Goal: Task Accomplishment & Management: Complete application form

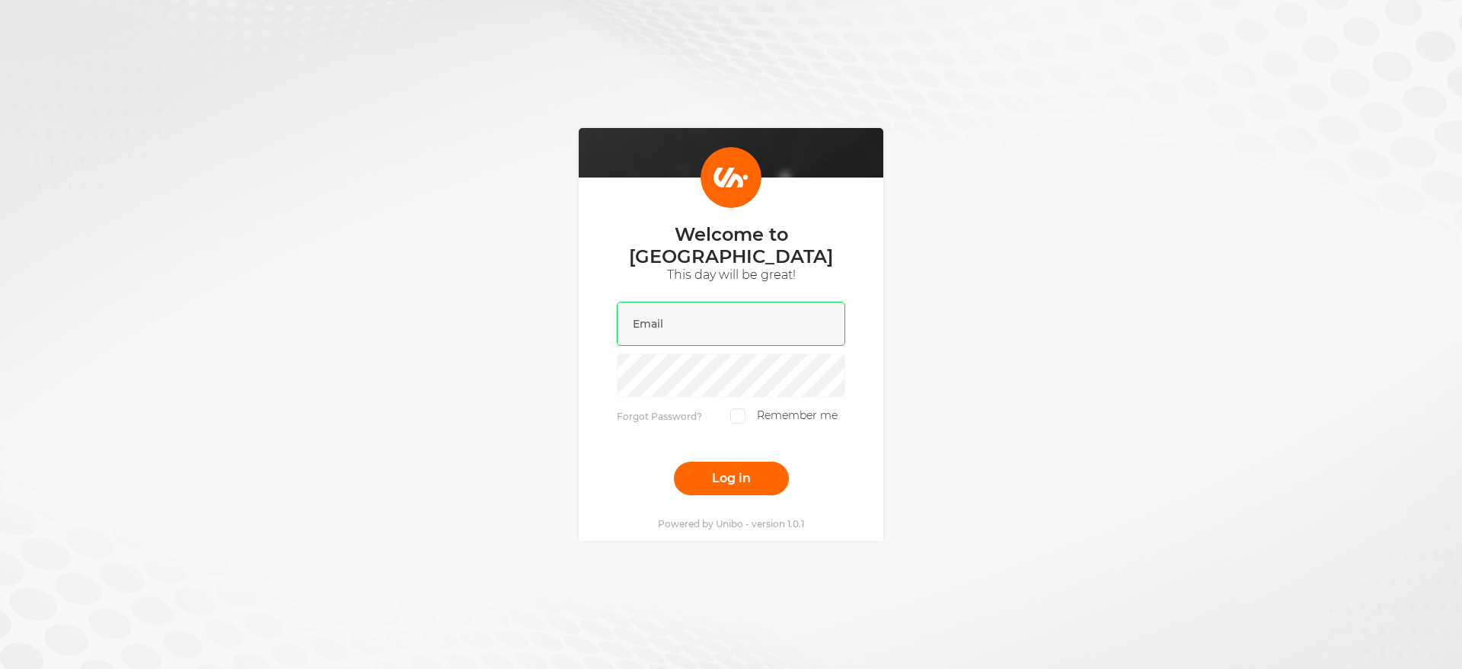
click at [708, 319] on input "email" at bounding box center [731, 324] width 228 height 44
type input "[PERSON_NAME][EMAIL_ADDRESS][DOMAIN_NAME]"
click at [674, 462] on button "Log in" at bounding box center [731, 479] width 115 height 34
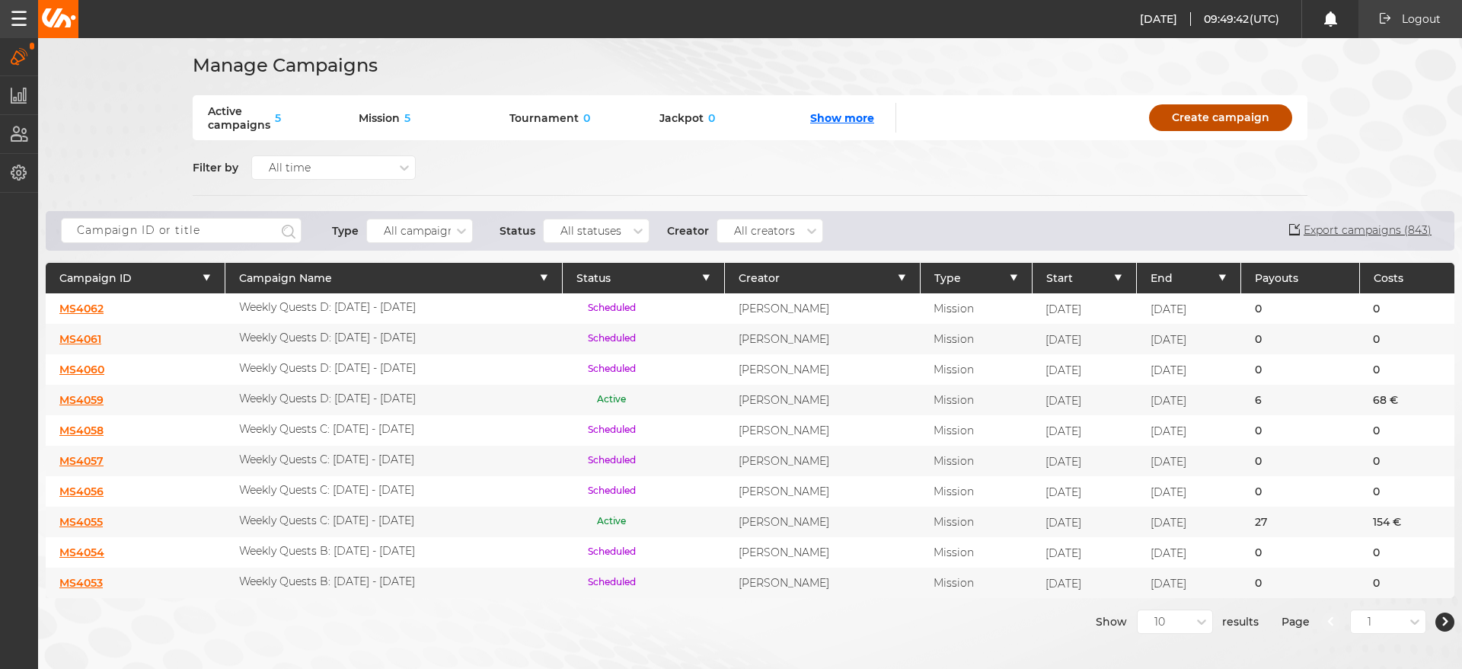
click at [1231, 123] on link "Create campaign" at bounding box center [1220, 117] width 143 height 27
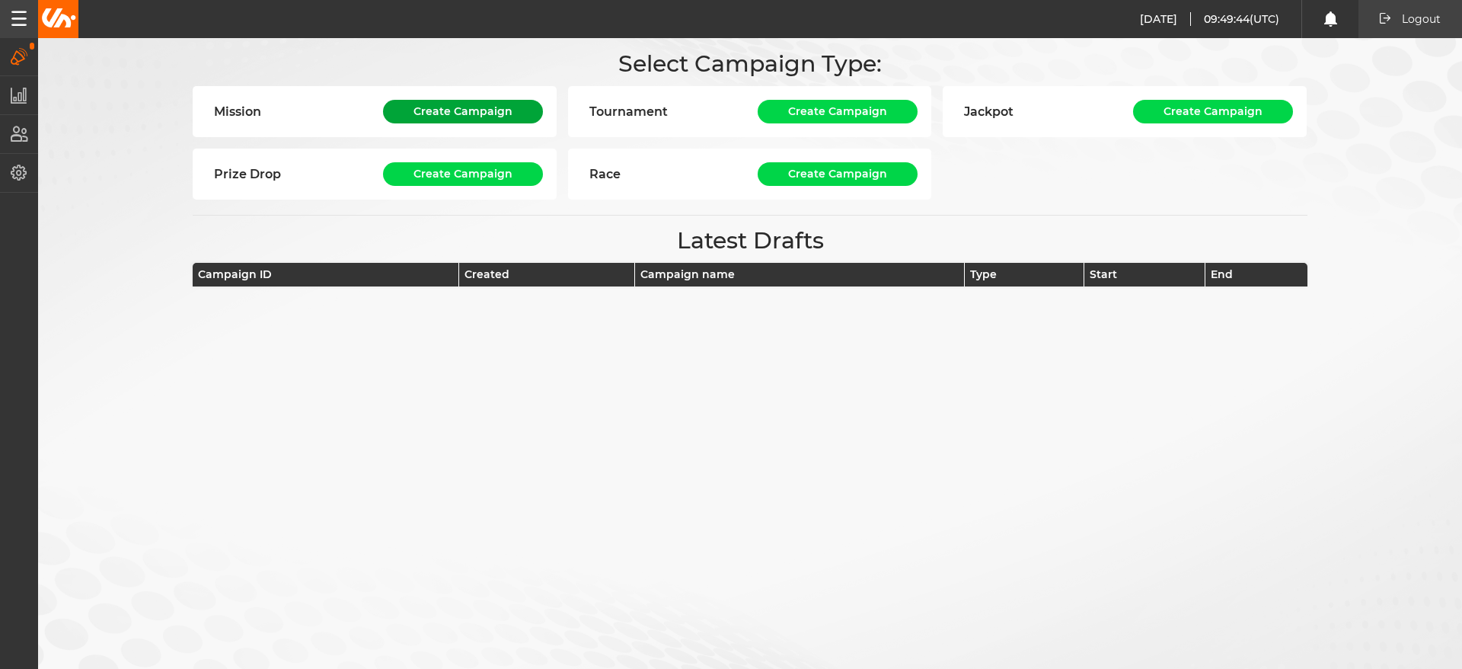
click at [461, 106] on button "Create Campaign" at bounding box center [463, 112] width 160 height 24
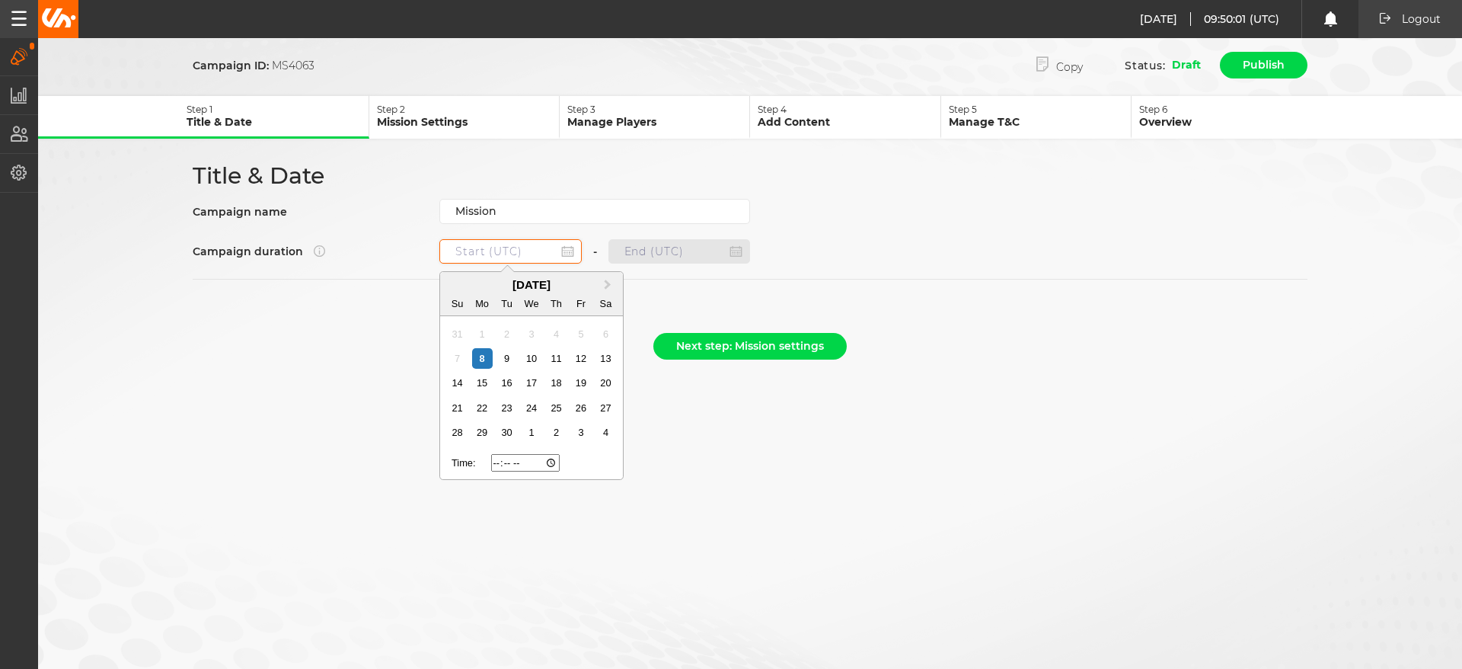
click at [512, 250] on input at bounding box center [510, 251] width 142 height 24
click at [519, 214] on input "Mission" at bounding box center [594, 211] width 311 height 25
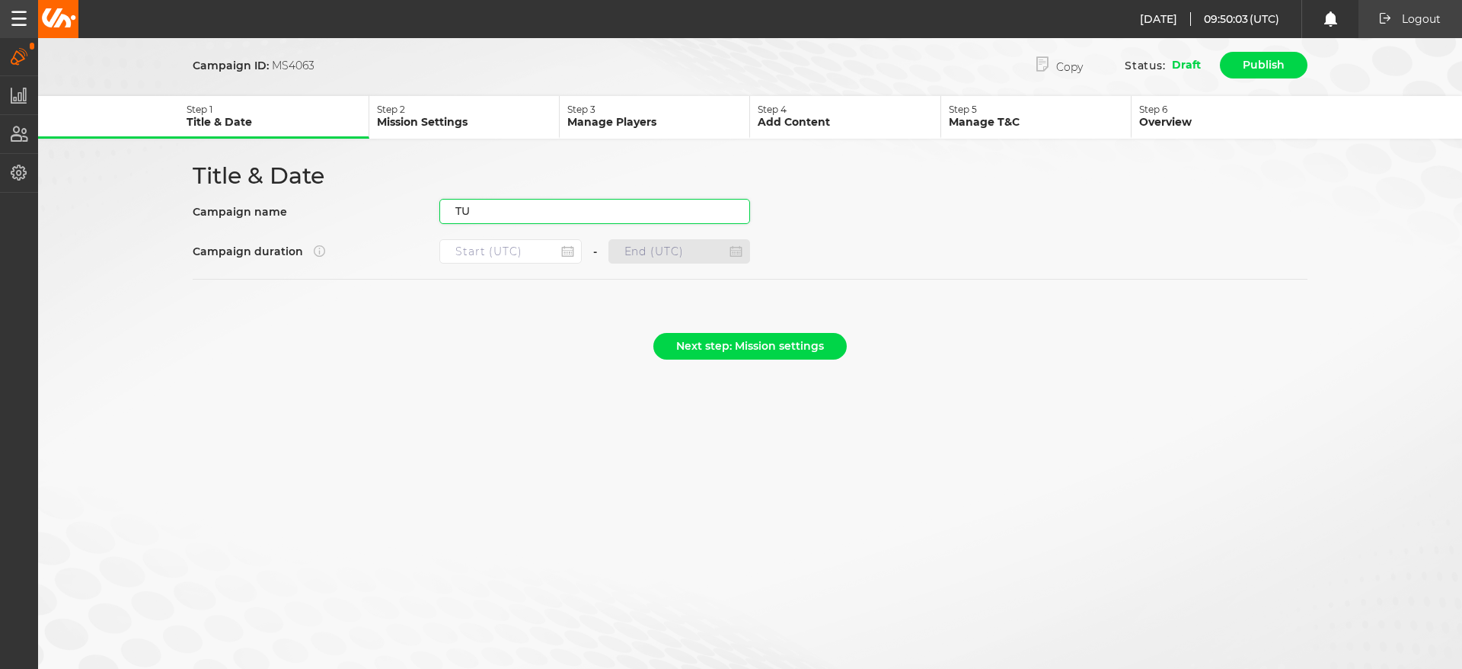
type input "T"
type input "[TEST] Unibo test mission"
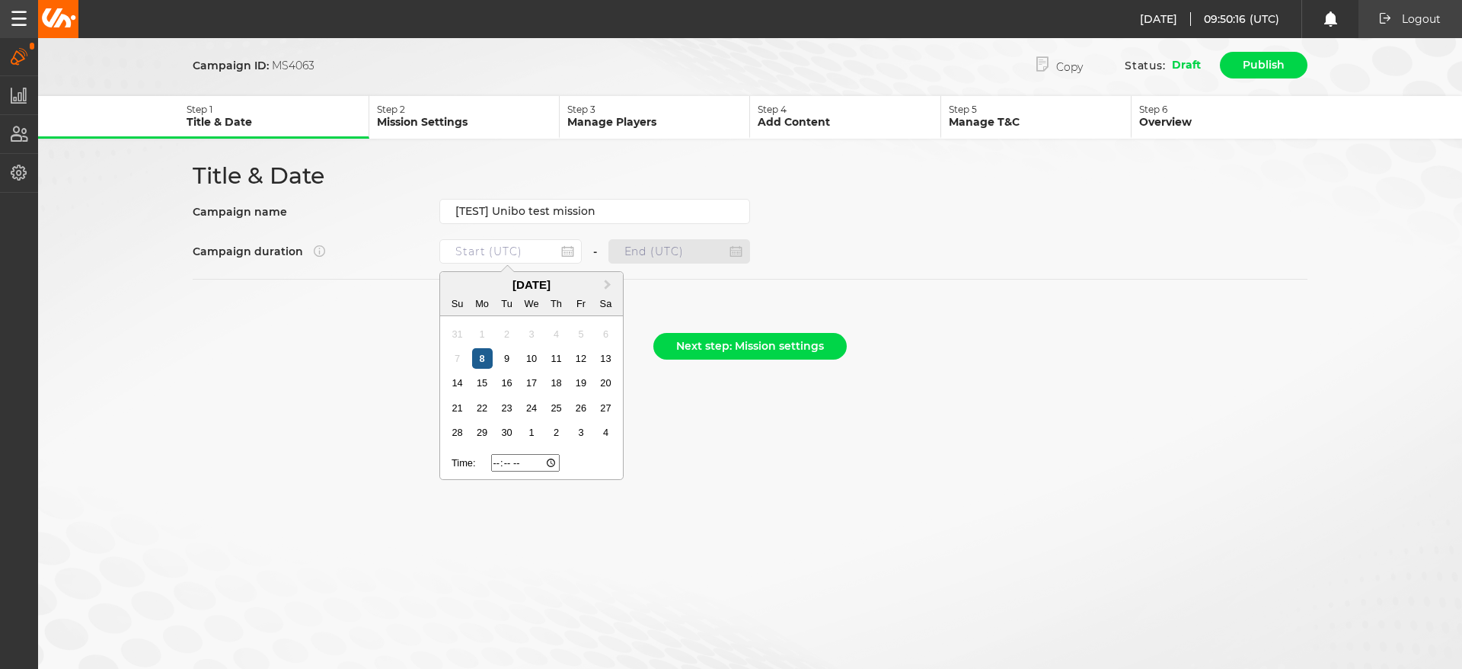
click at [477, 358] on div "8" at bounding box center [482, 358] width 21 height 21
type input "[DATE] 09:55"
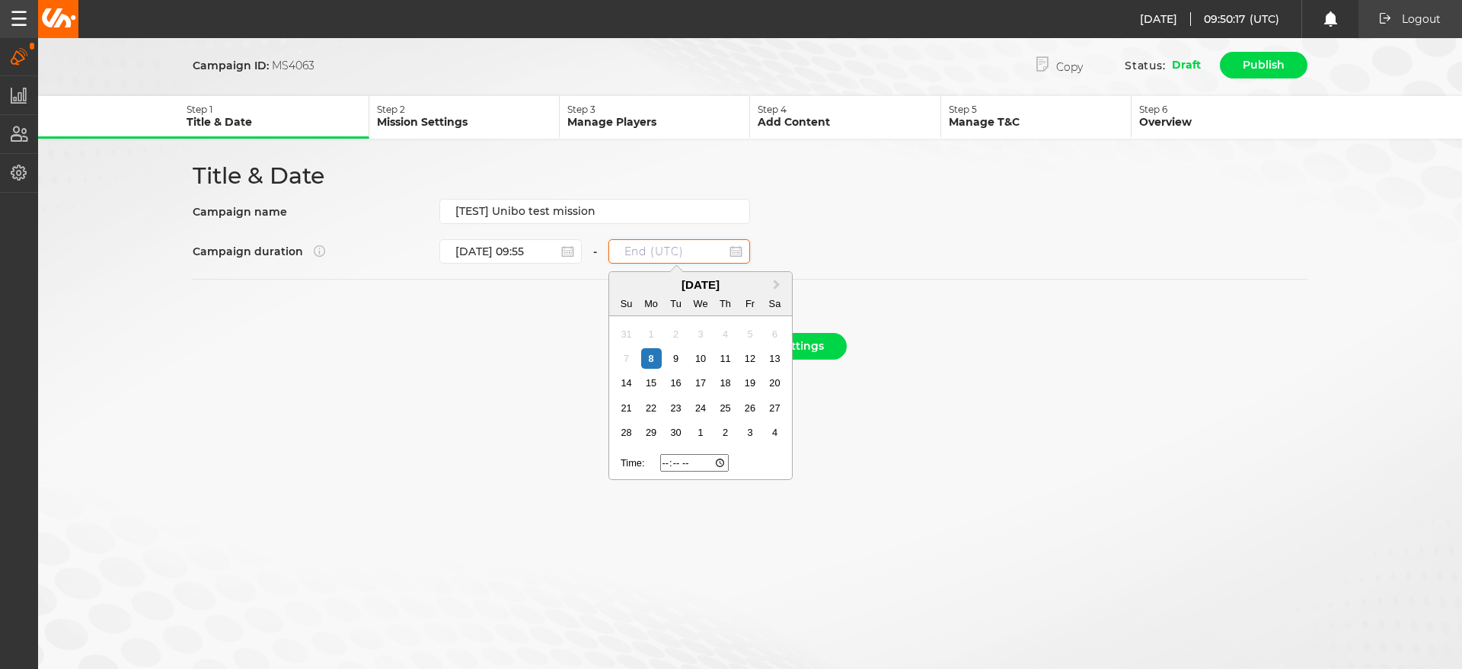
click at [650, 248] on input at bounding box center [680, 251] width 142 height 24
click at [702, 425] on div "1" at bounding box center [700, 432] width 21 height 21
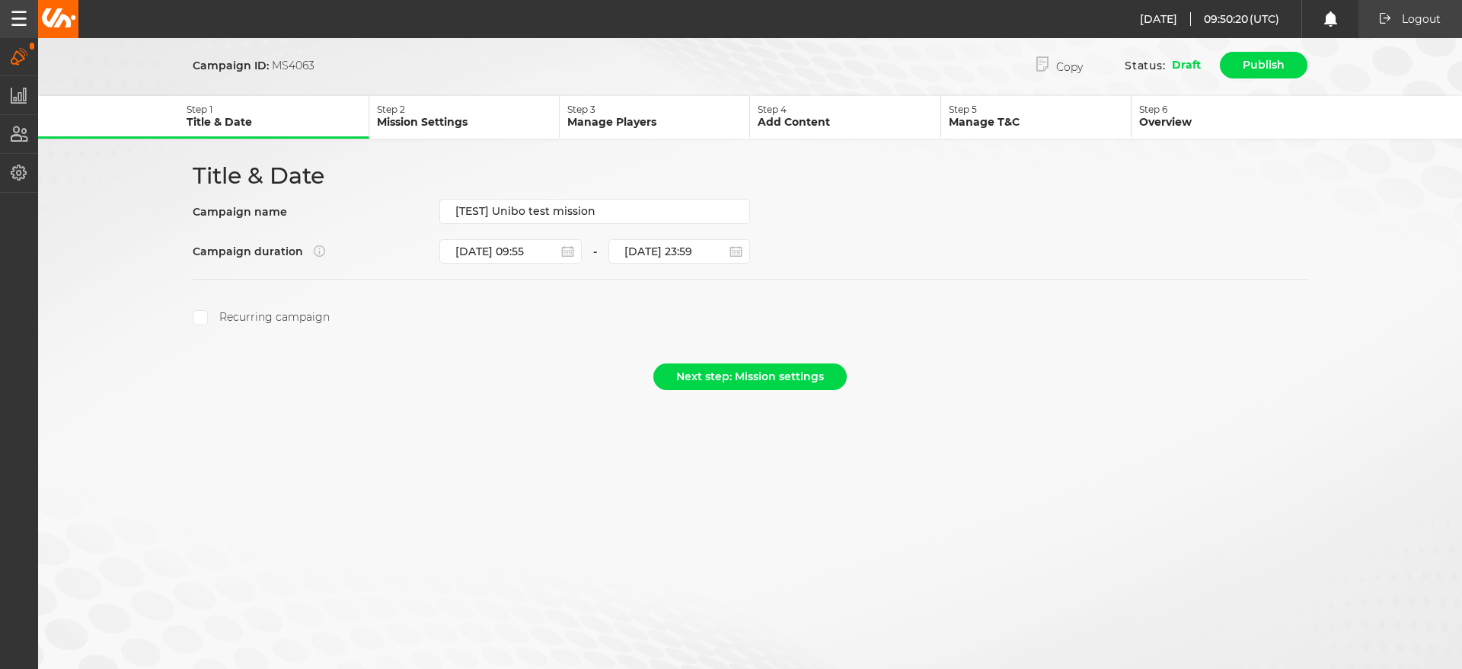
click at [733, 250] on div "[DATE] 23:59" at bounding box center [680, 251] width 142 height 24
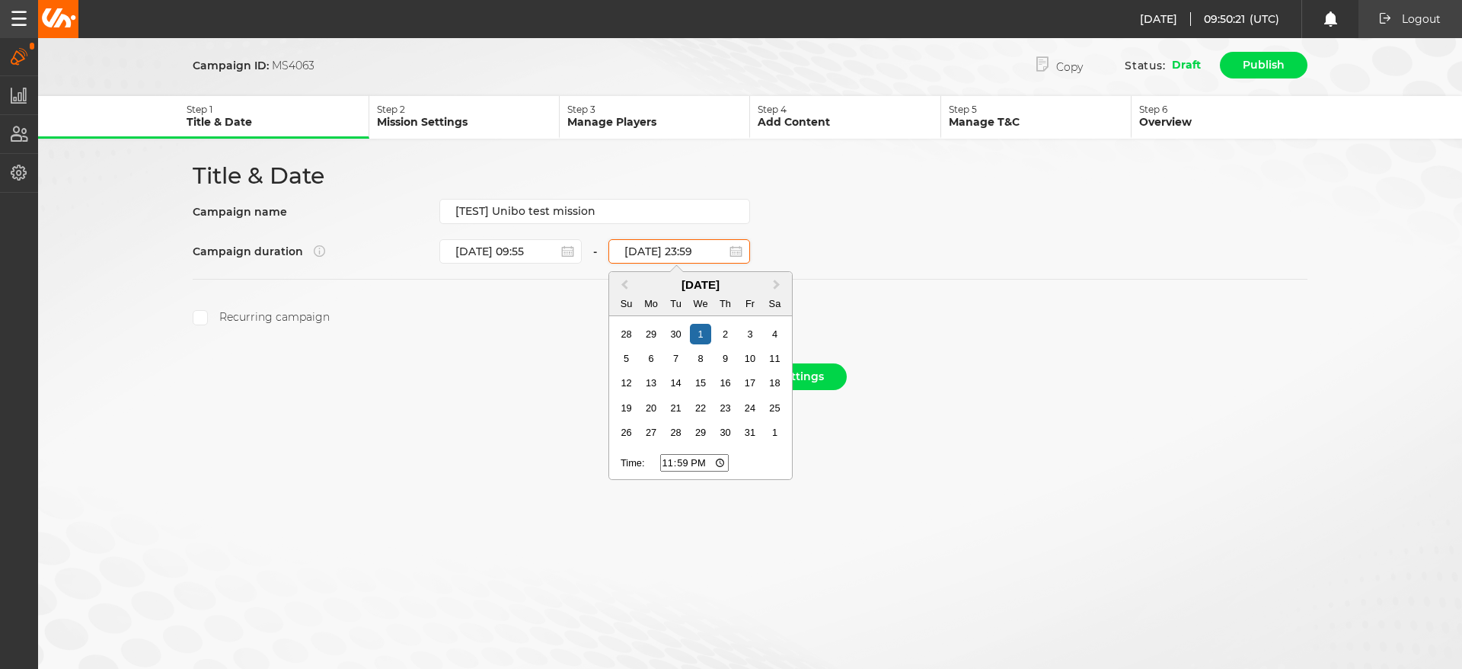
click at [691, 254] on input "[DATE] 23:59" at bounding box center [680, 251] width 142 height 24
click at [616, 281] on button "Previous Month" at bounding box center [623, 285] width 24 height 24
click at [644, 353] on div "8" at bounding box center [651, 358] width 21 height 21
type input "[DATE] 23:59"
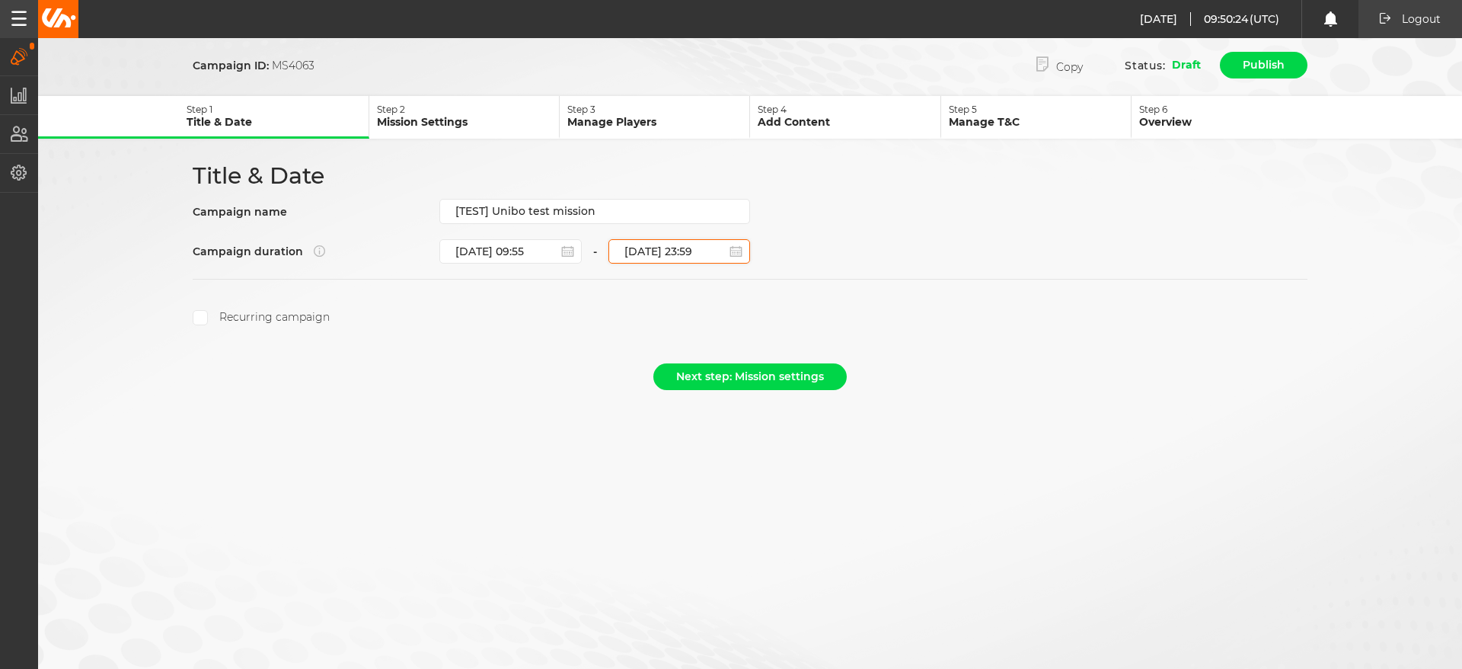
click at [695, 251] on input "[DATE] 23:59" at bounding box center [680, 251] width 142 height 24
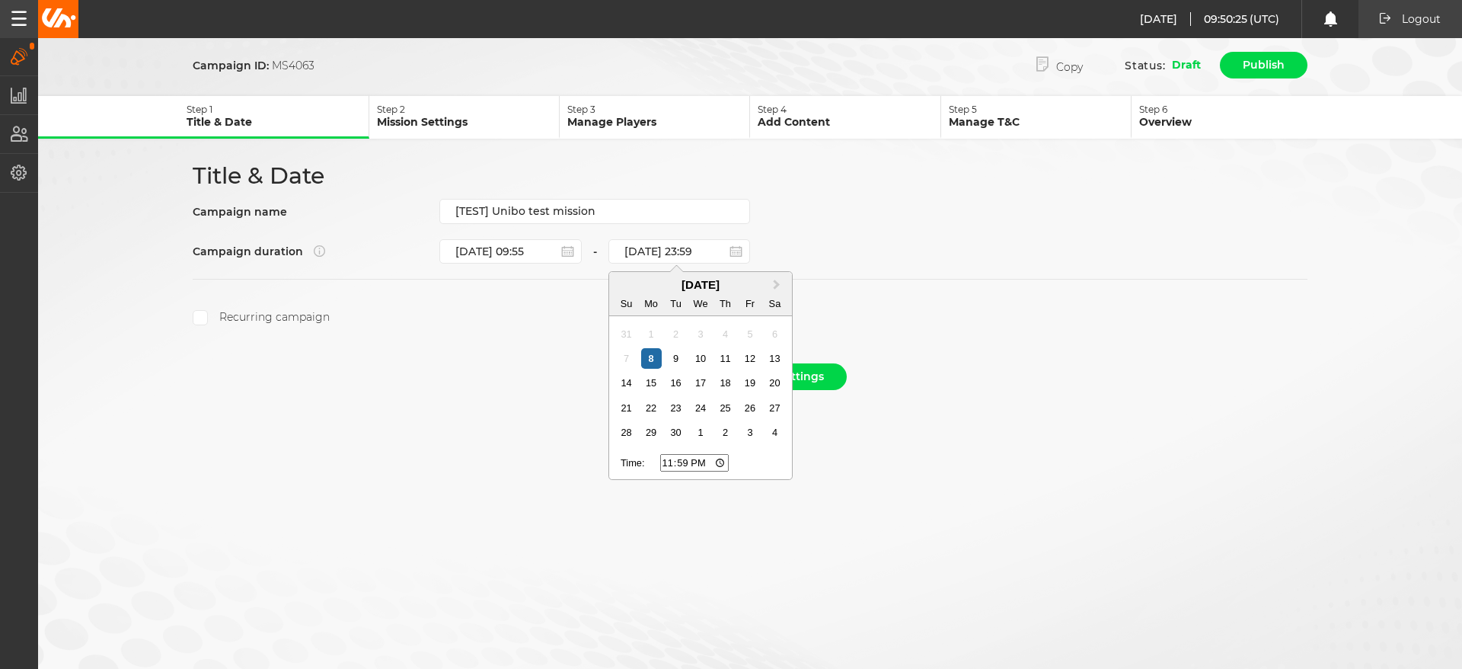
click at [677, 457] on input "23:59" at bounding box center [694, 463] width 69 height 18
type input "22:59"
type input "[DATE] 22:59"
type input "21:59"
type input "[DATE] 21:59"
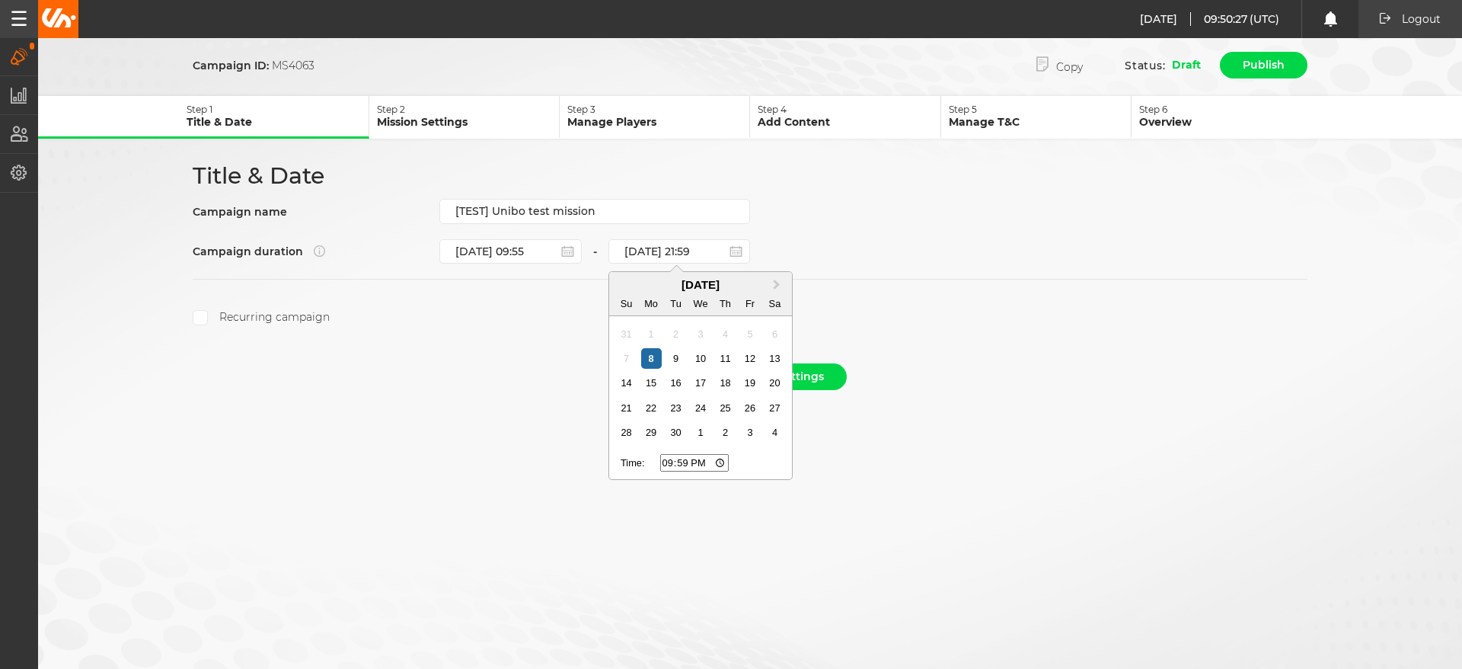
type input "20:59"
type input "[DATE] 20:59"
type input "19:59"
type input "[DATE] 19:59"
type input "18:59"
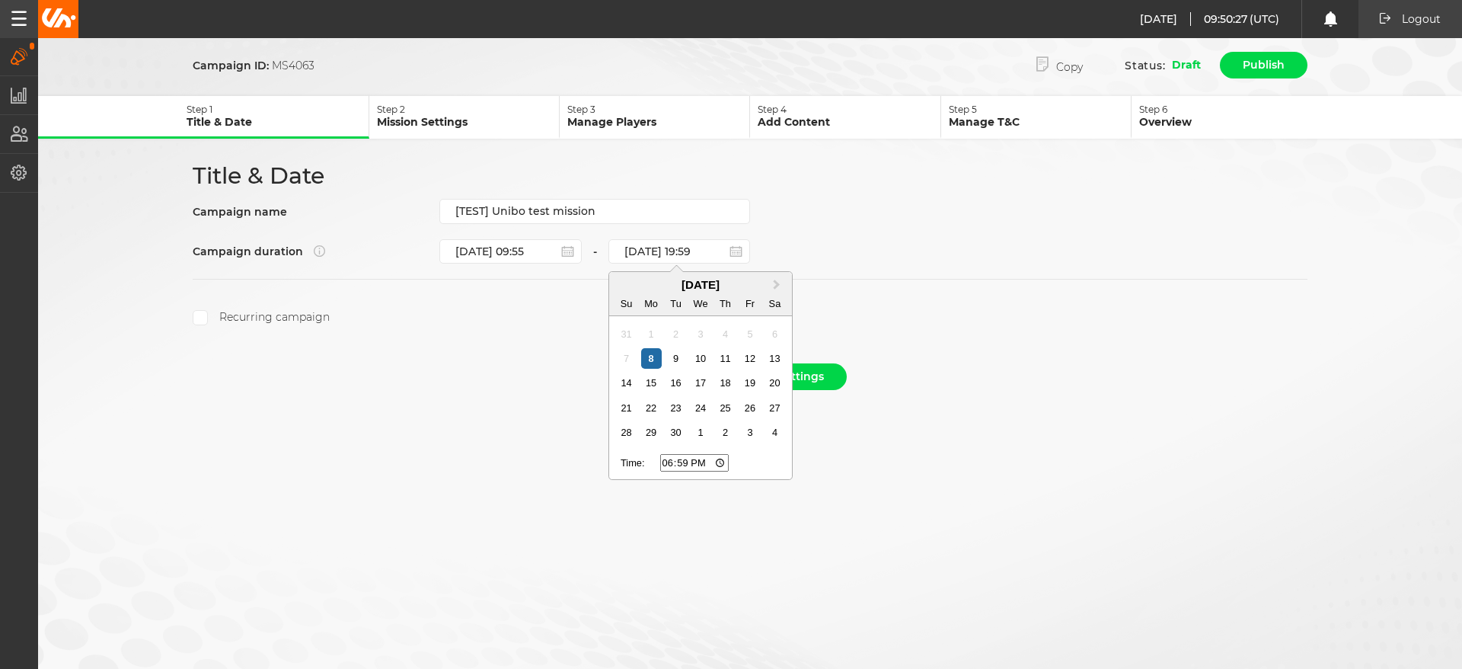
type input "[DATE] 18:59"
type input "17:59"
type input "[DATE] 17:59"
type input "16:59"
type input "[DATE] 16:59"
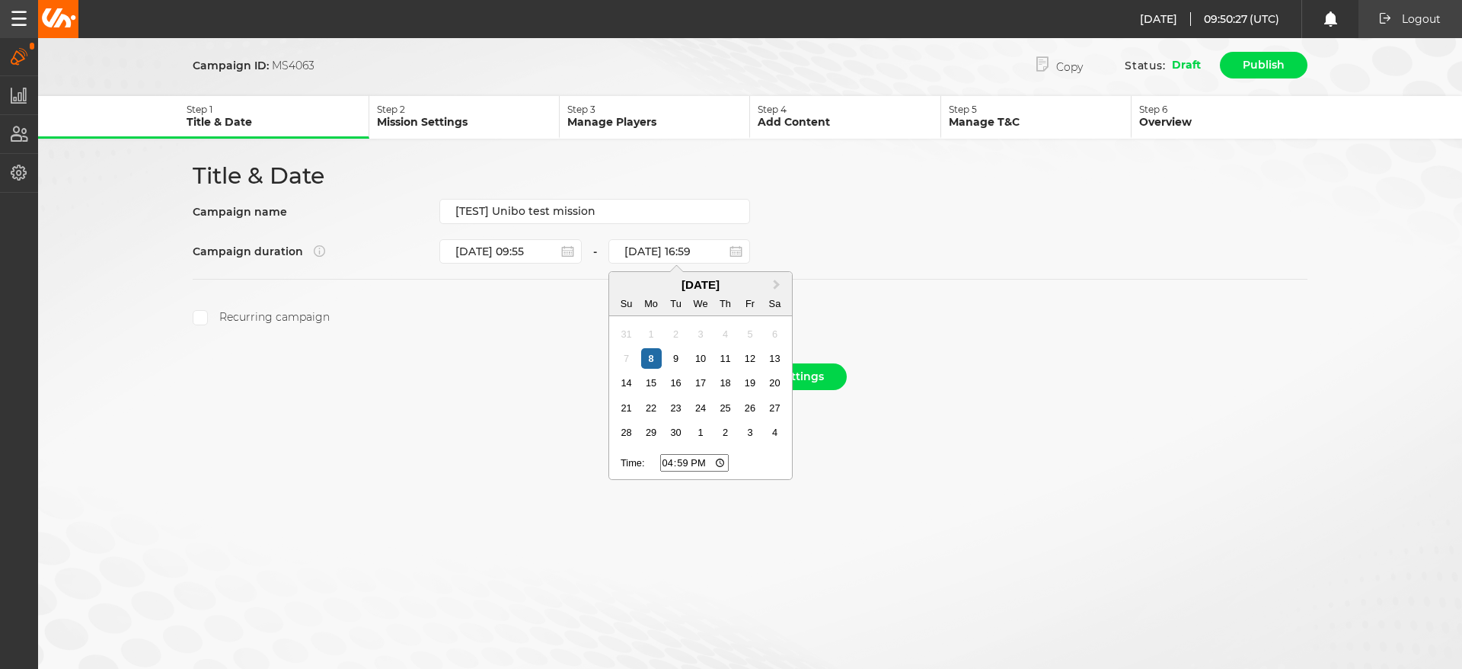
type input "15:59"
type input "[DATE] 15:59"
type input "14:59"
type input "[DATE] 14:59"
type input "13:59"
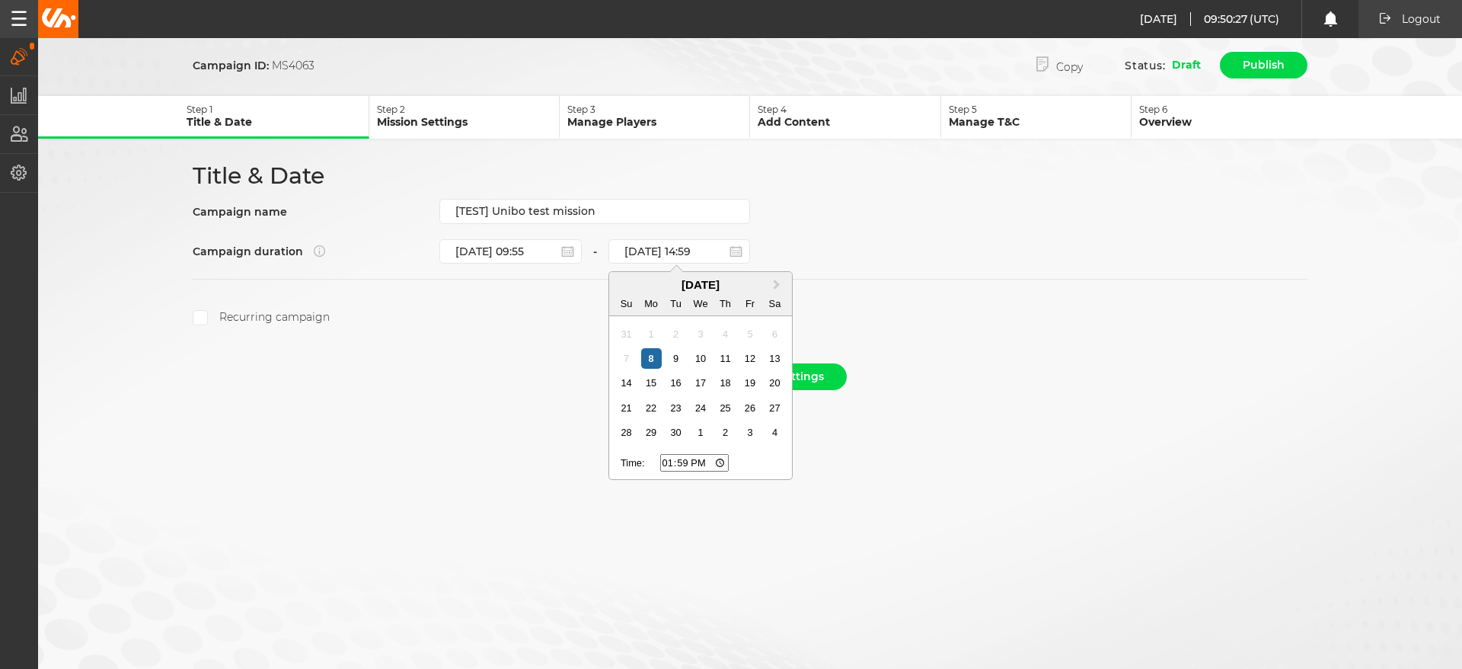
type input "[DATE] 13:59"
type input "12:59"
type input "[DATE] 12:59"
type input "11:59"
type input "[DATE] 11:59"
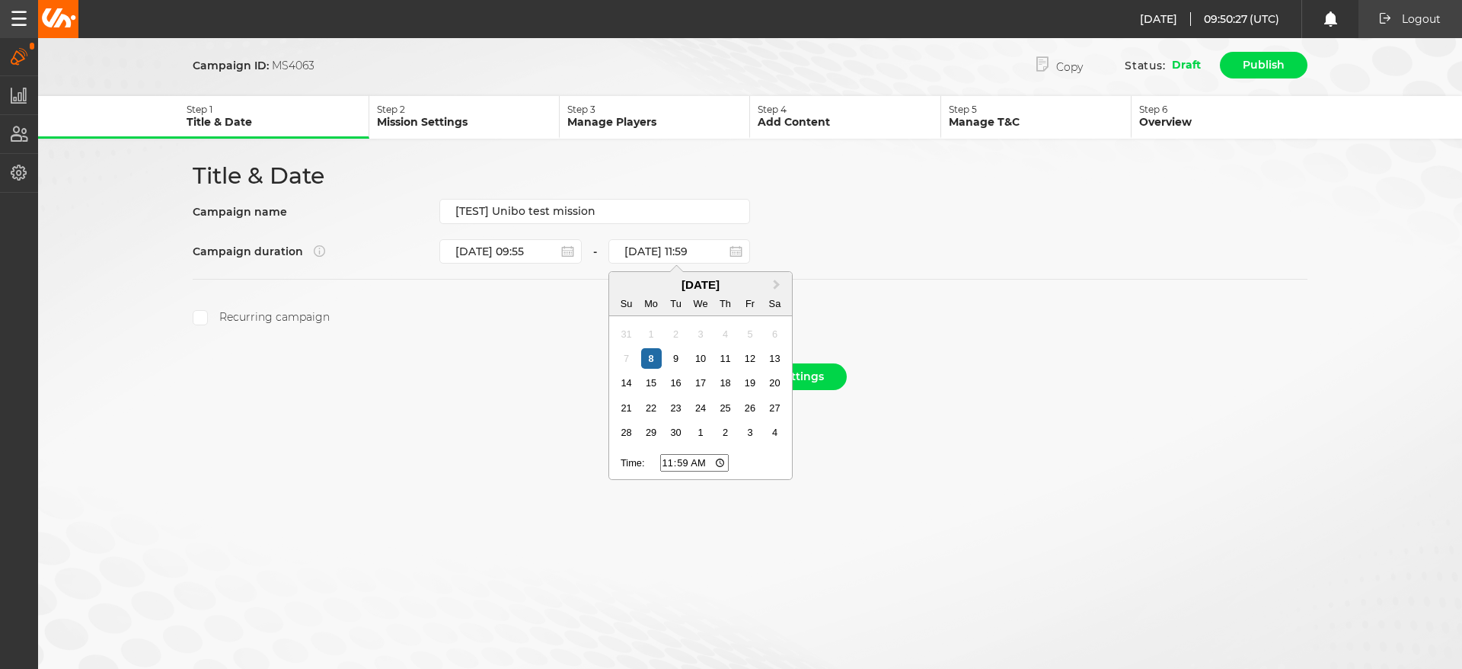
type input "10:59"
type input "[DATE] 10:59"
type input "09:59"
type input "[DATE] 09:59"
type input "10:59"
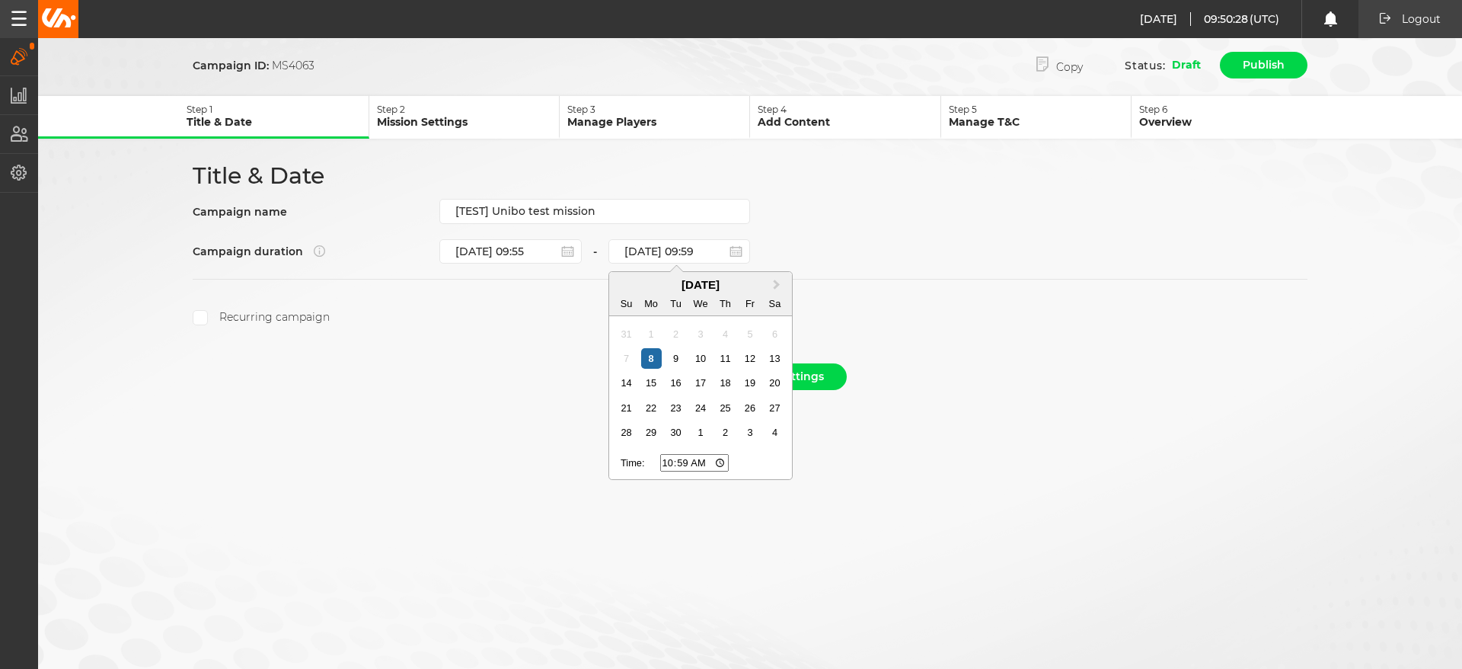
type input "[DATE] 10:59"
type input "11:59"
type input "[DATE] 11:59"
type input "12:59"
type input "[DATE] 12:59"
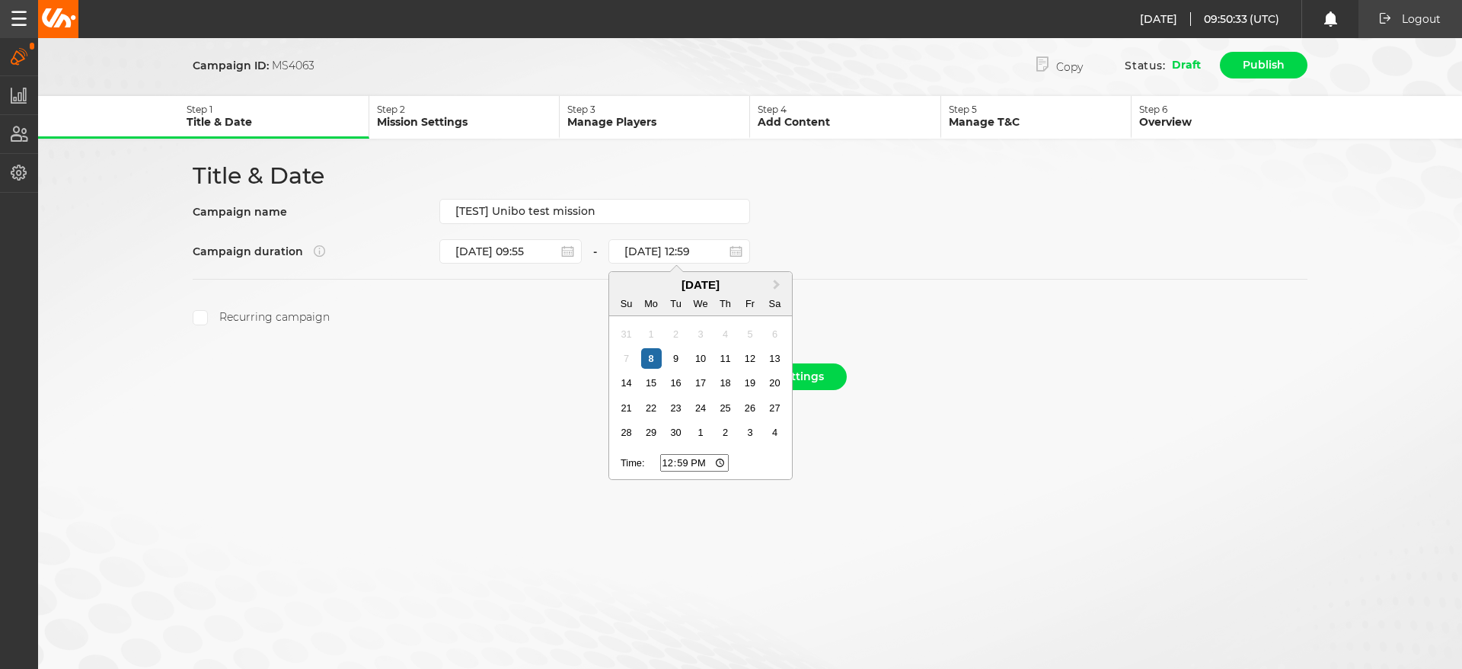
type input "11:59"
type input "[DATE] 11:59"
type input "10:59"
type input "[DATE] 10:59"
type input "09:59"
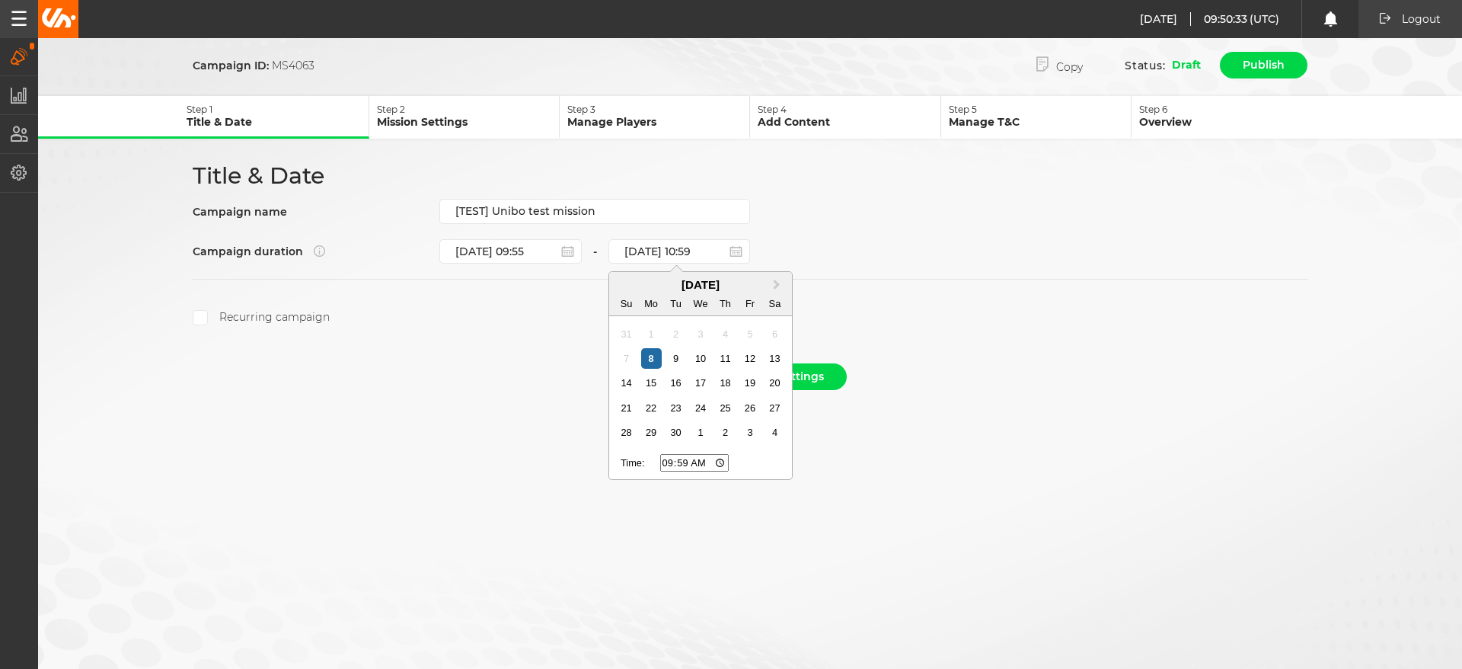
type input "[DATE] 09:59"
type input "10:59"
type input "[DATE] 10:59"
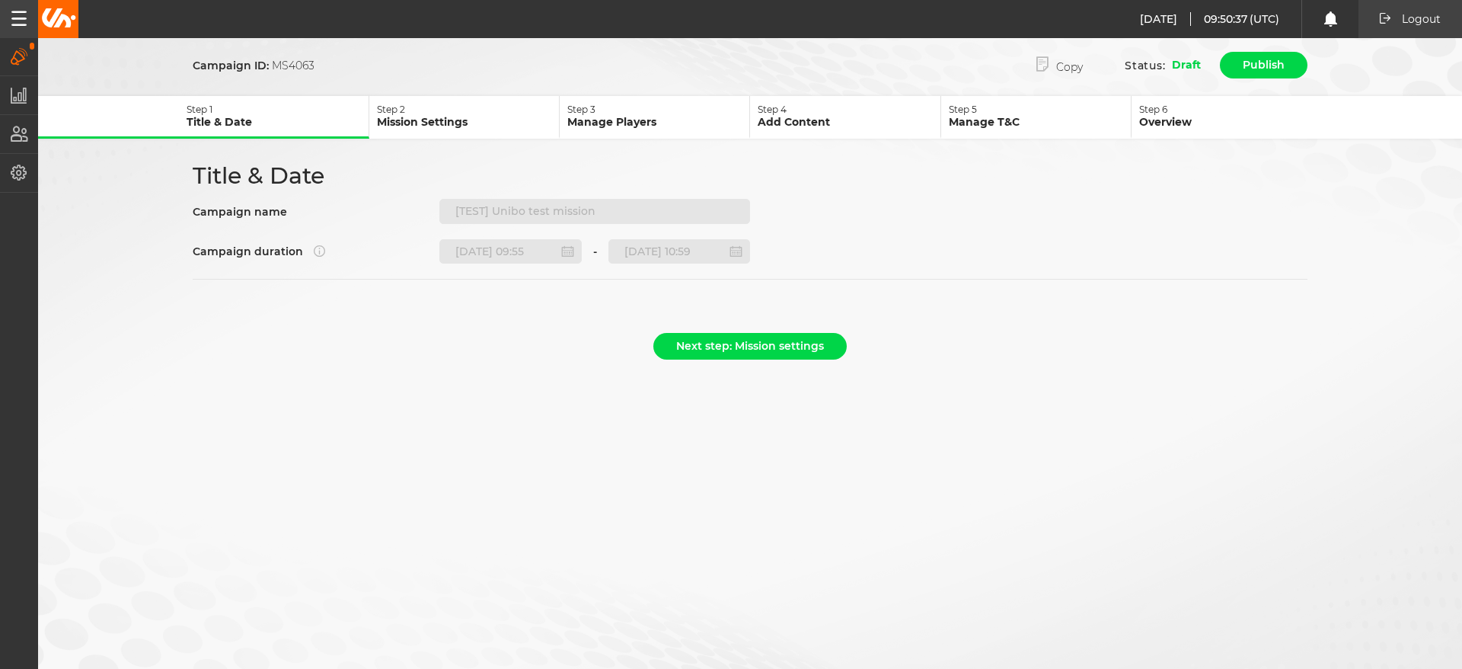
click at [1128, 327] on form "Campaign ID: MS4063 Copy Status: Draft Publish Step 1 Title & Date Step 2 Missi…" at bounding box center [750, 209] width 1424 height 318
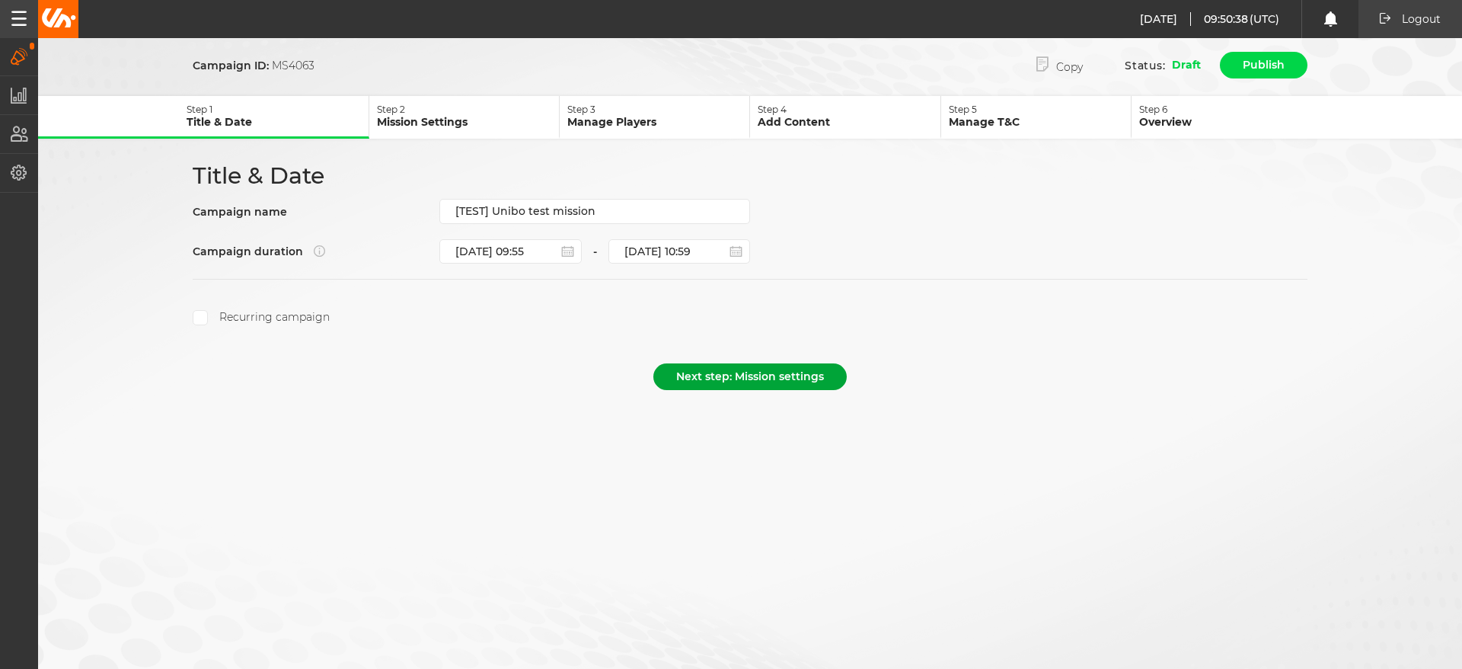
click at [787, 371] on button "Next step: Mission settings" at bounding box center [750, 376] width 193 height 27
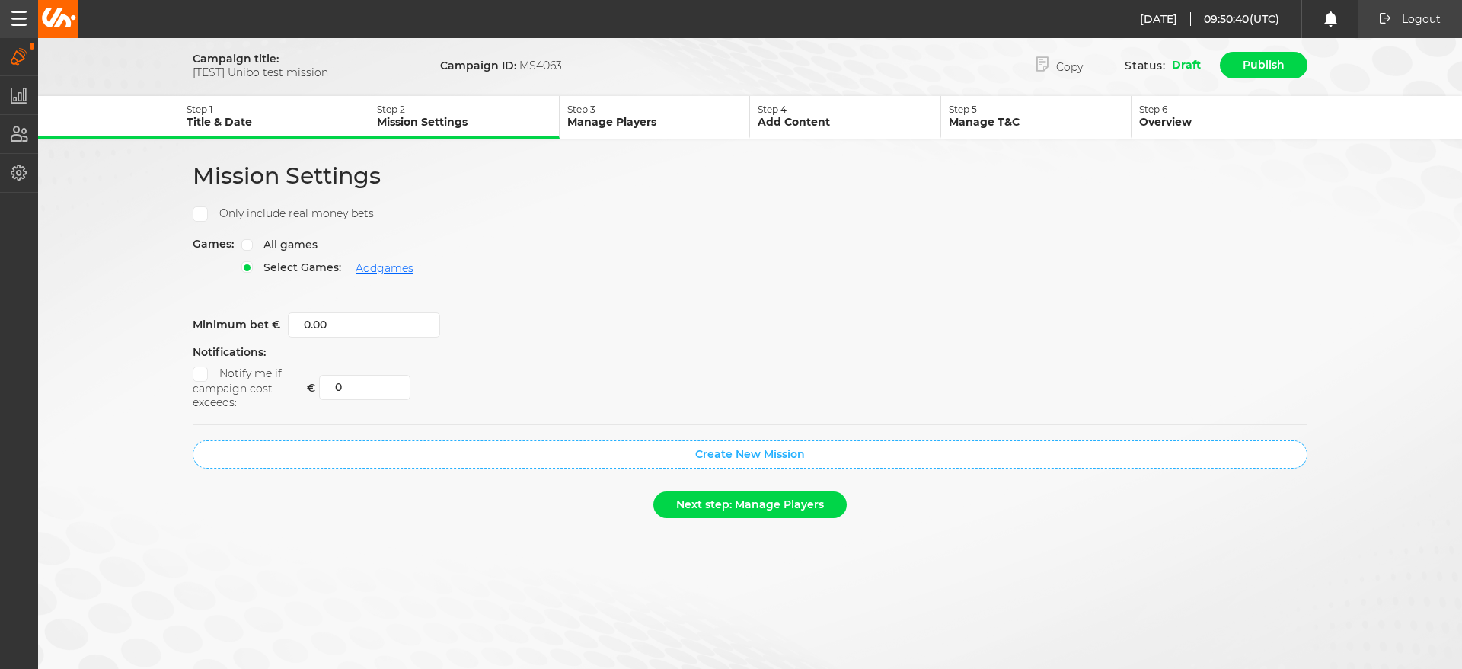
click at [248, 244] on label "All games" at bounding box center [279, 245] width 76 height 14
click at [0, 0] on input "All games" at bounding box center [0, 0] width 0 height 0
click at [250, 268] on label "Select Games:" at bounding box center [291, 267] width 100 height 14
click at [0, 0] on input "Select Games:" at bounding box center [0, 0] width 0 height 0
click at [405, 271] on button "Add games" at bounding box center [385, 268] width 58 height 13
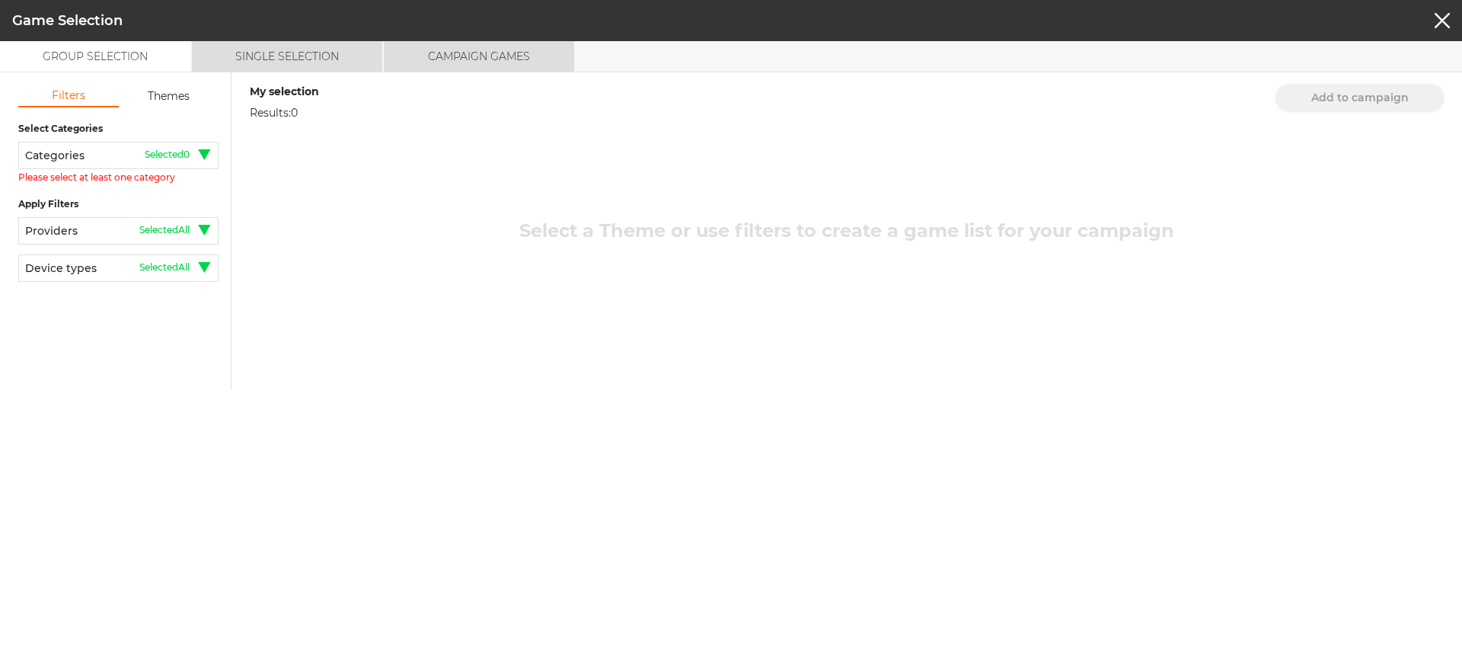
click at [306, 58] on button "Single Selection" at bounding box center [287, 56] width 190 height 30
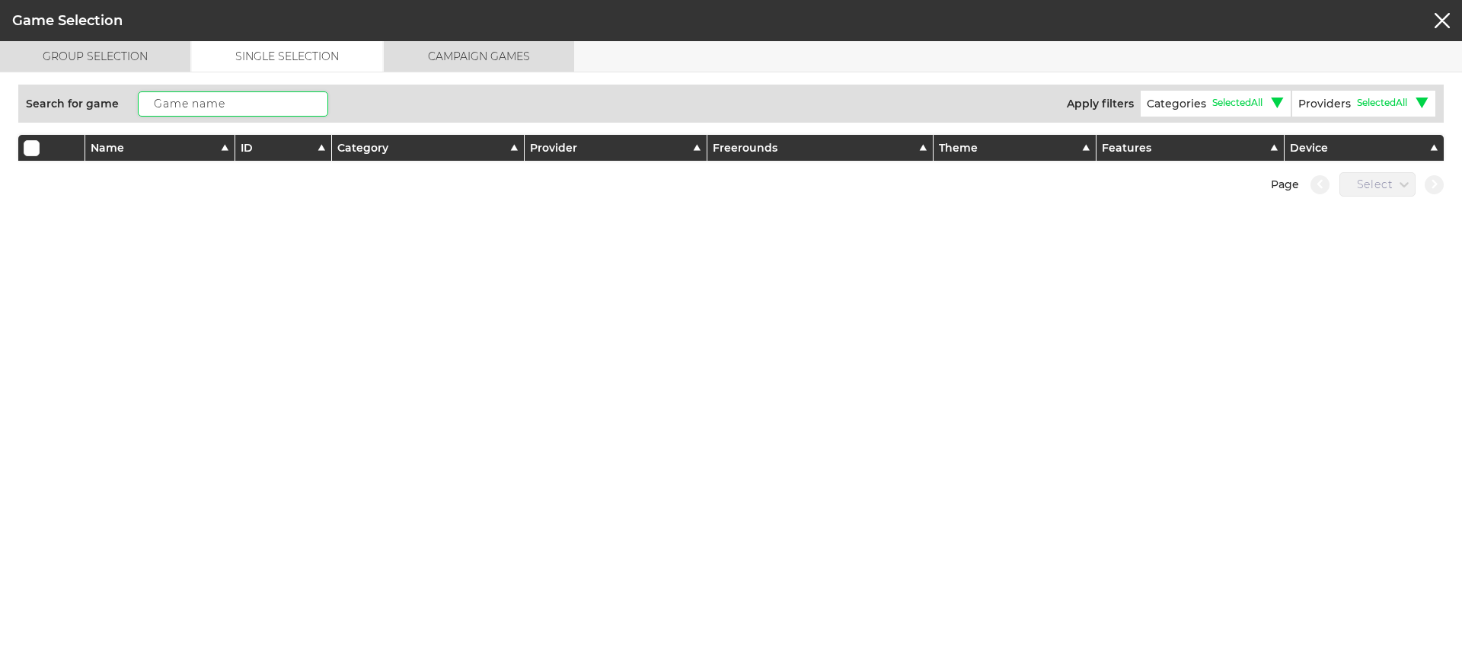
click at [253, 107] on input "text" at bounding box center [233, 103] width 190 height 25
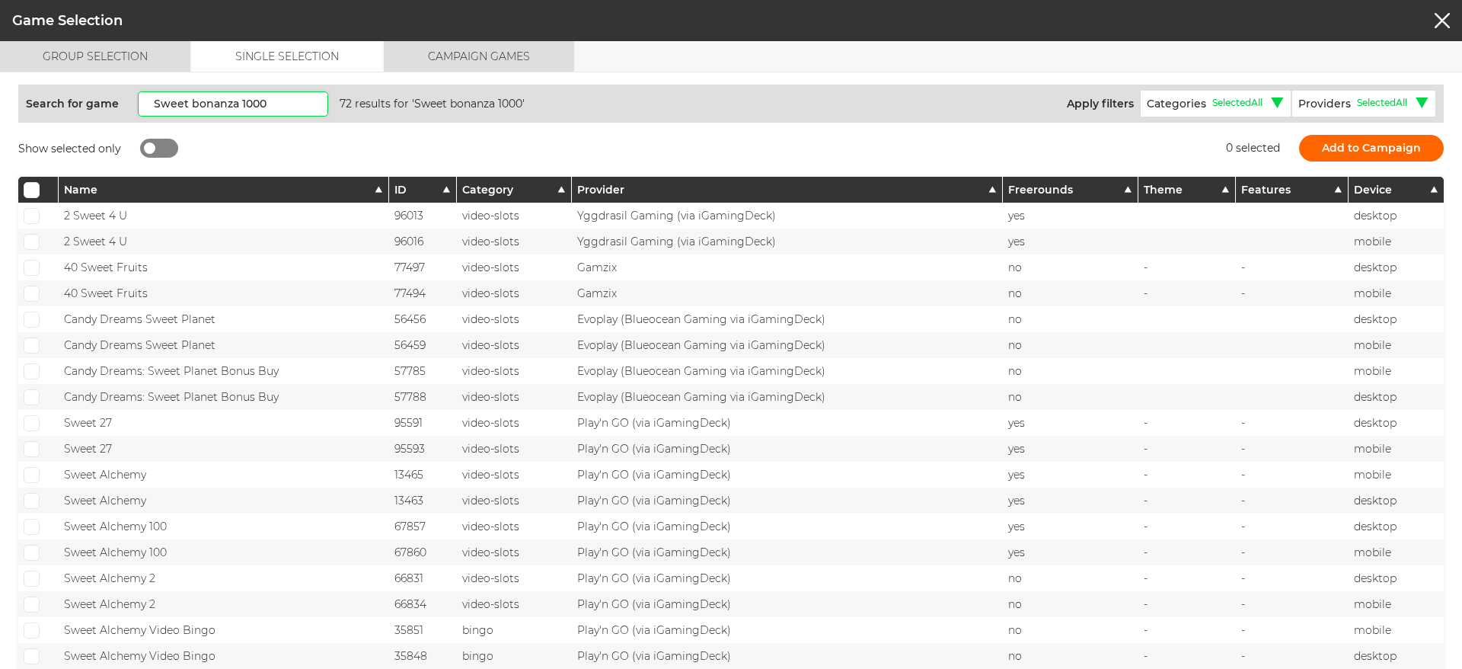
type input "Sweet bonanza 1000"
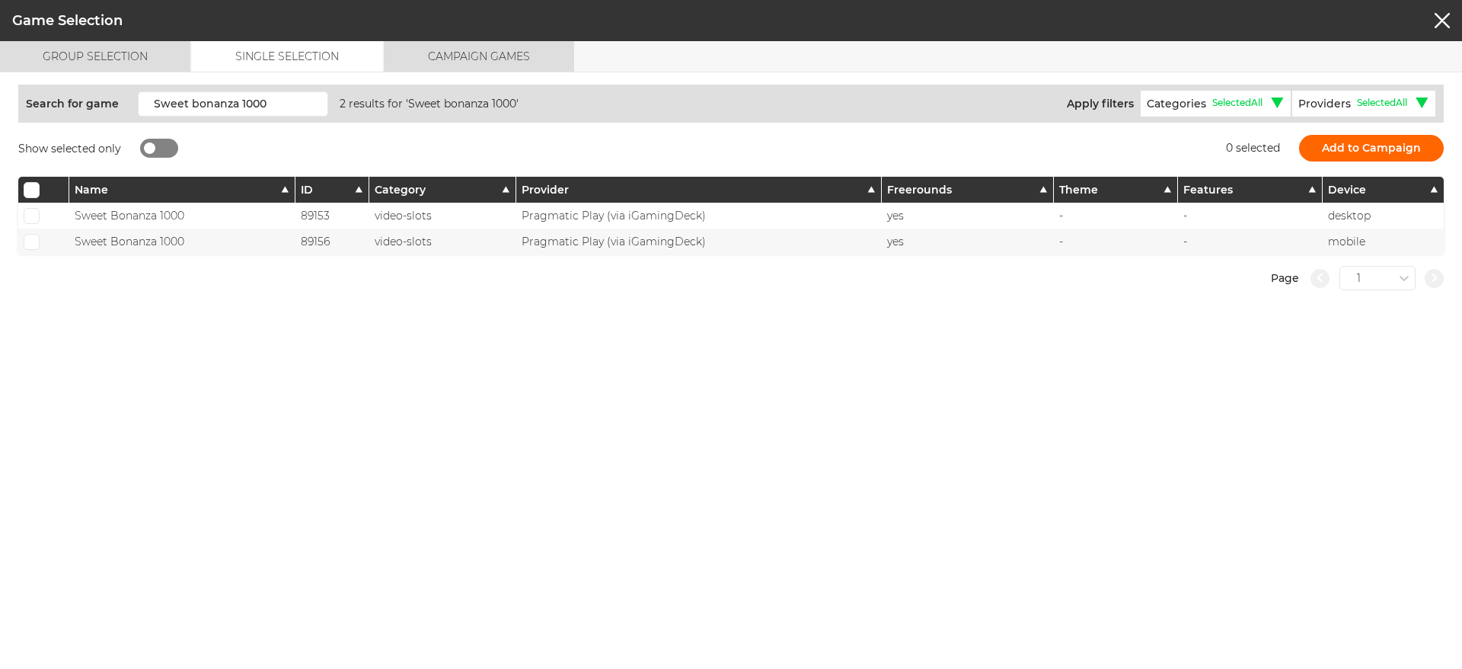
click at [34, 193] on span at bounding box center [32, 190] width 10 height 8
click at [34, 193] on input "checkbox" at bounding box center [32, 190] width 16 height 16
checkbox input "true"
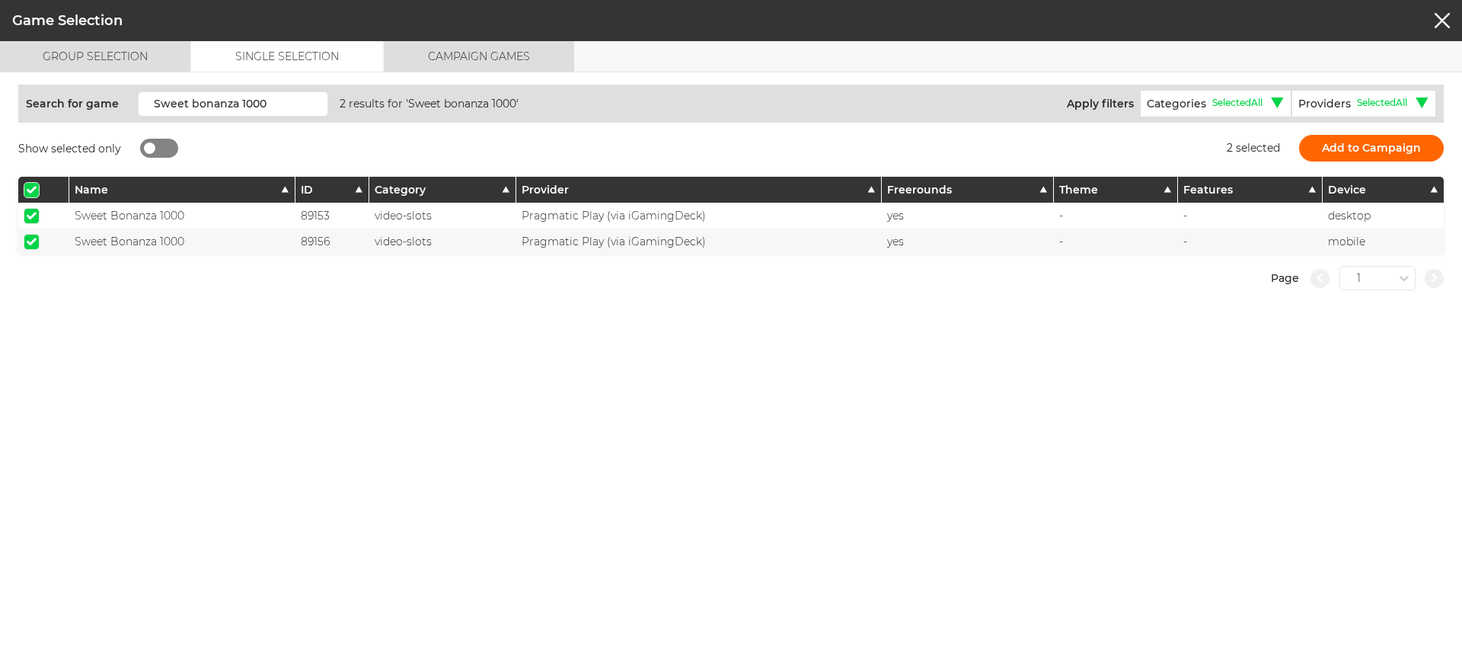
drag, startPoint x: 921, startPoint y: 371, endPoint x: 965, endPoint y: 344, distance: 51.6
click at [921, 371] on div "Group Selection Single Selection Campaign Games Choose tab Group Selection Filt…" at bounding box center [731, 355] width 1462 height 628
click at [1375, 144] on button "Add to Campaign" at bounding box center [1371, 148] width 145 height 27
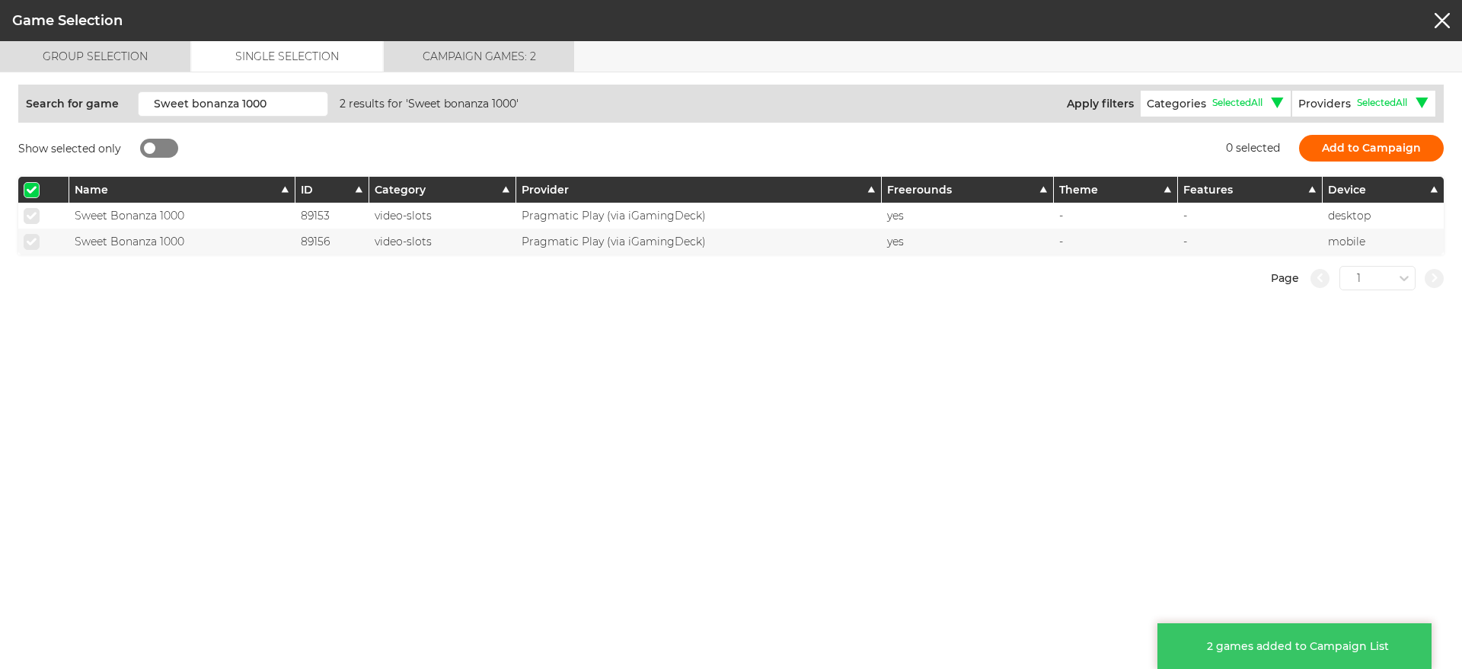
click at [1446, 14] on button "button" at bounding box center [1442, 20] width 15 height 15
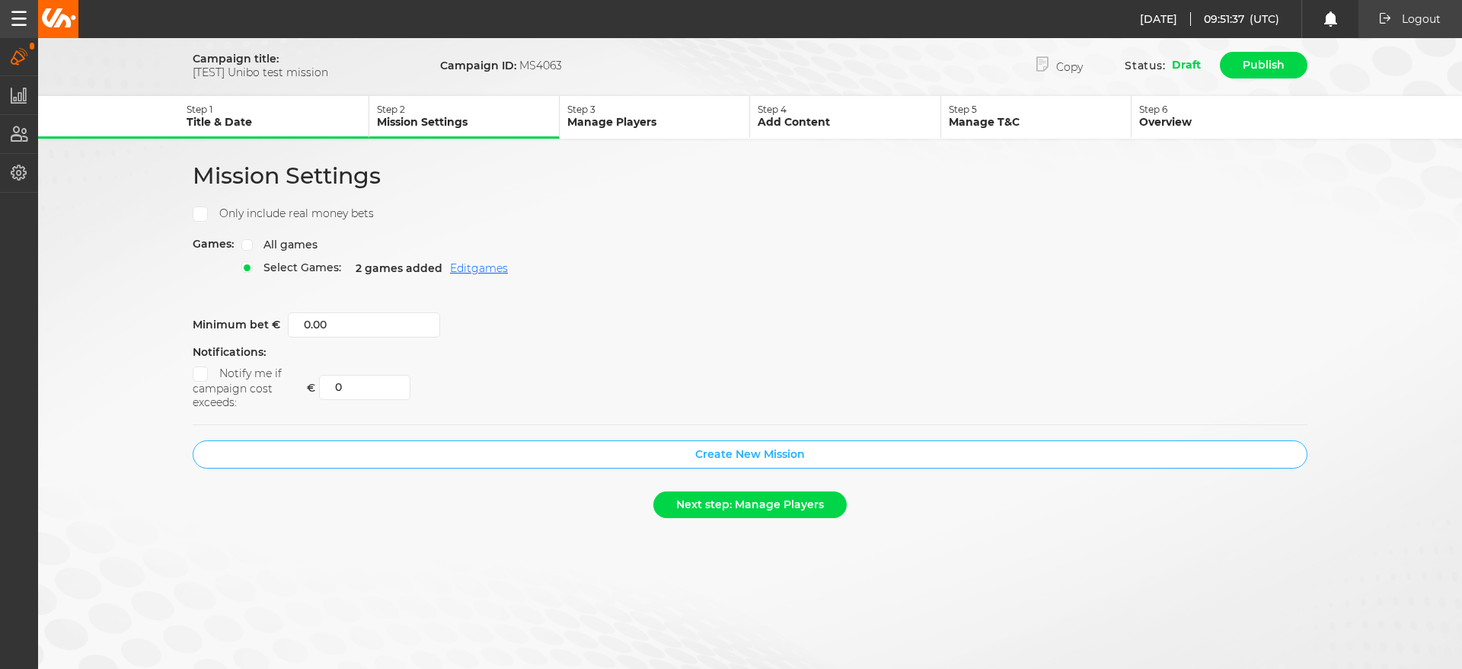
click at [595, 450] on button "Create New Mission" at bounding box center [750, 454] width 1115 height 28
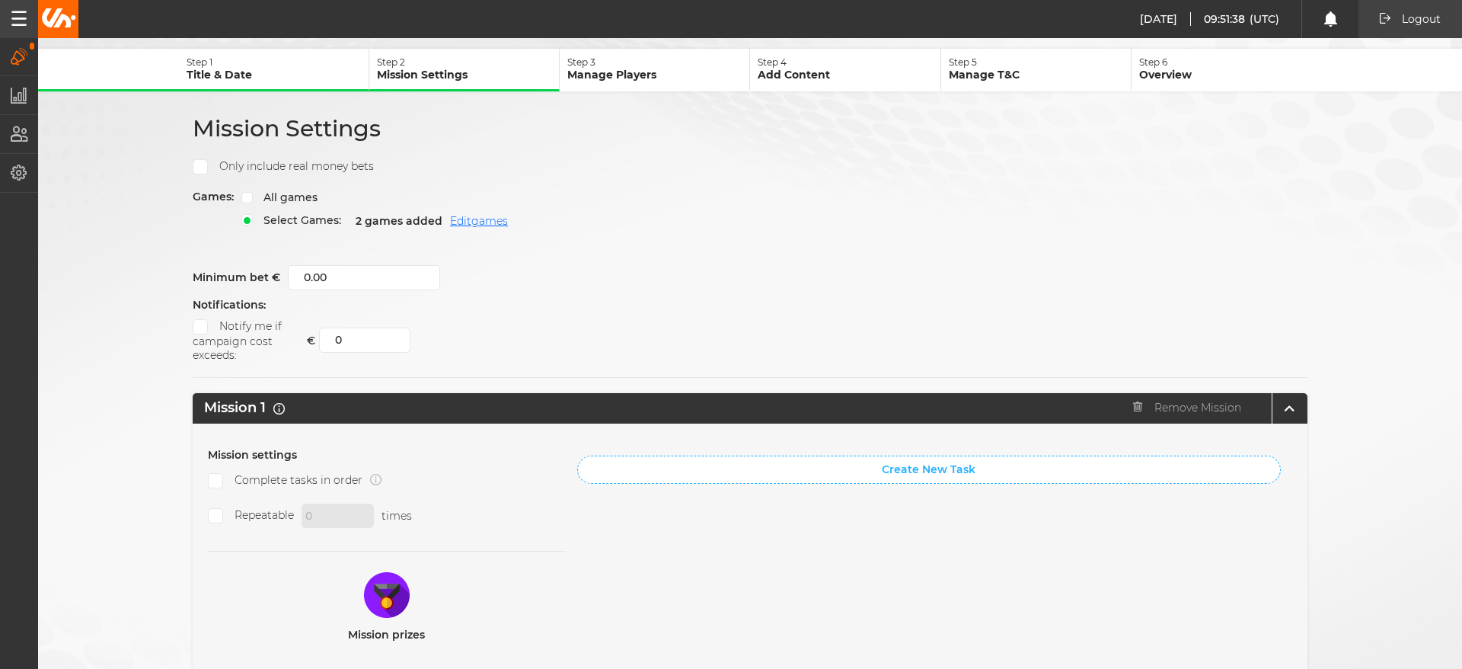
scroll to position [91, 0]
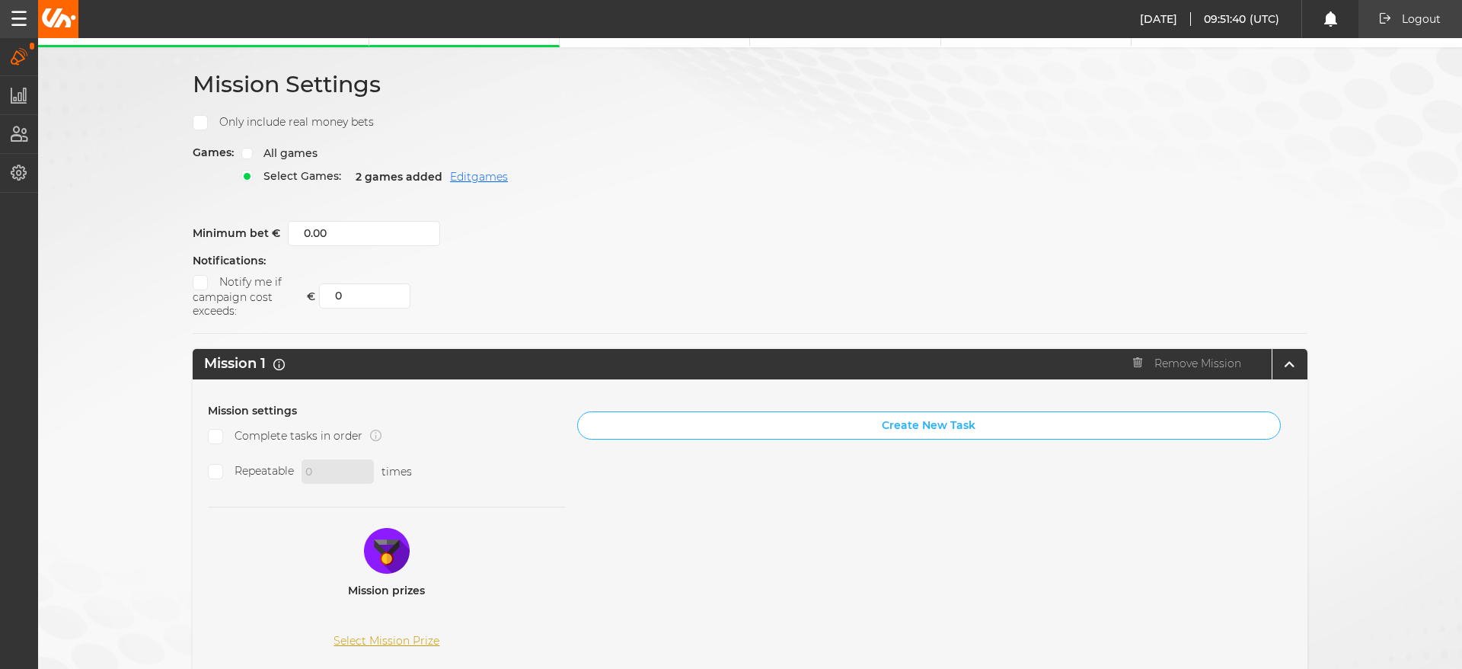
click at [860, 418] on button "Create New Task" at bounding box center [929, 425] width 704 height 28
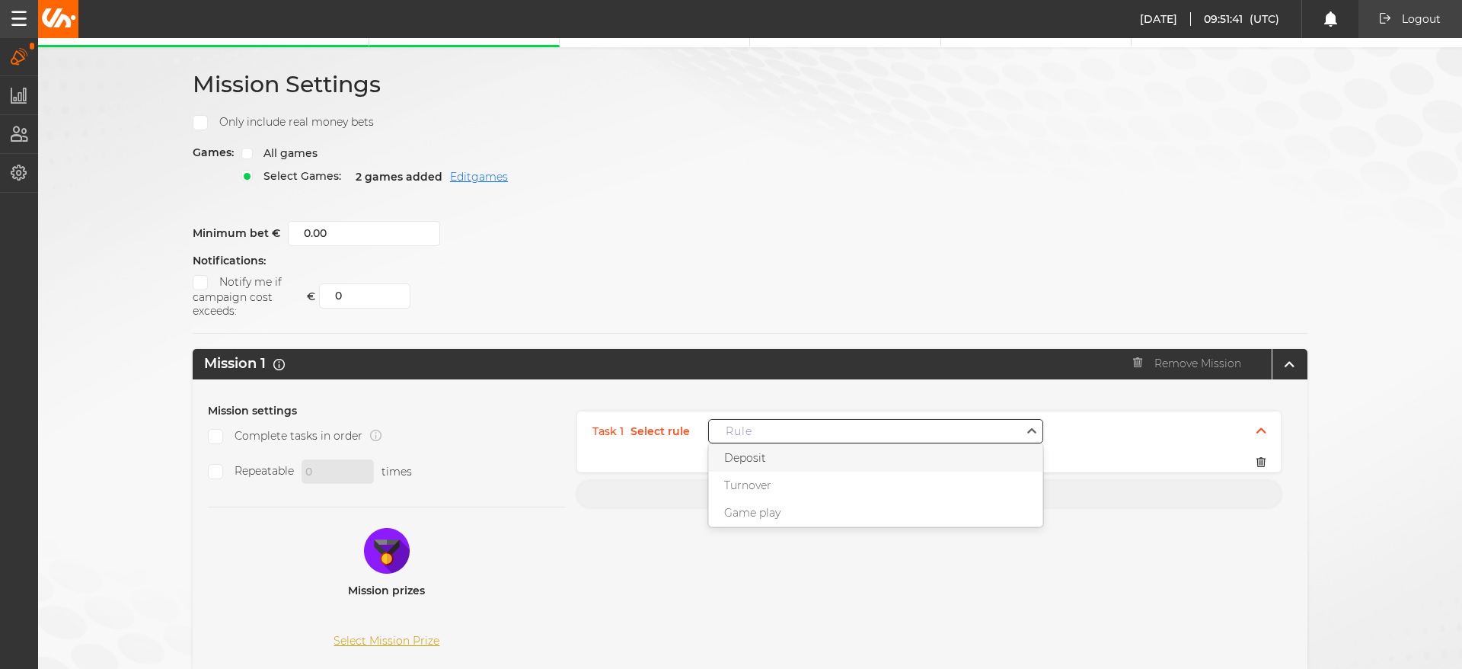
click at [803, 424] on div "Rule" at bounding box center [865, 431] width 312 height 14
click at [765, 514] on span "Game play" at bounding box center [752, 513] width 56 height 14
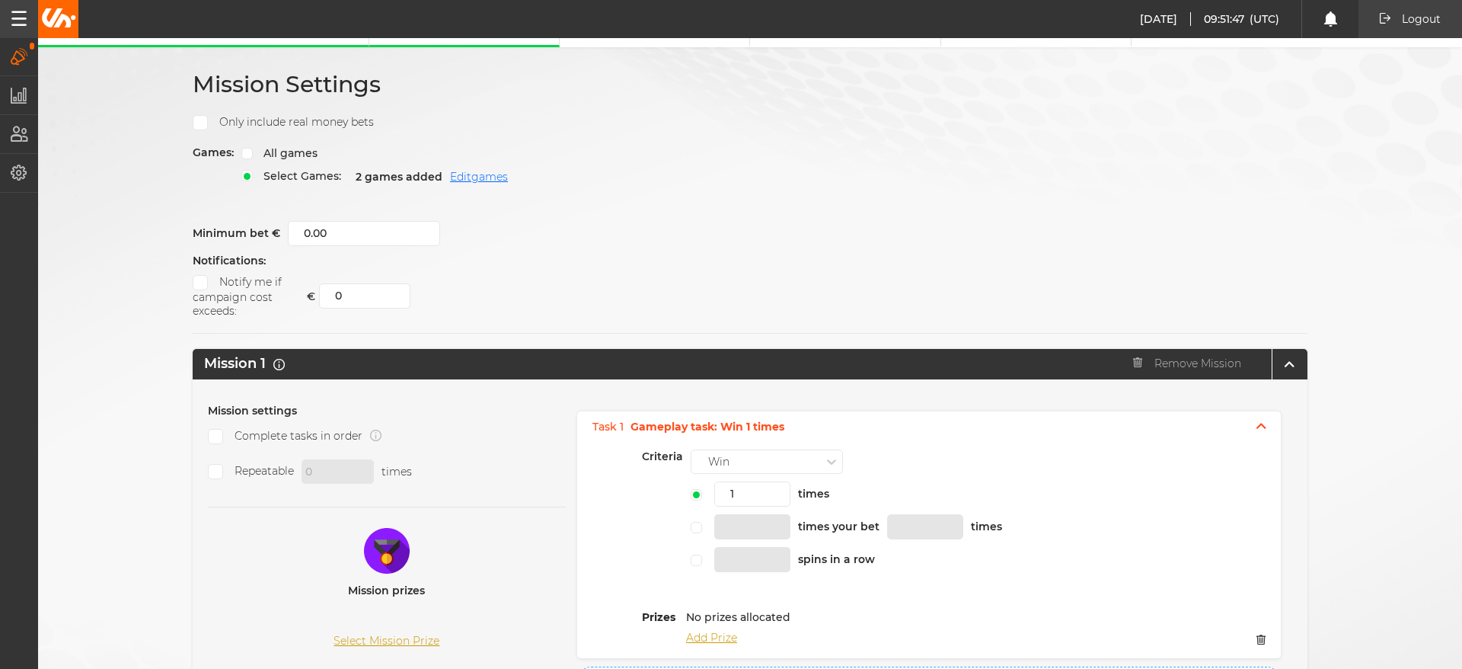
click at [211, 471] on span at bounding box center [216, 472] width 10 height 8
click at [209, 471] on input "Repeatable" at bounding box center [215, 471] width 15 height 15
checkbox input "true"
click at [335, 477] on input "0" at bounding box center [338, 471] width 72 height 24
type input "10"
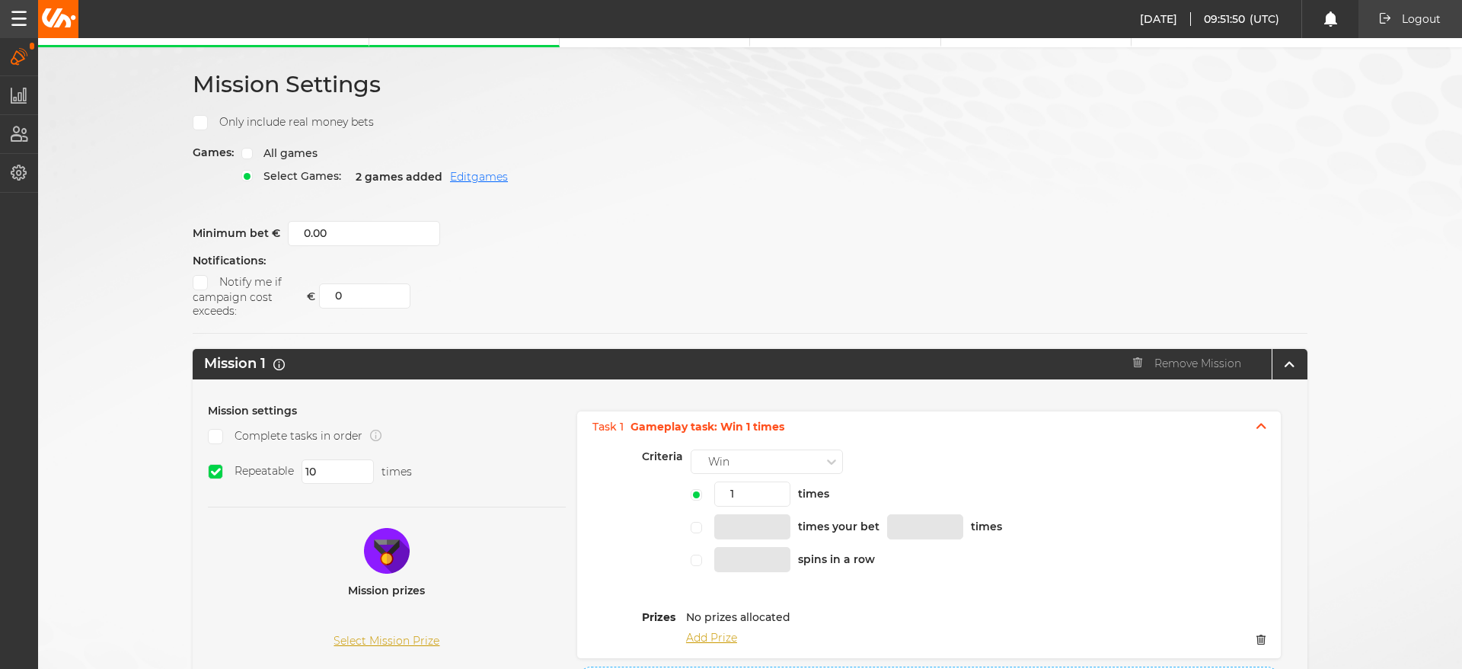
click at [863, 196] on div "Games: All games Select Games: 2 games added Edit games" at bounding box center [750, 175] width 1115 height 60
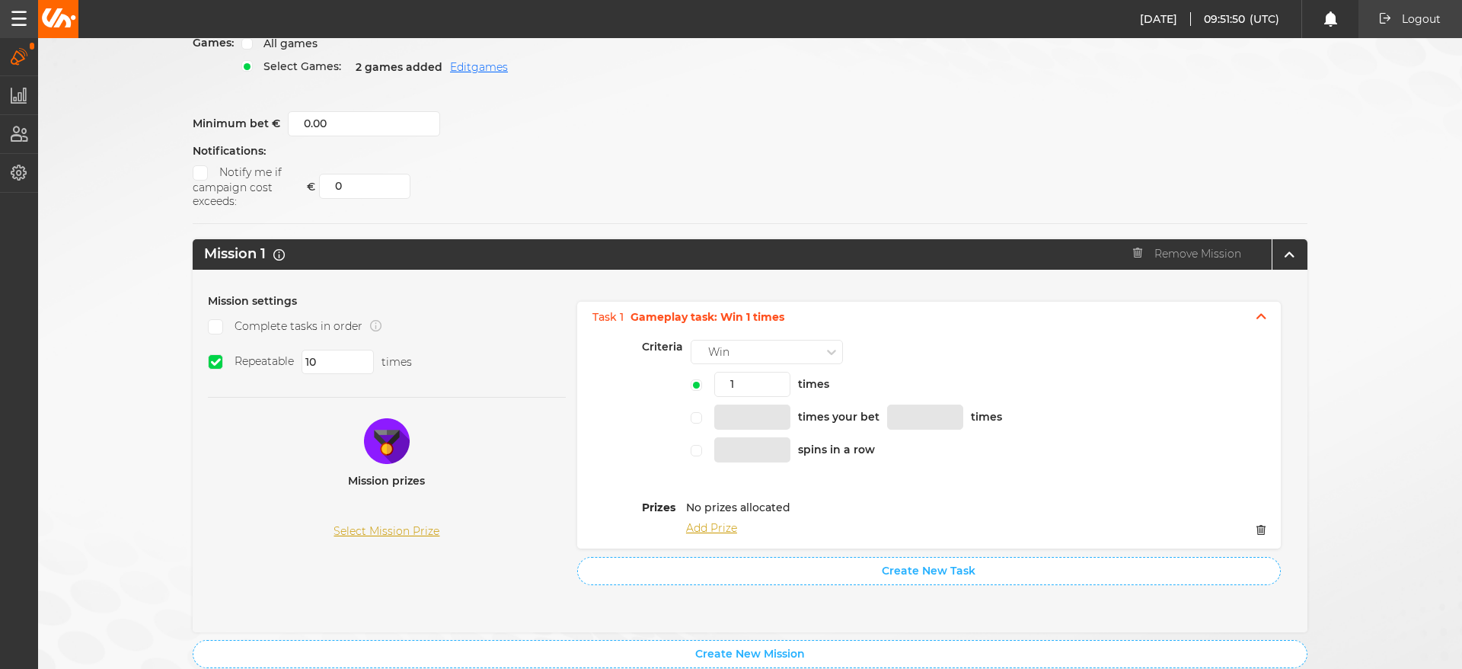
scroll to position [306, 0]
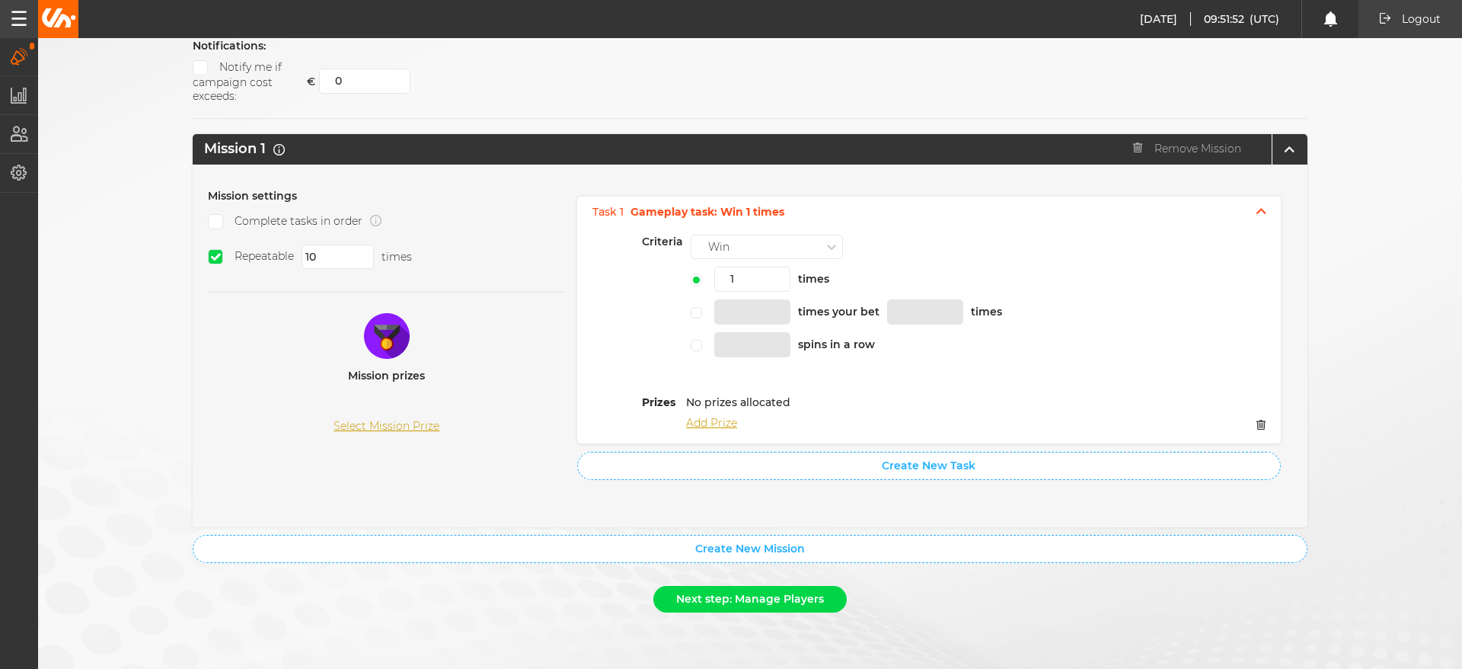
click at [409, 420] on button "Select Mission Prize" at bounding box center [387, 426] width 106 height 13
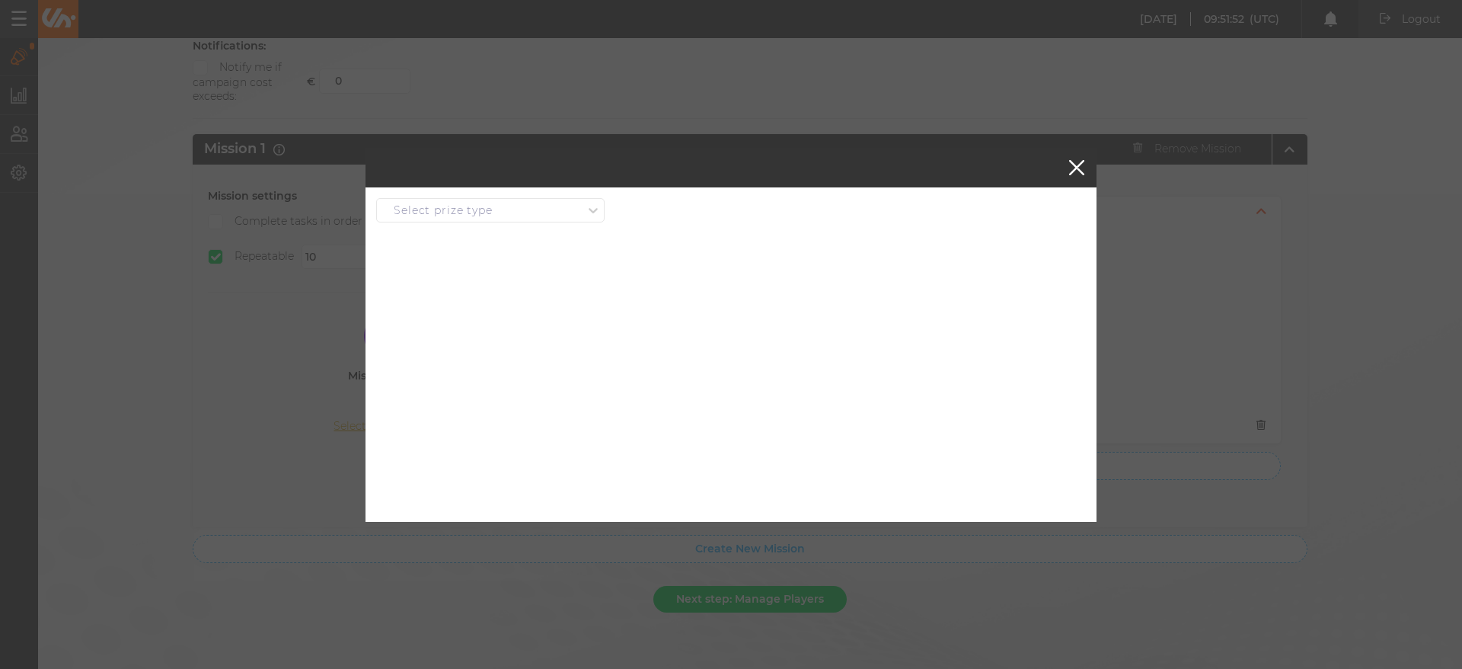
click at [471, 221] on div "Select prize type" at bounding box center [490, 210] width 228 height 24
click at [462, 267] on div "Catalog item" at bounding box center [490, 264] width 227 height 27
click at [572, 267] on button "Select" at bounding box center [573, 258] width 80 height 27
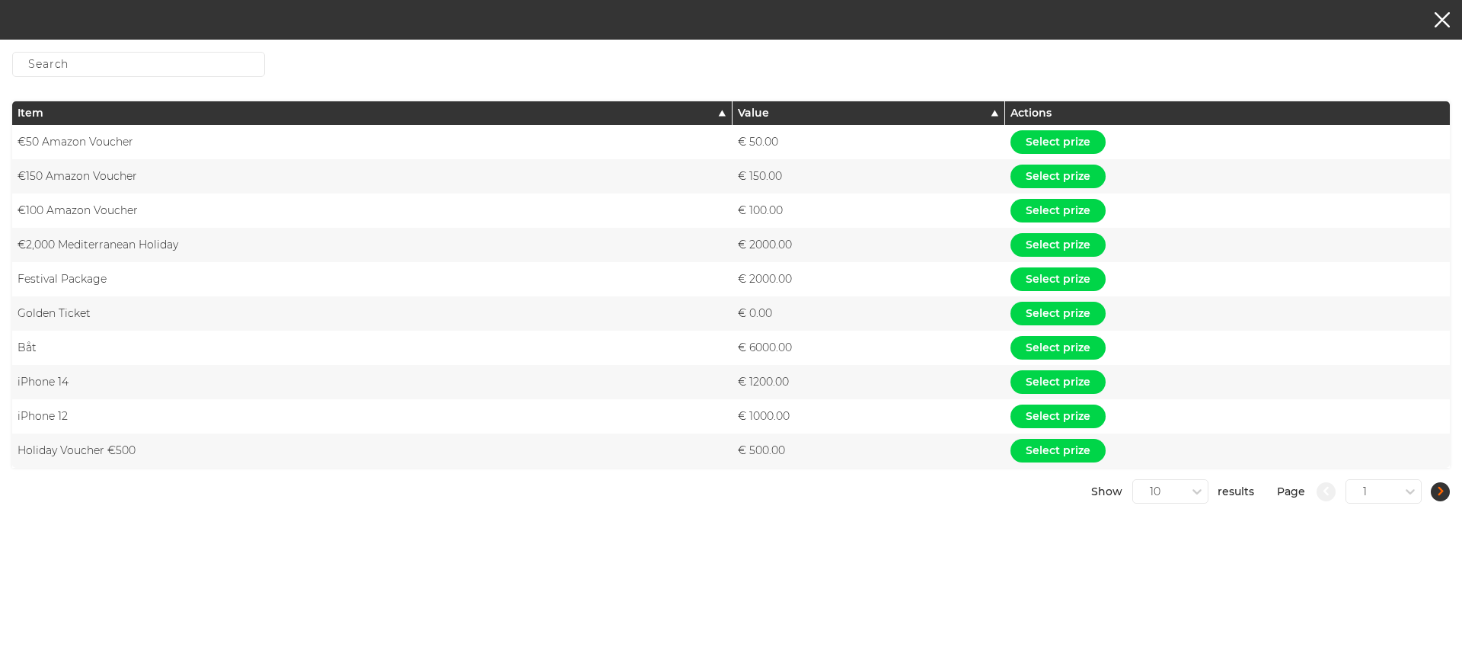
click at [1443, 495] on button "button" at bounding box center [1440, 491] width 19 height 19
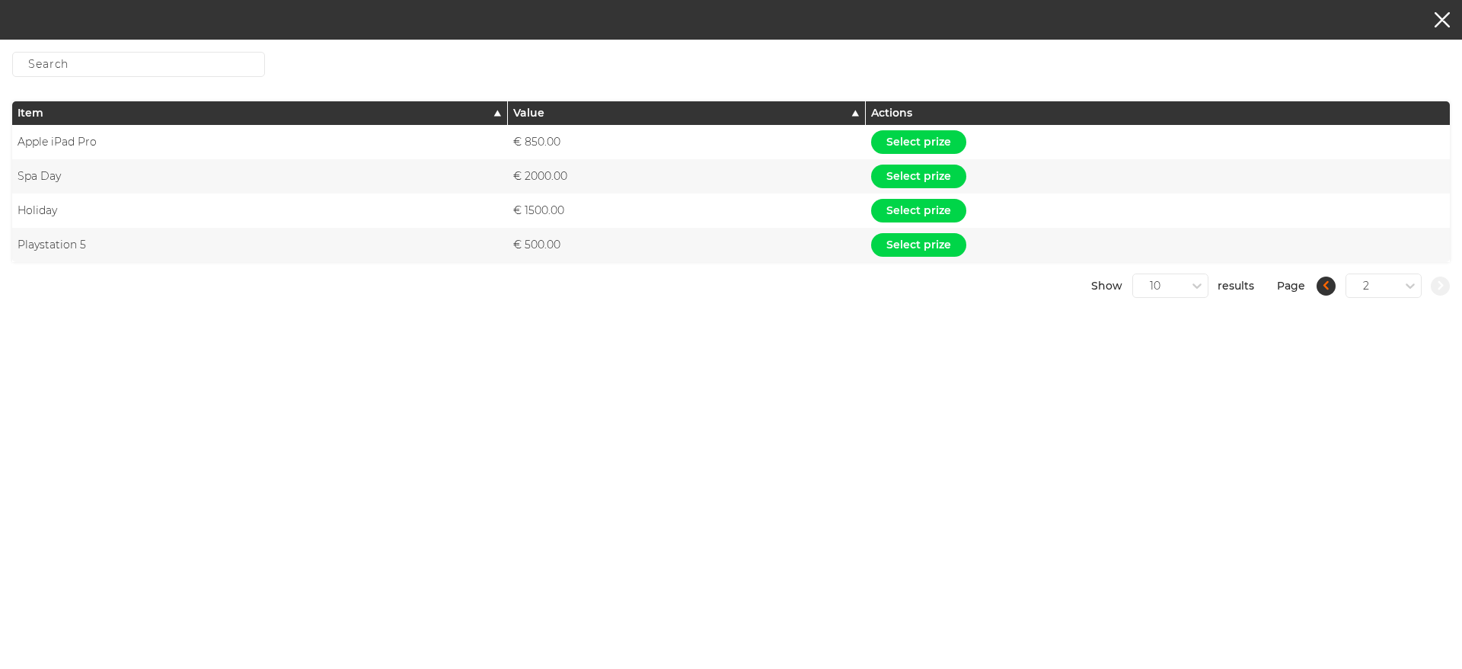
click at [1324, 290] on icon "button" at bounding box center [1326, 285] width 5 height 9
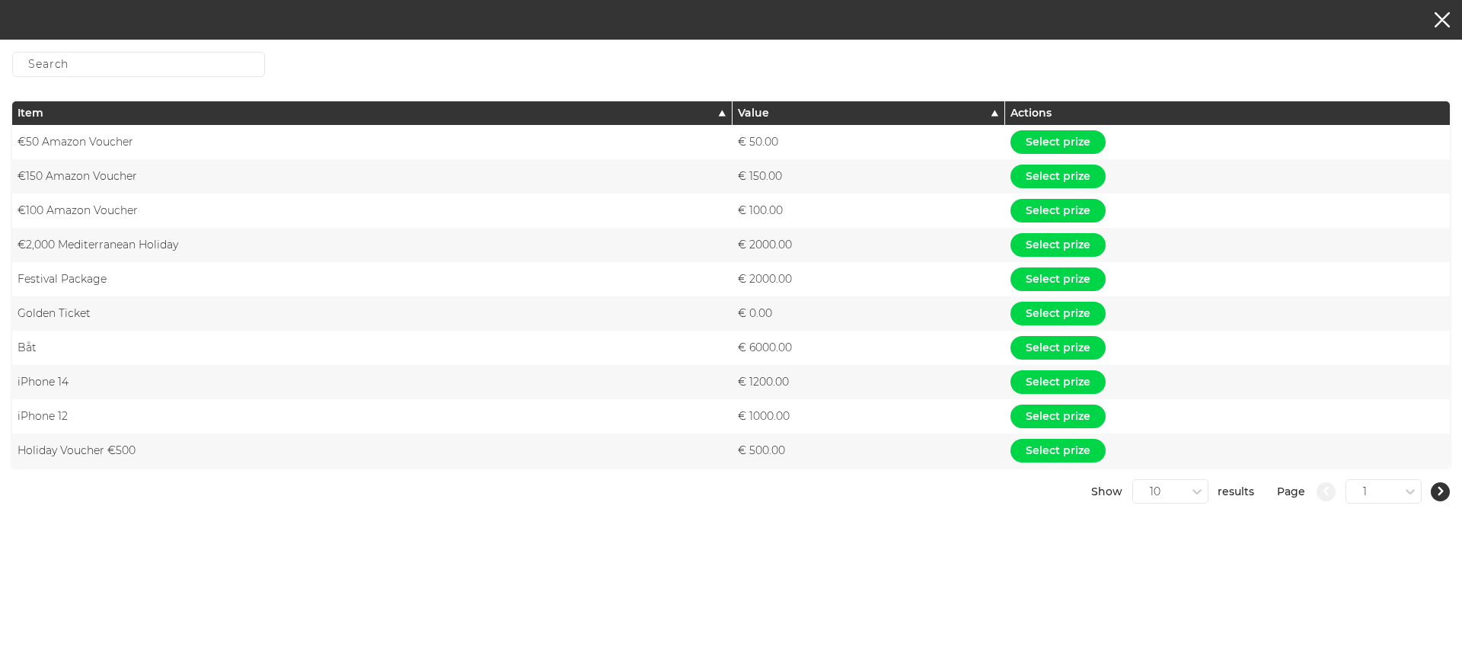
click at [1443, 14] on button "button" at bounding box center [1442, 19] width 15 height 15
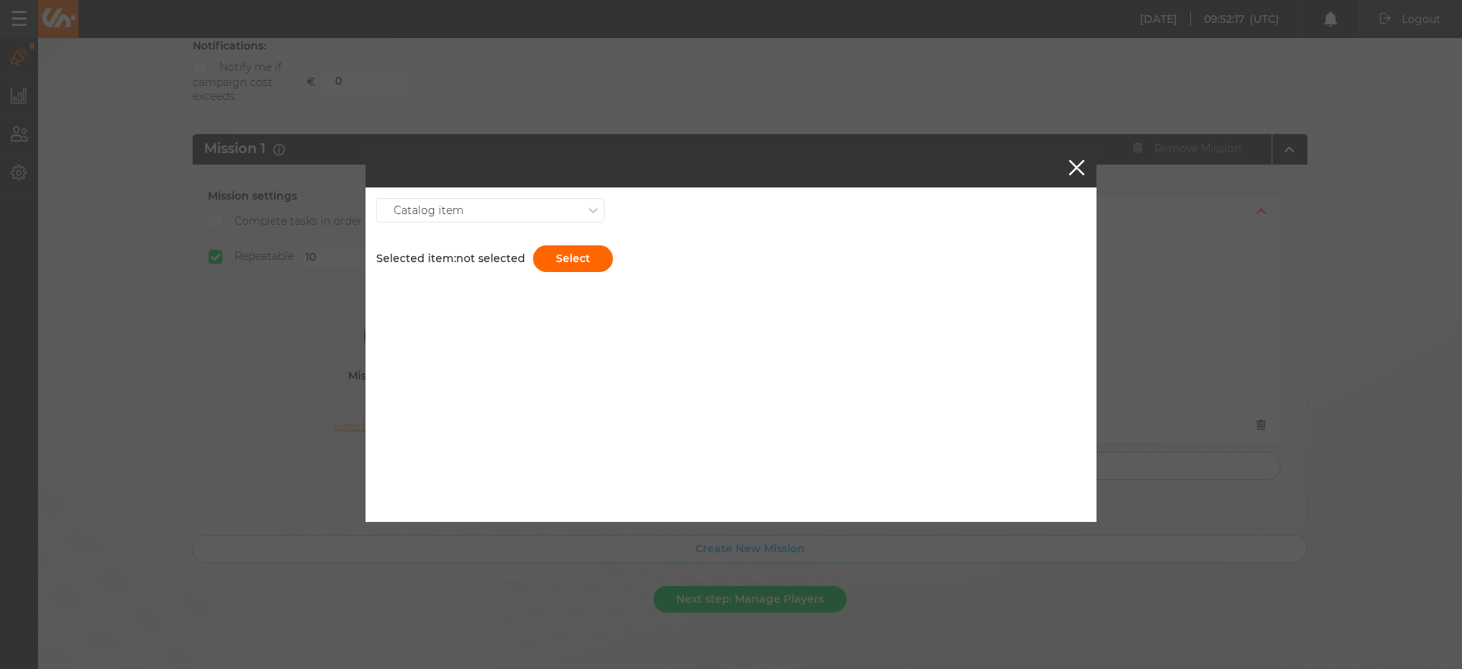
click at [567, 190] on div "Catalog item Selected item: not selected Select" at bounding box center [731, 242] width 731 height 110
click at [551, 203] on div "Catalog item" at bounding box center [480, 210] width 206 height 14
click at [465, 242] on div "Free spins" at bounding box center [490, 236] width 227 height 27
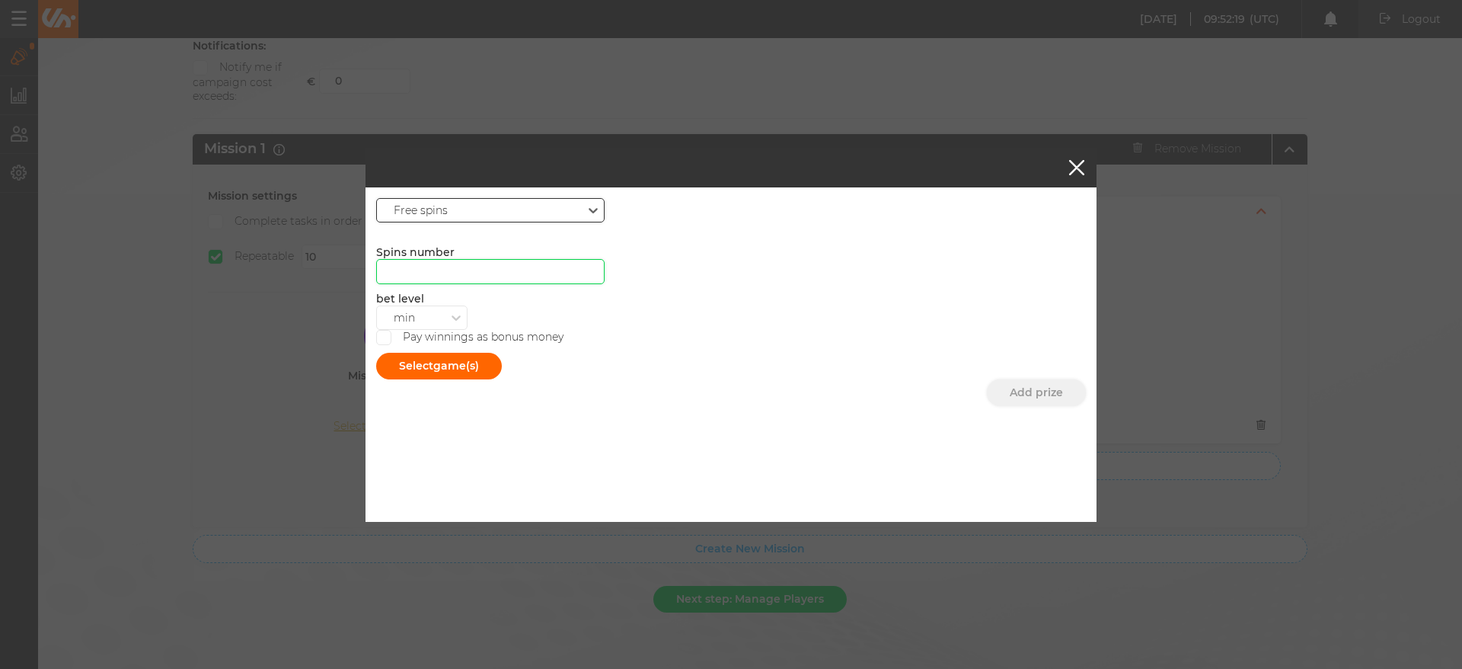
click at [483, 272] on input "number" at bounding box center [490, 271] width 228 height 25
type input "1"
click at [428, 370] on button "Select game(s)" at bounding box center [439, 366] width 126 height 27
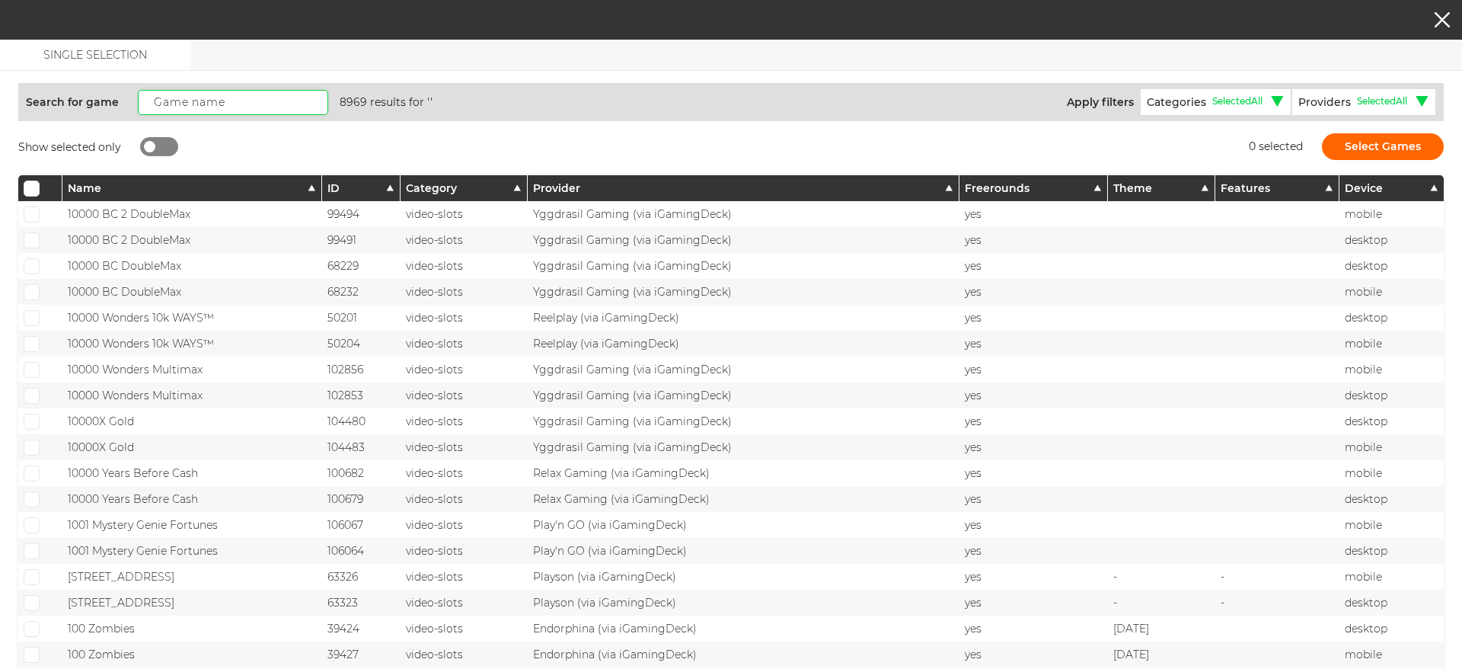
click at [212, 109] on input "text" at bounding box center [233, 102] width 190 height 25
type input "Sweet Bonanza 1000"
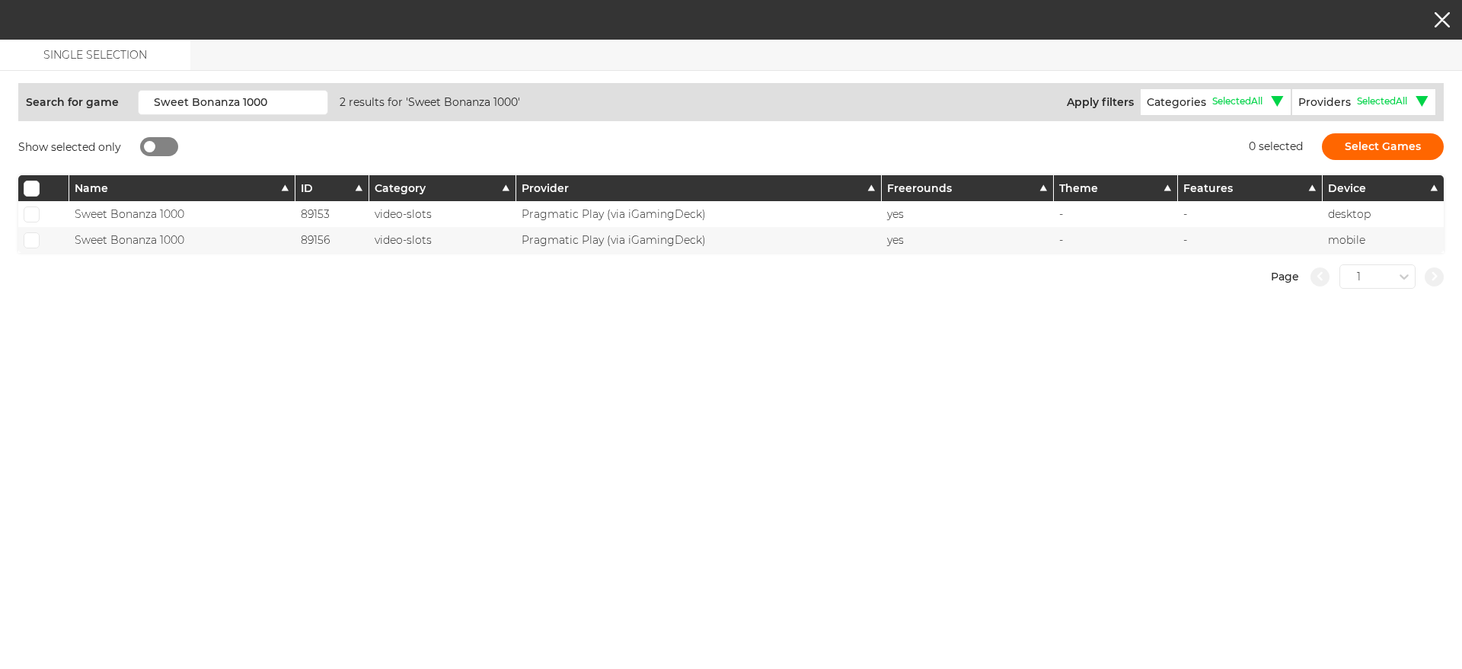
click at [27, 190] on span at bounding box center [32, 188] width 10 height 8
click at [27, 190] on input "checkbox" at bounding box center [32, 189] width 16 height 16
checkbox input "true"
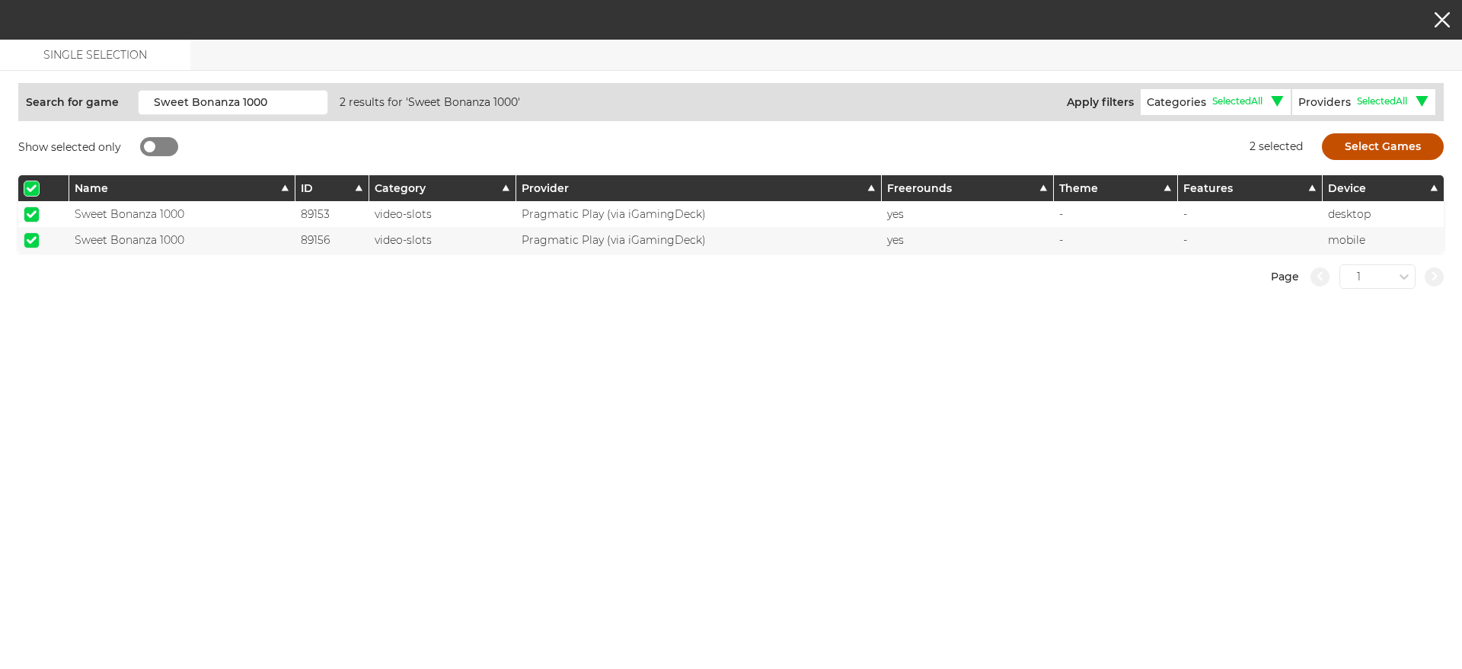
click at [1389, 151] on button "Select Games" at bounding box center [1383, 146] width 122 height 27
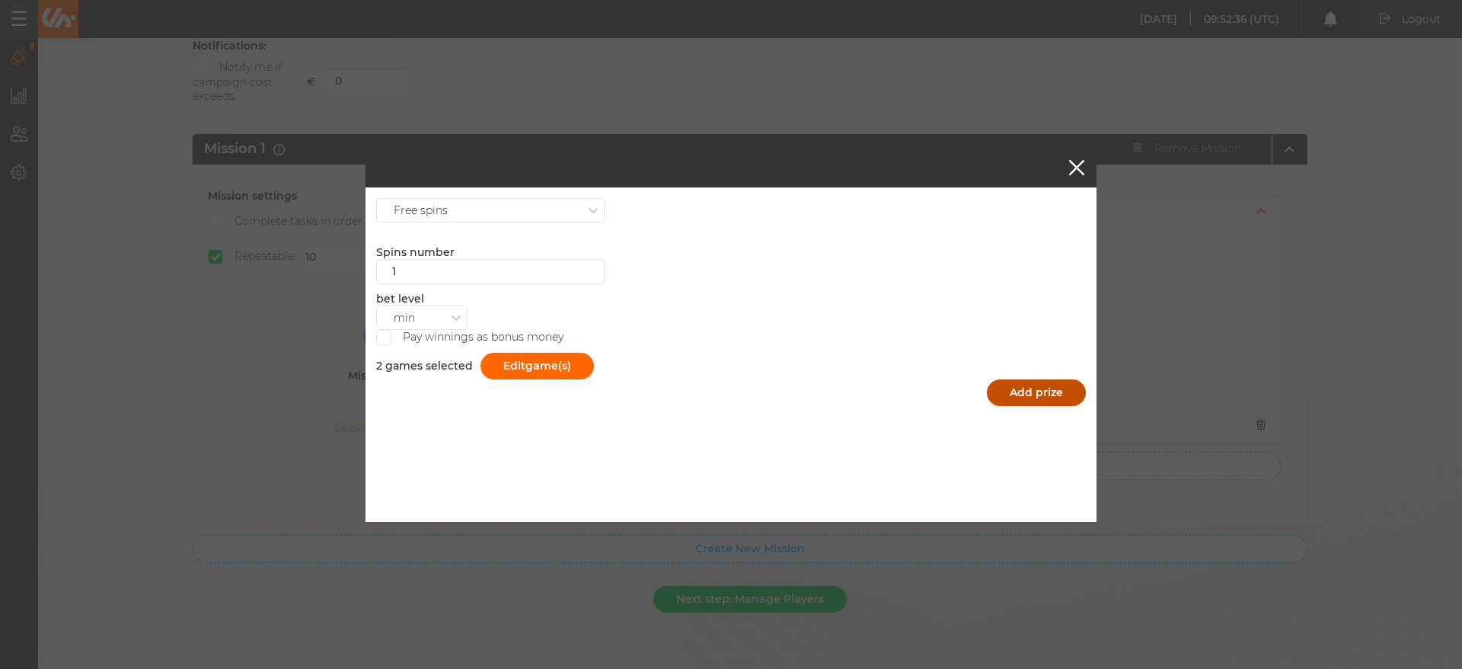
click at [1045, 396] on button "Add prize" at bounding box center [1036, 392] width 99 height 27
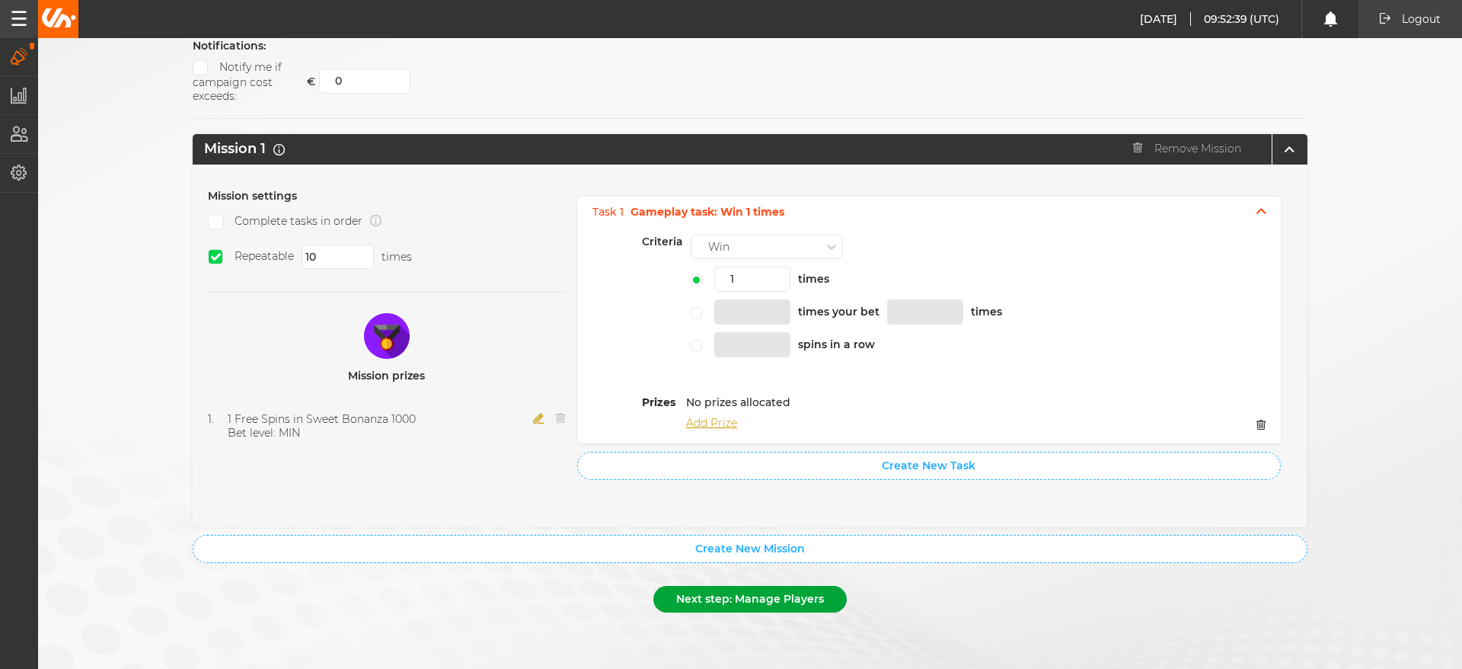
click at [744, 608] on button "Next step: Manage Players" at bounding box center [750, 599] width 193 height 27
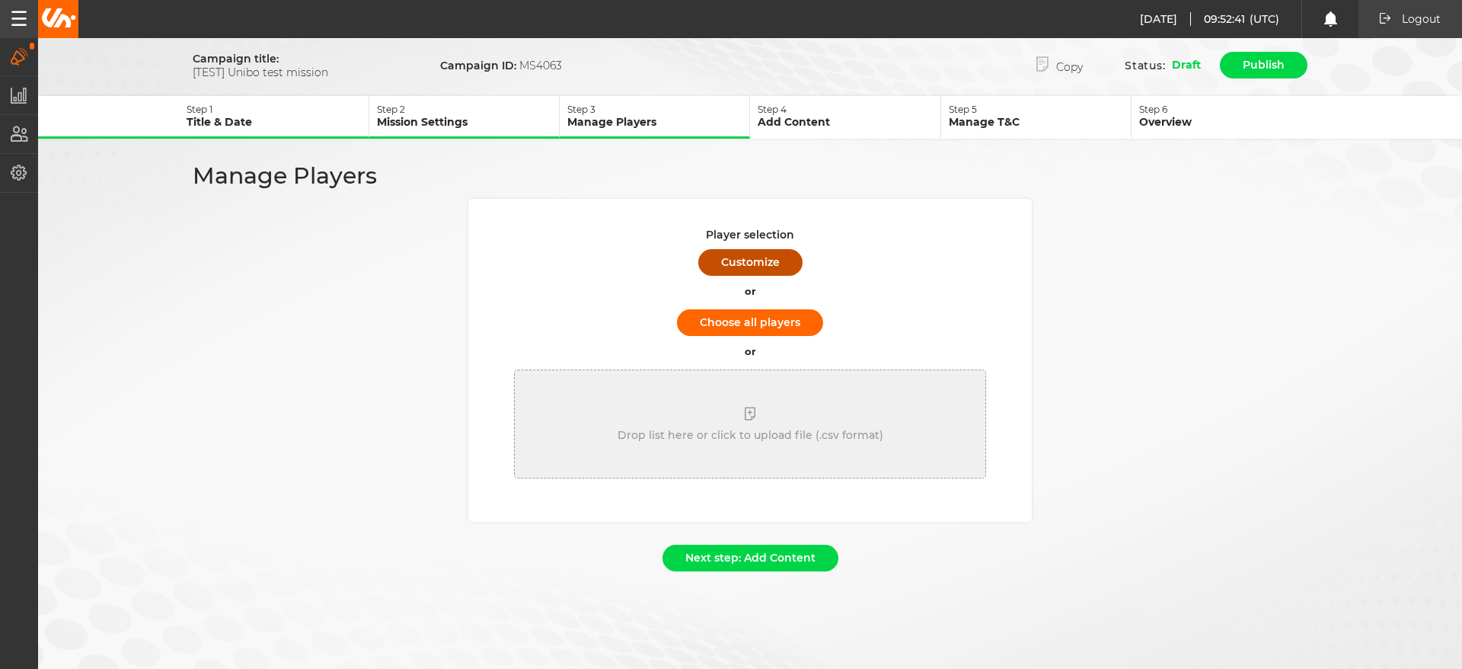
click at [761, 266] on button "Customize" at bounding box center [750, 262] width 104 height 27
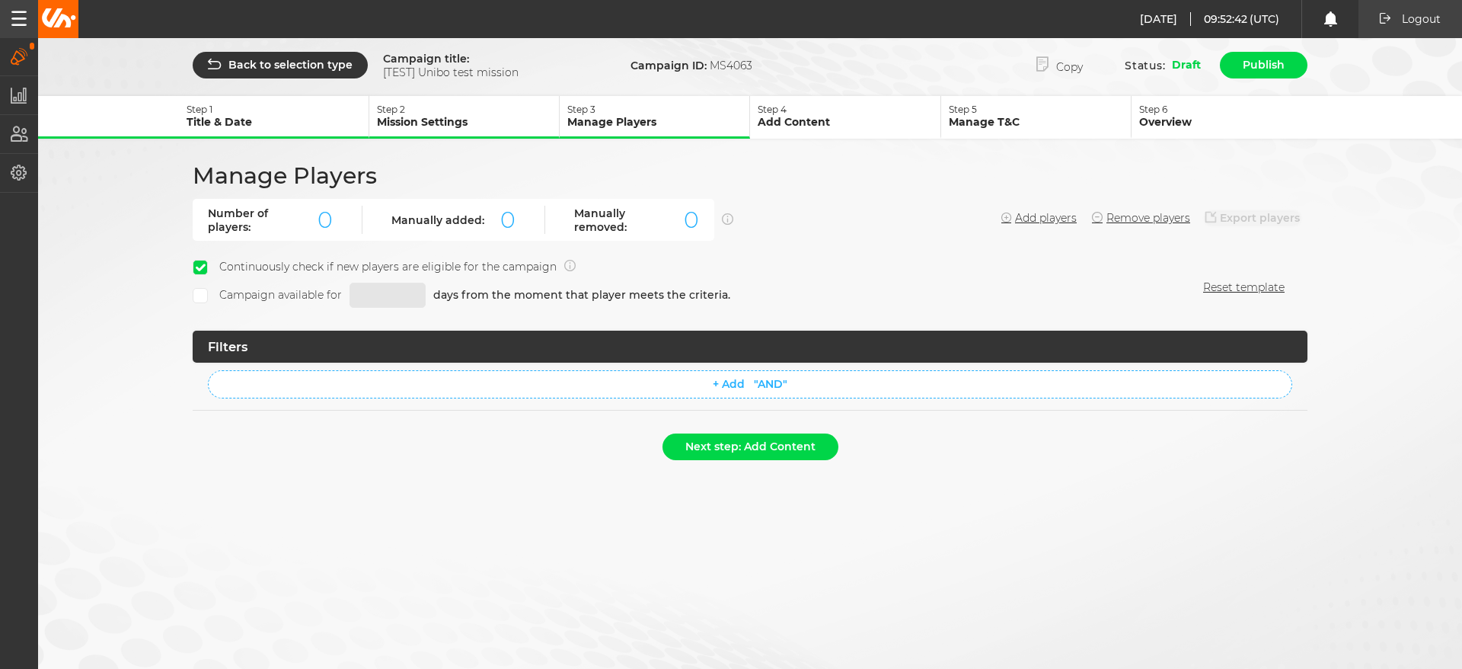
click at [1038, 225] on div "Add players Remove players Export players" at bounding box center [1151, 220] width 314 height 18
click at [1043, 220] on button "Add players" at bounding box center [1039, 218] width 75 height 13
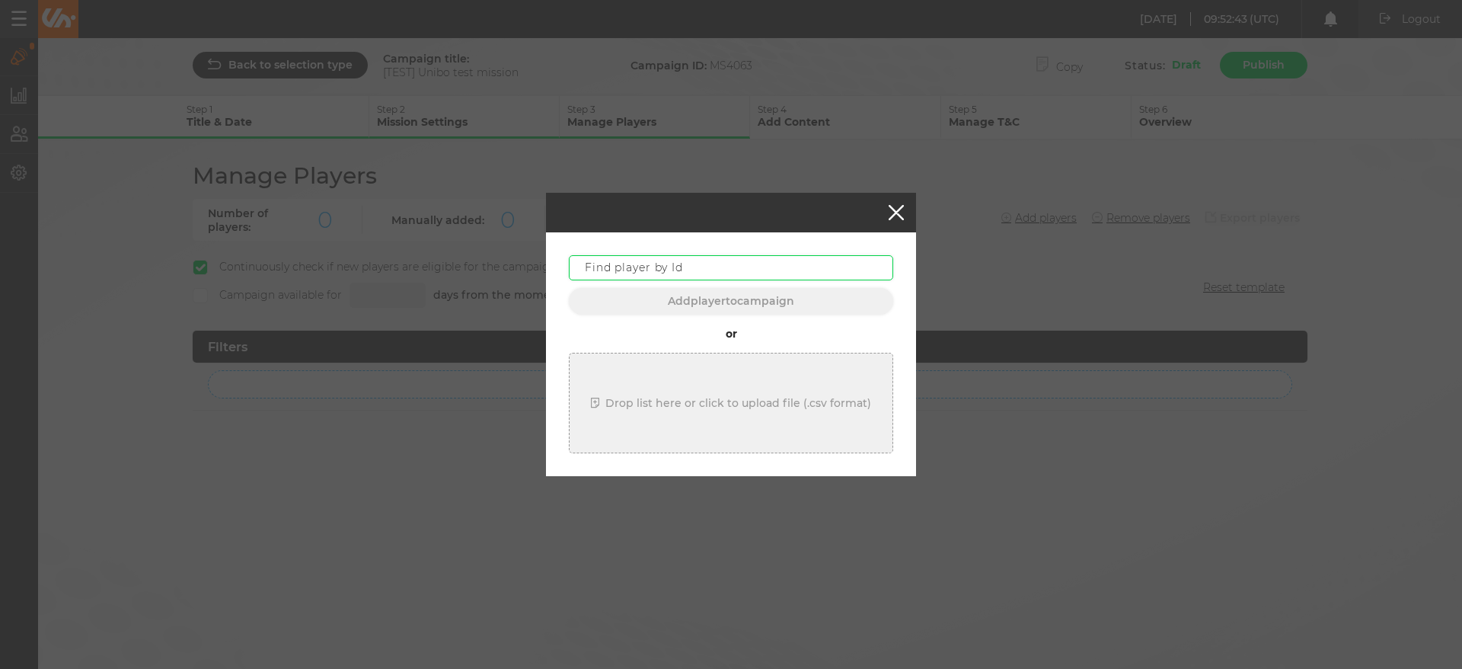
click at [689, 257] on input "text" at bounding box center [731, 267] width 324 height 25
paste input "2696269"
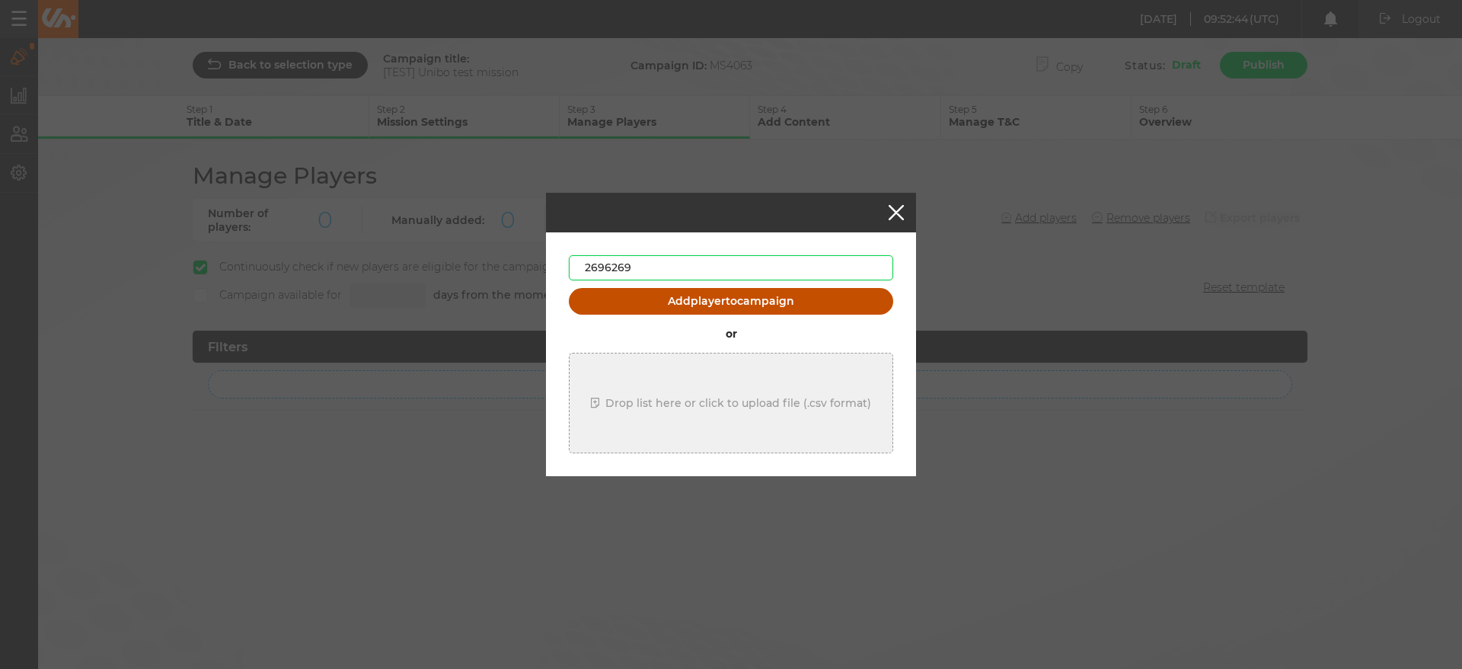
type input "2696269"
click at [731, 302] on button "Add player to campaign" at bounding box center [731, 301] width 324 height 27
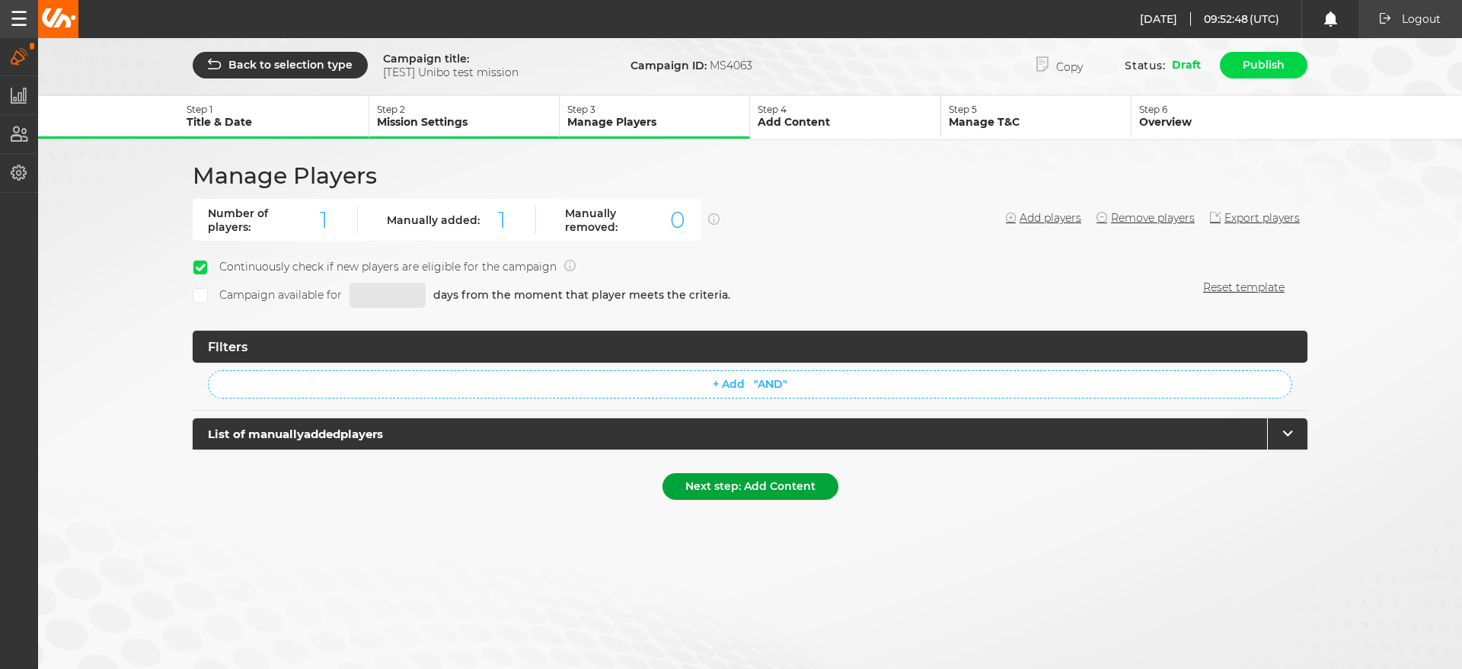
click at [750, 494] on button "Next step: Add Content" at bounding box center [751, 486] width 176 height 27
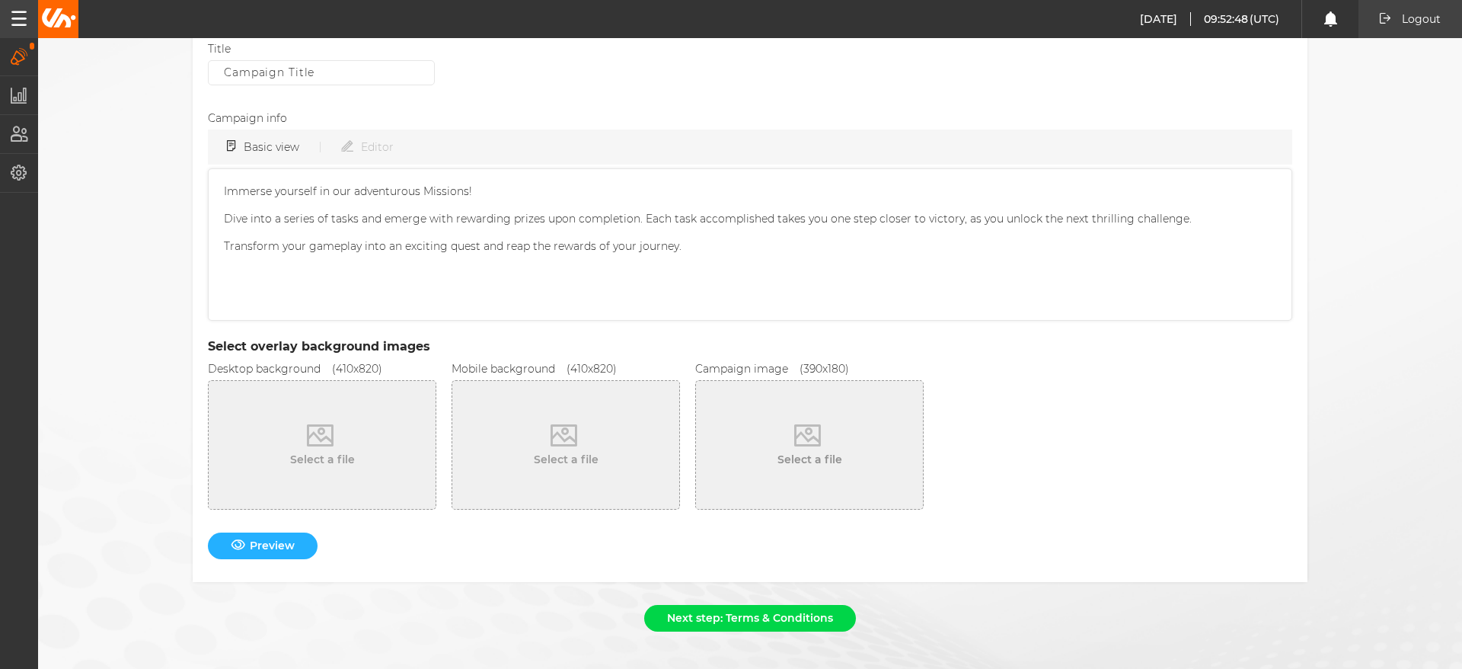
scroll to position [461, 0]
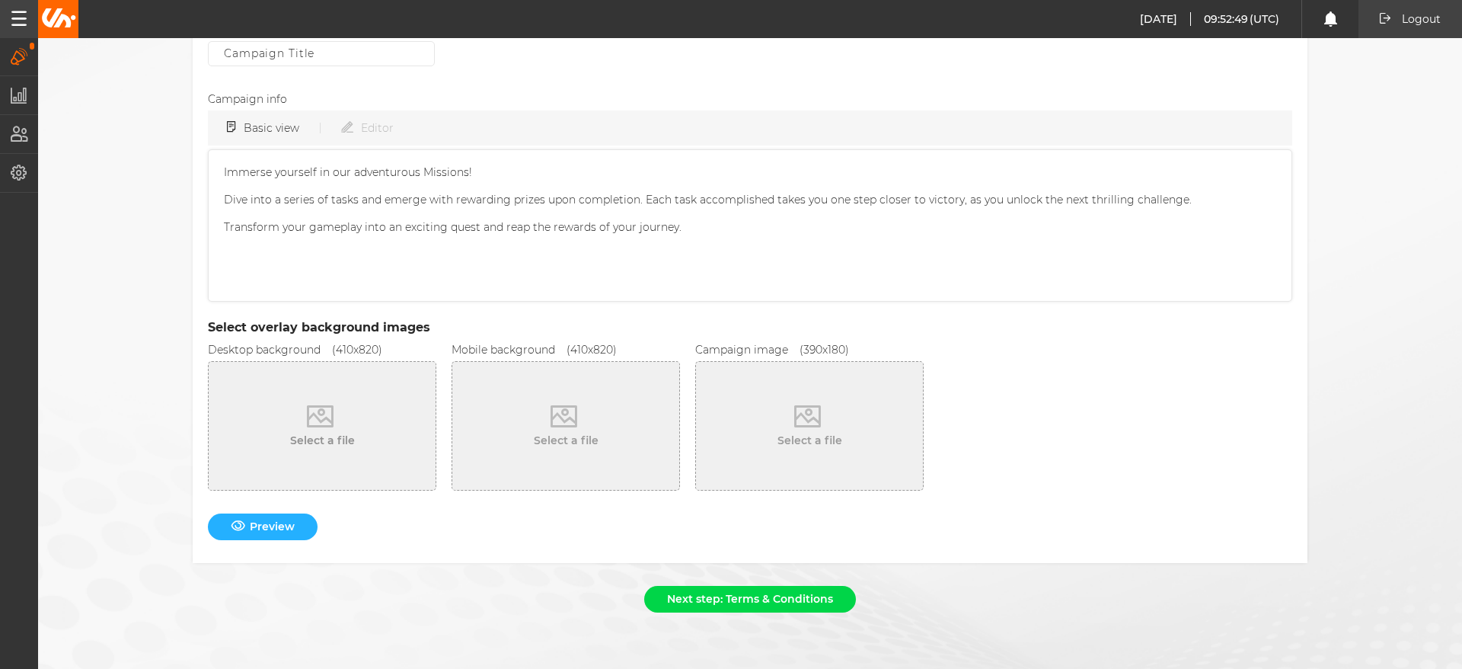
click at [337, 444] on span "Select a file" at bounding box center [322, 440] width 65 height 13
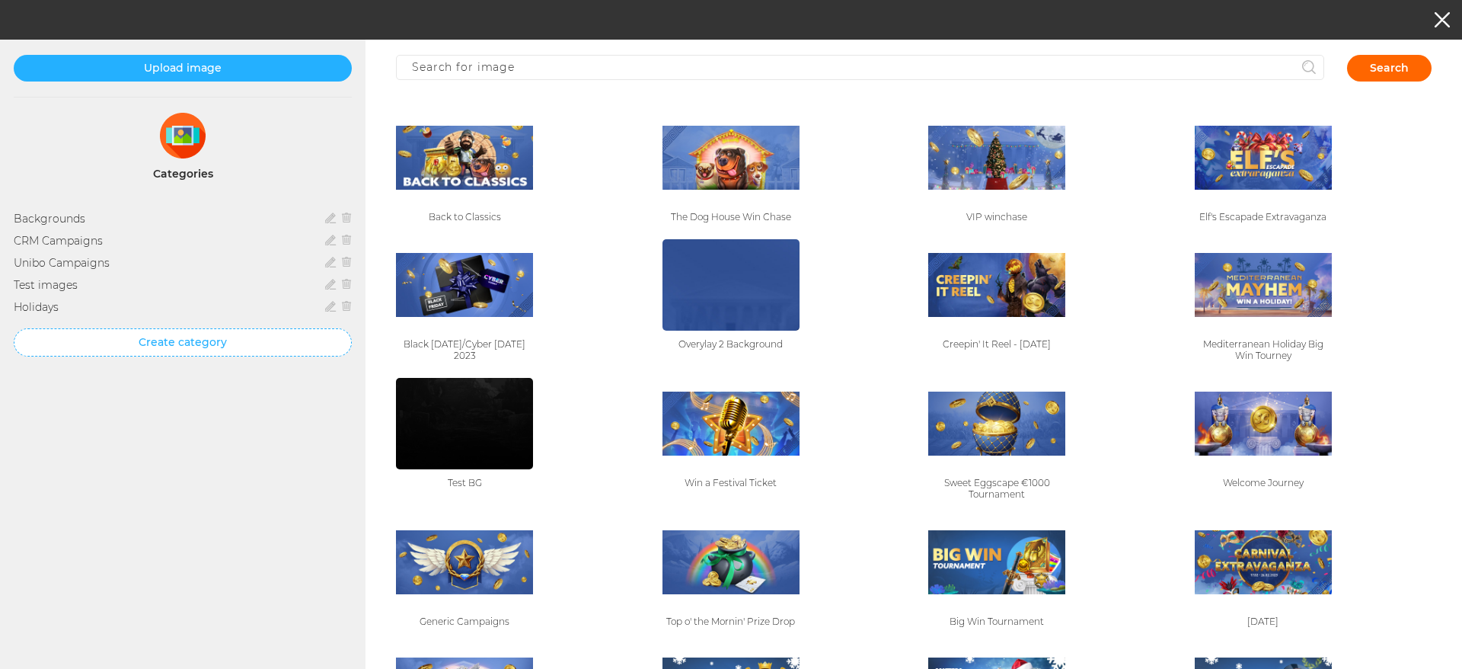
click at [1432, 11] on div at bounding box center [731, 20] width 1462 height 40
click at [1435, 24] on button "button" at bounding box center [1442, 19] width 15 height 15
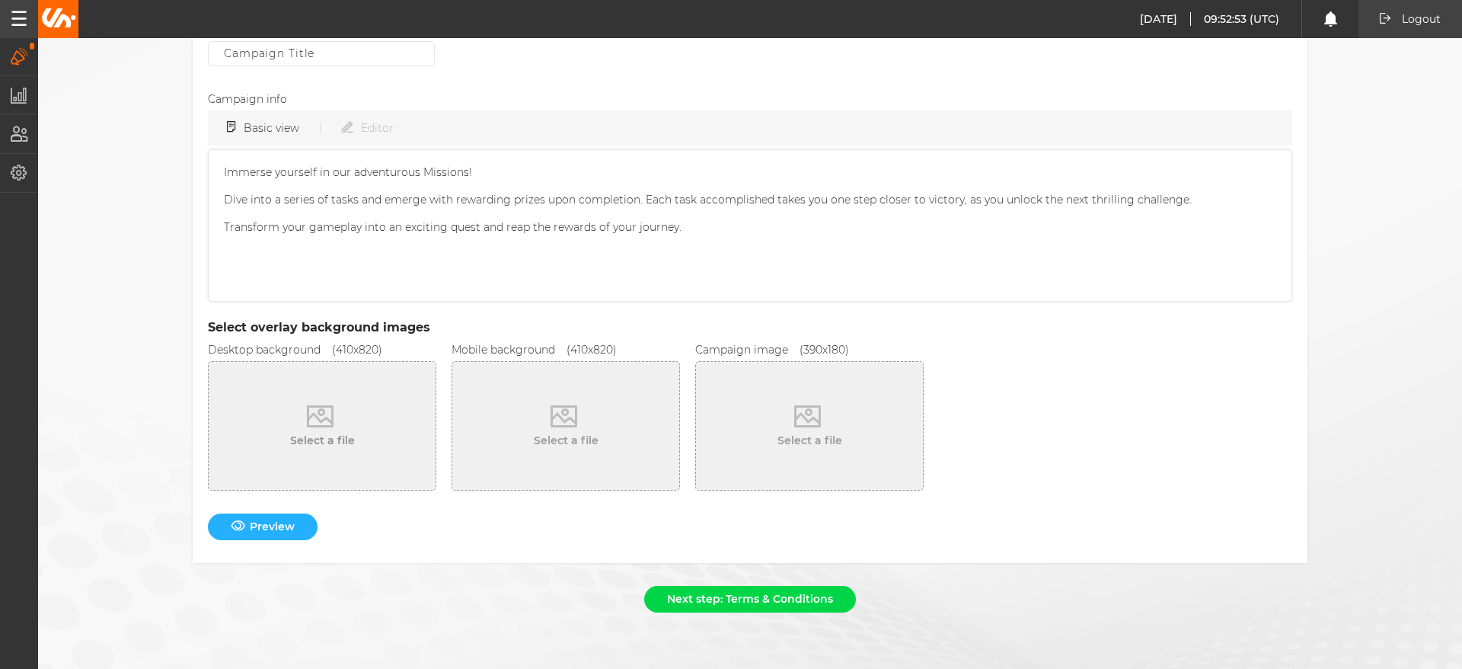
click at [311, 418] on icon "button" at bounding box center [320, 416] width 27 height 23
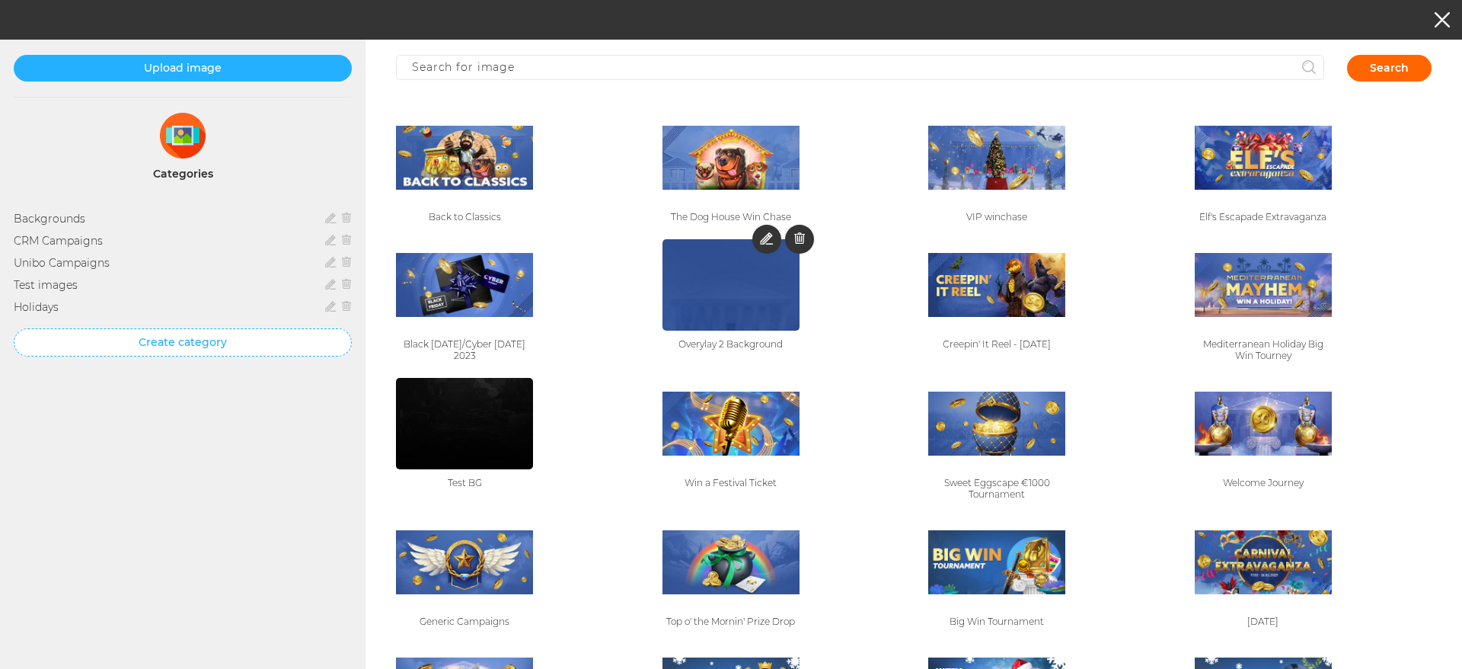
click at [746, 273] on img at bounding box center [731, 285] width 137 height 274
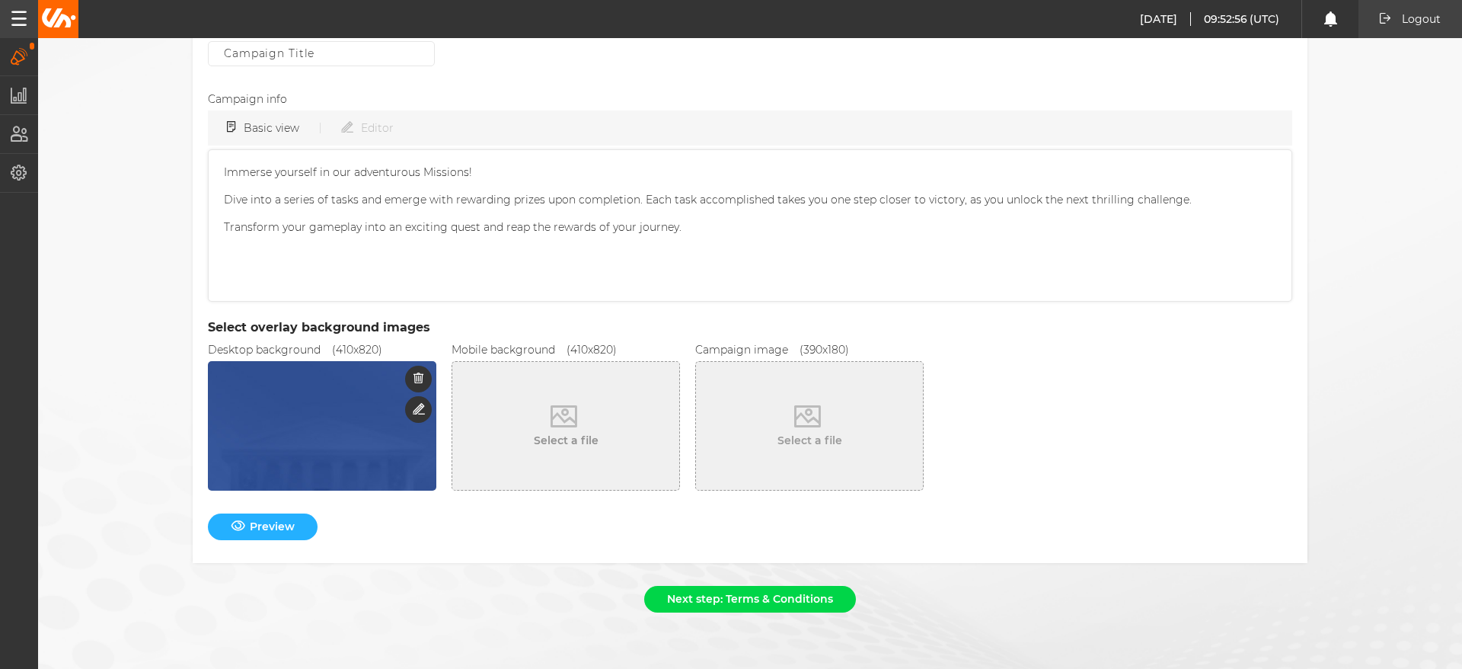
click at [554, 433] on button "Select a file" at bounding box center [565, 426] width 227 height 128
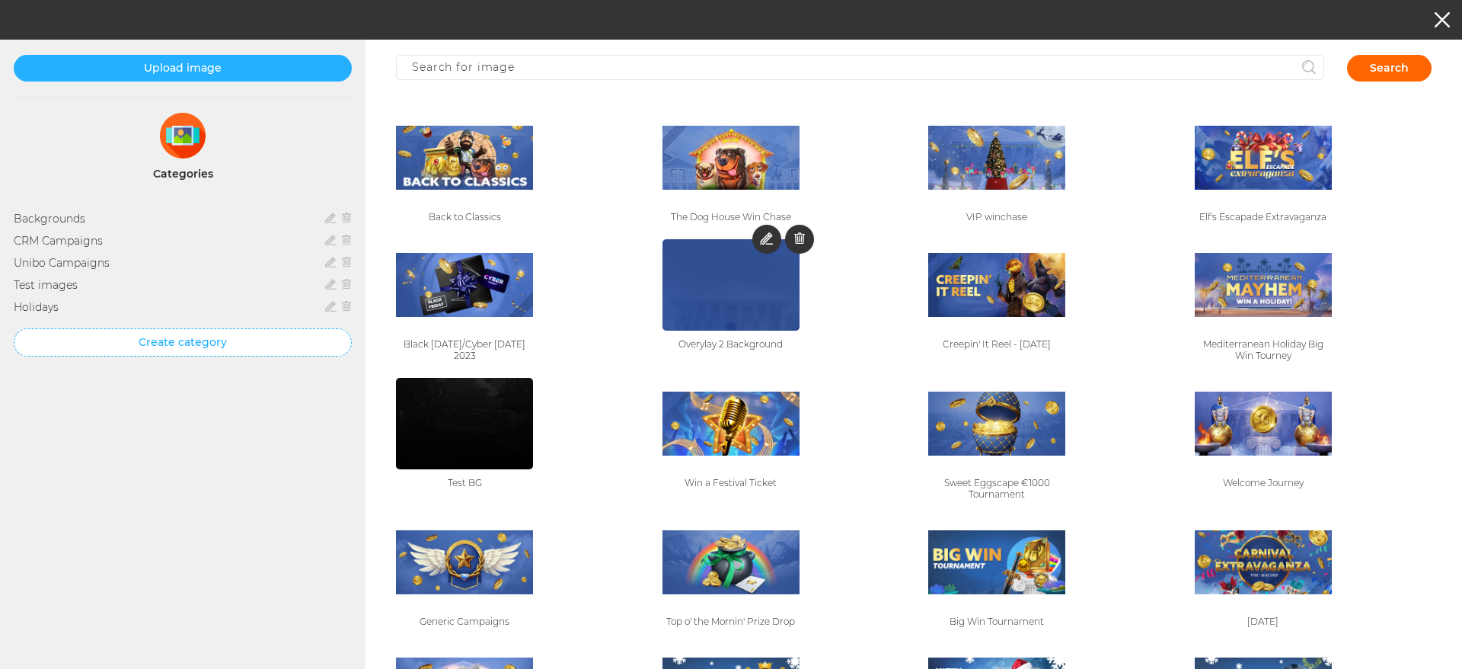
click at [714, 276] on img at bounding box center [731, 285] width 137 height 274
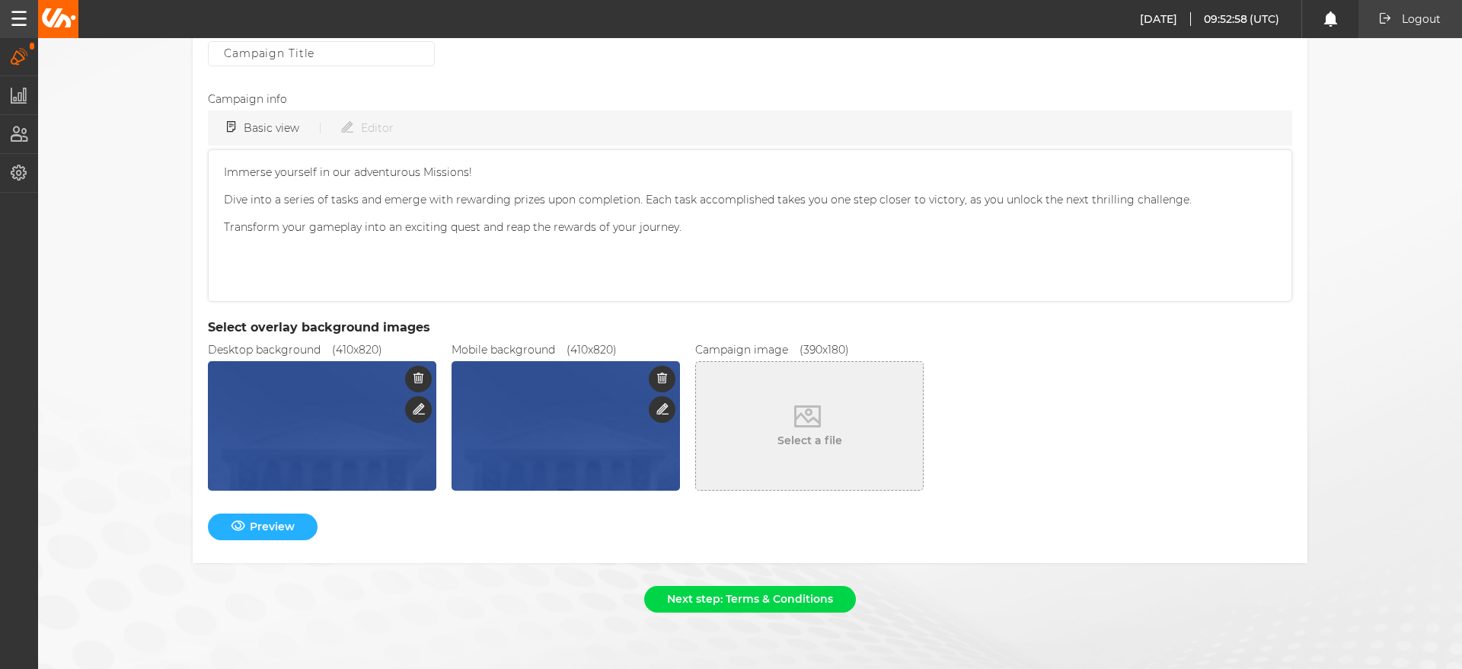
click at [837, 416] on button "Select a file" at bounding box center [809, 426] width 227 height 128
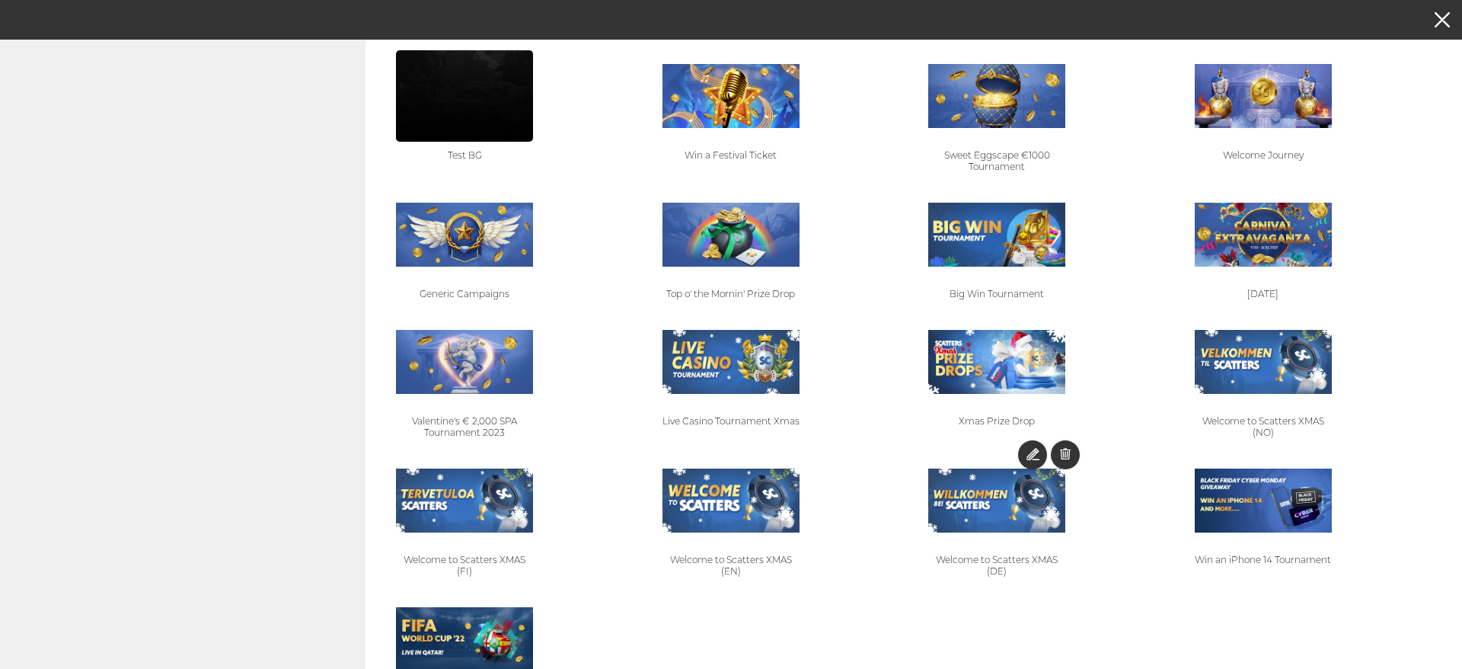
scroll to position [466, 0]
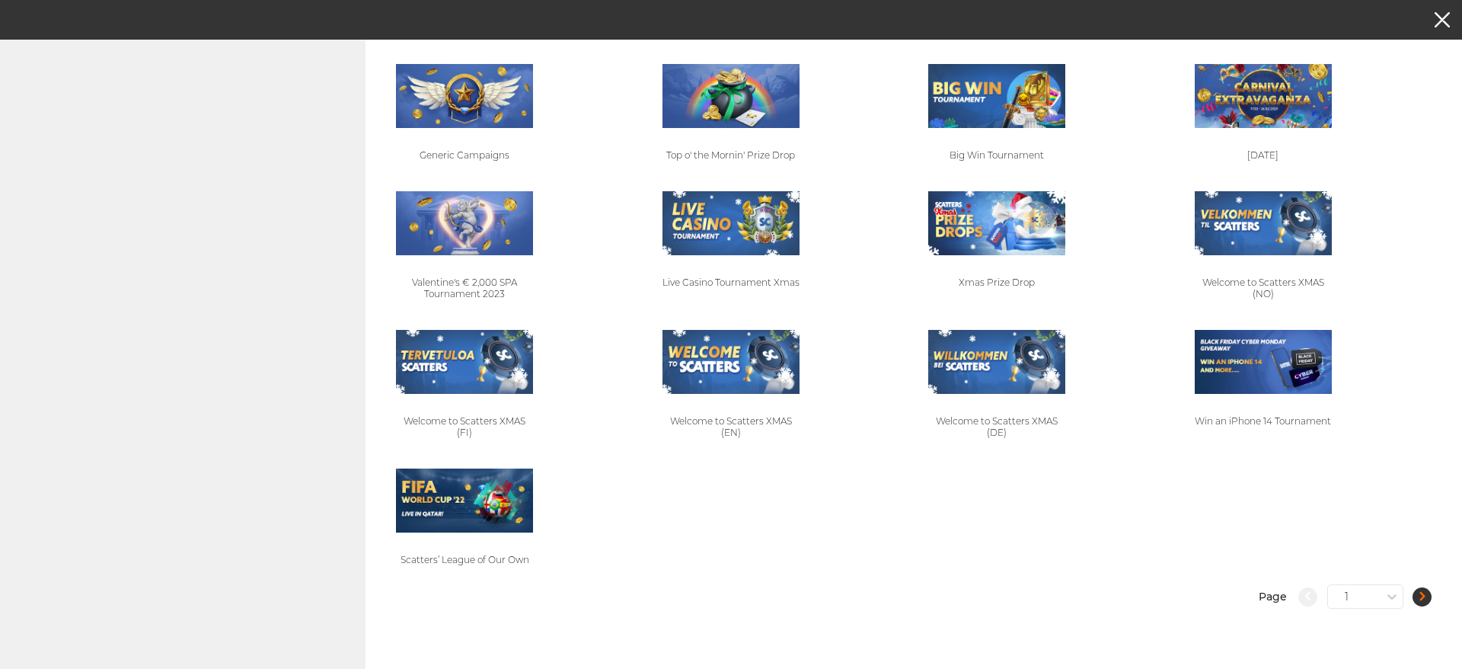
click at [1420, 599] on icon "button" at bounding box center [1422, 596] width 5 height 9
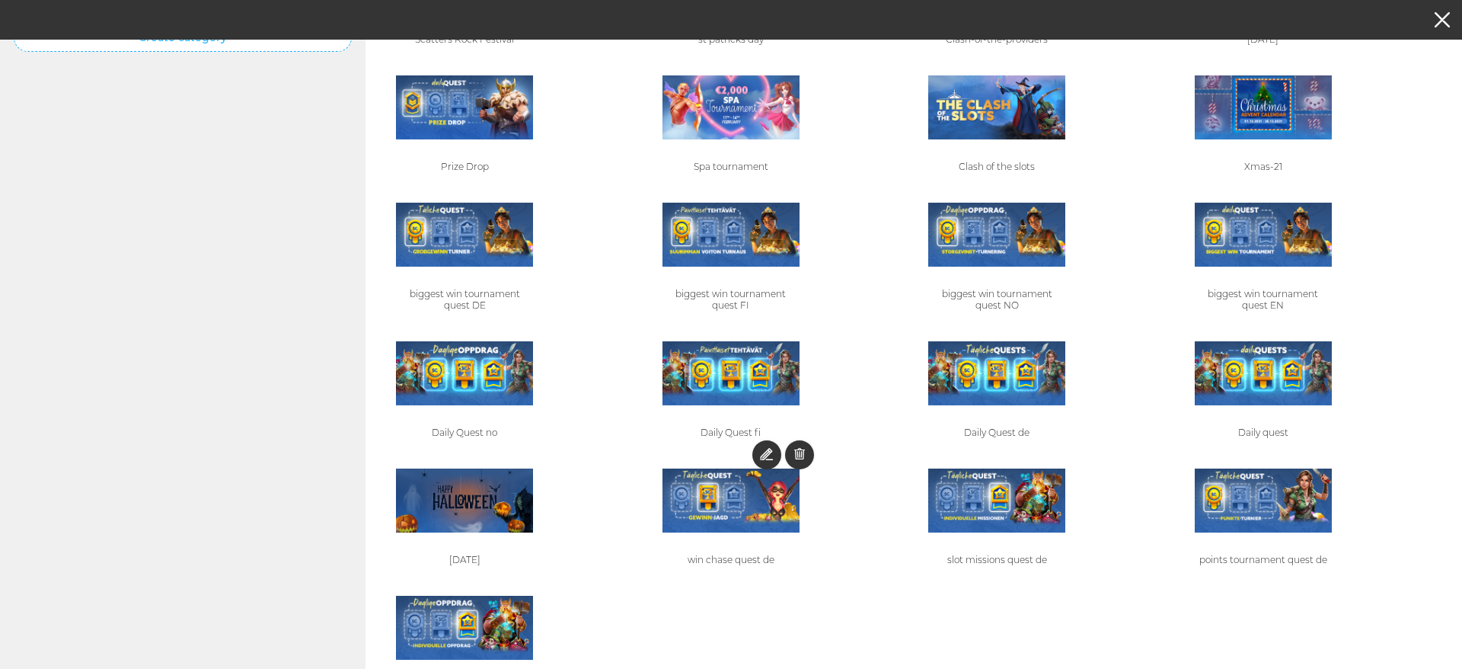
scroll to position [443, 0]
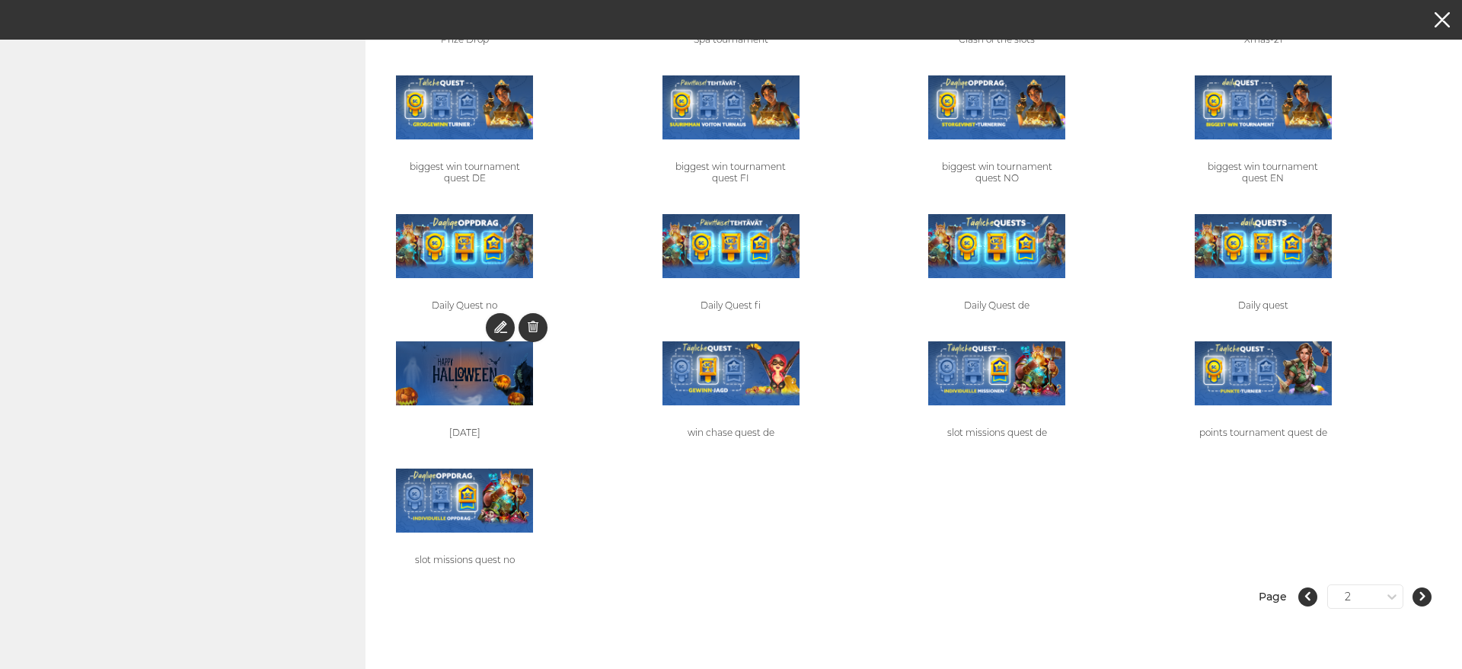
click at [473, 379] on img at bounding box center [464, 372] width 137 height 63
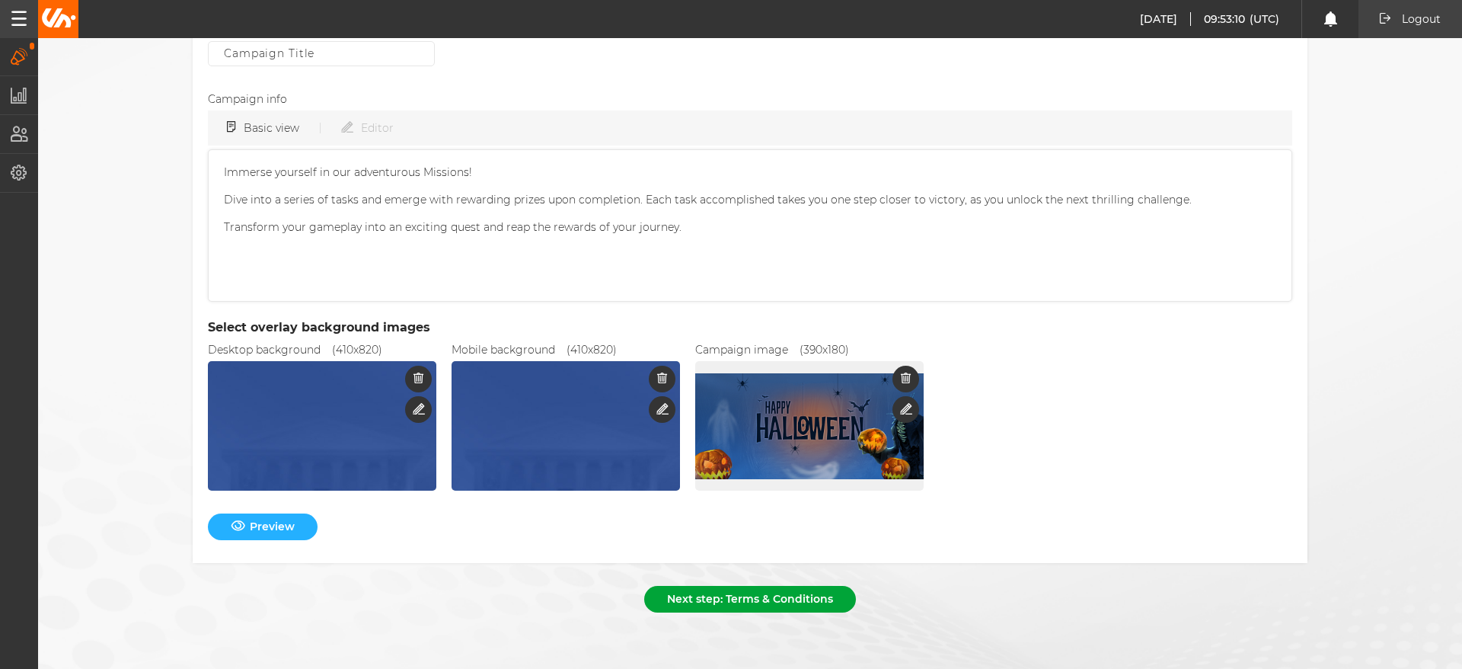
click at [727, 595] on button "Next step: Terms & Conditions" at bounding box center [750, 599] width 212 height 27
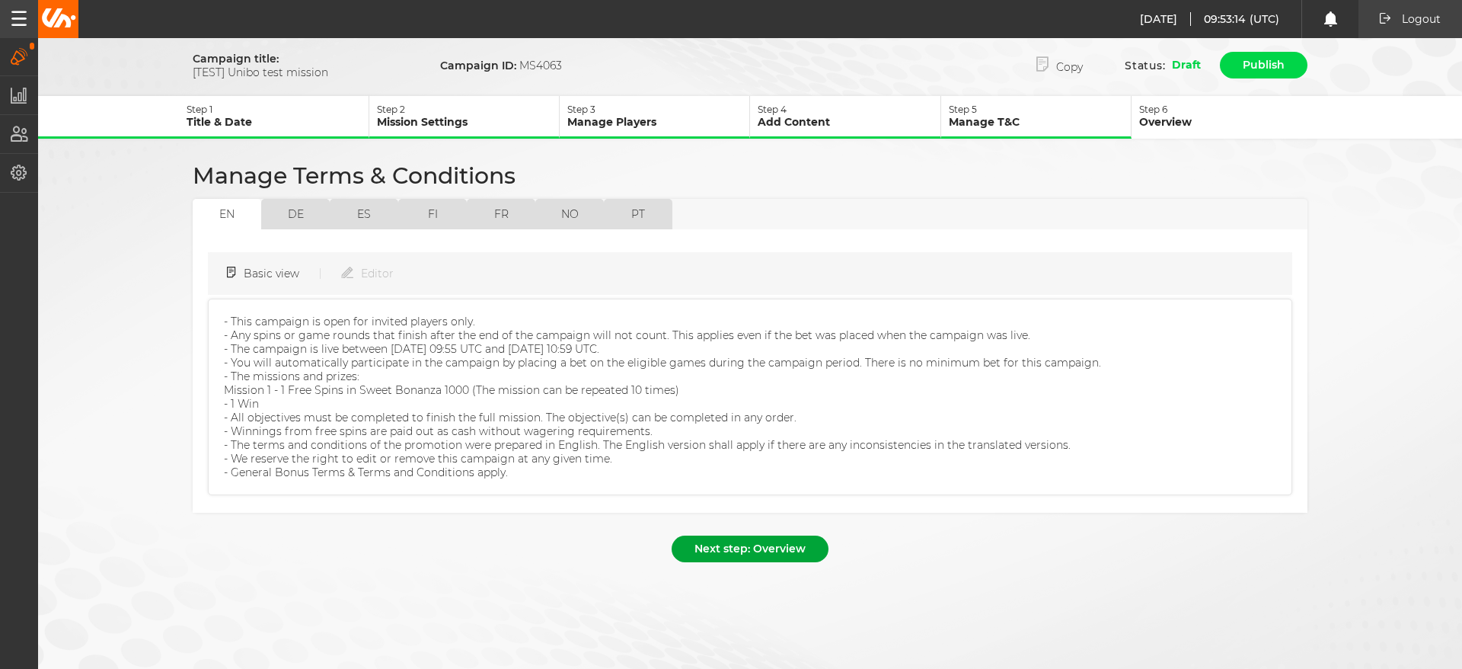
click at [763, 543] on button "Next step: Overview" at bounding box center [750, 548] width 157 height 27
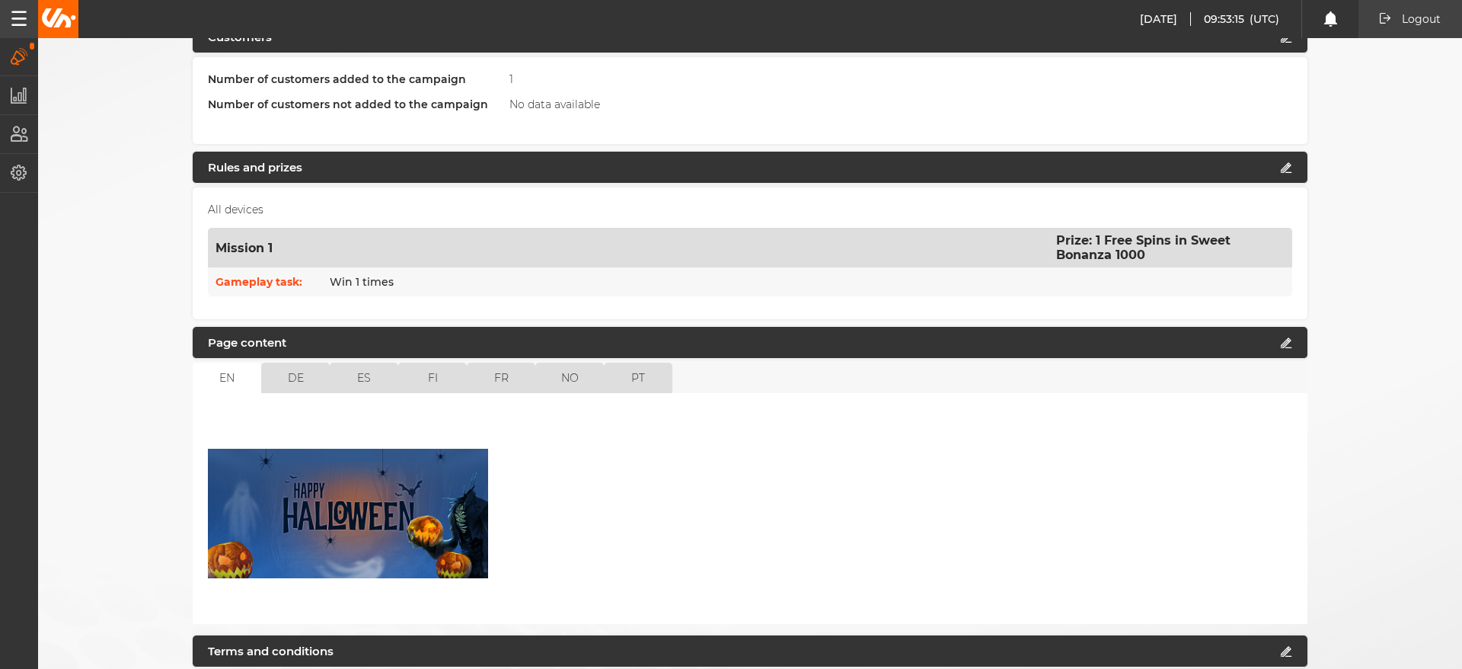
scroll to position [531, 0]
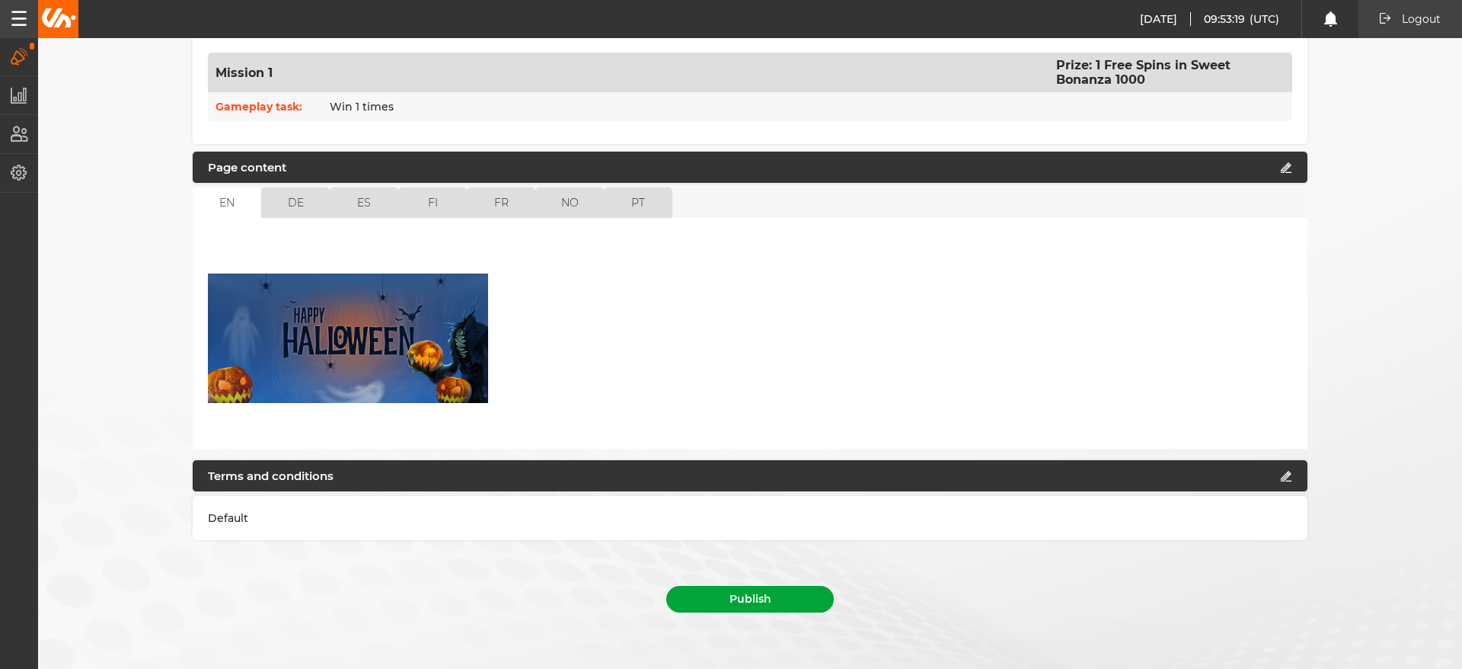
click at [739, 601] on button "Publish" at bounding box center [750, 599] width 168 height 27
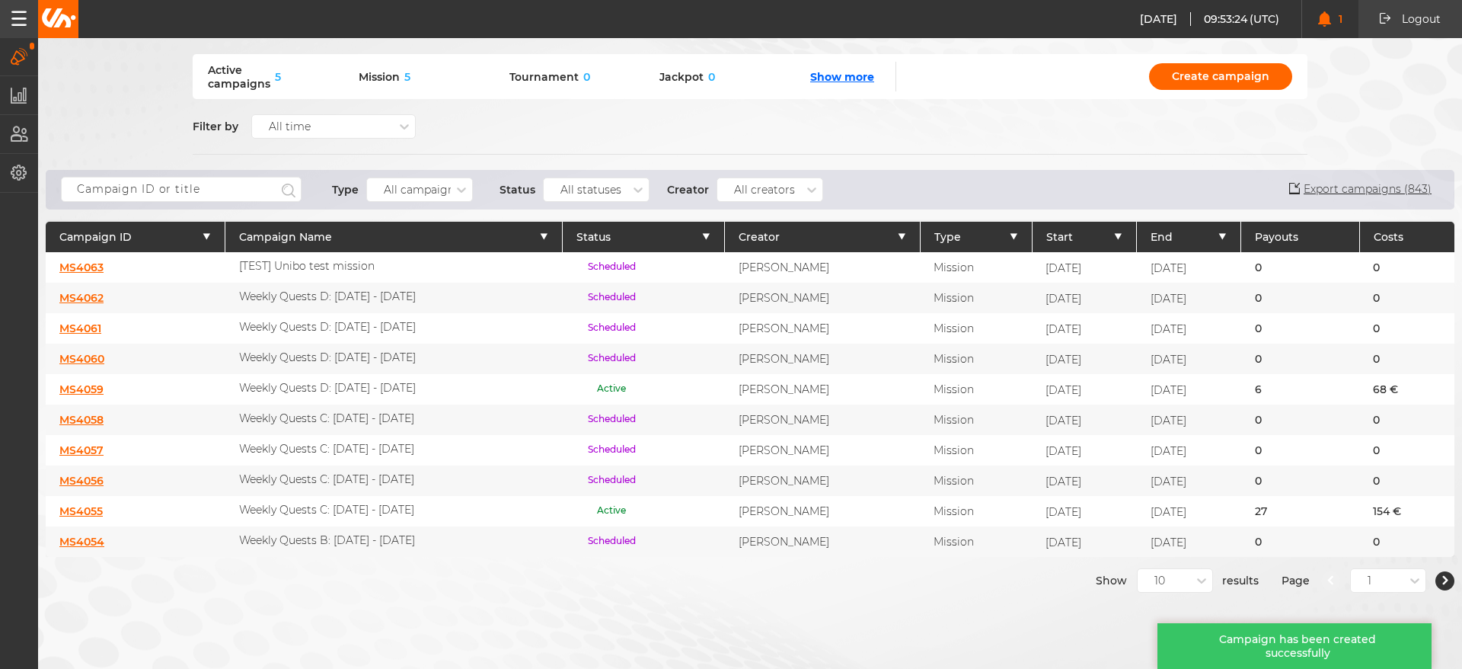
scroll to position [59, 0]
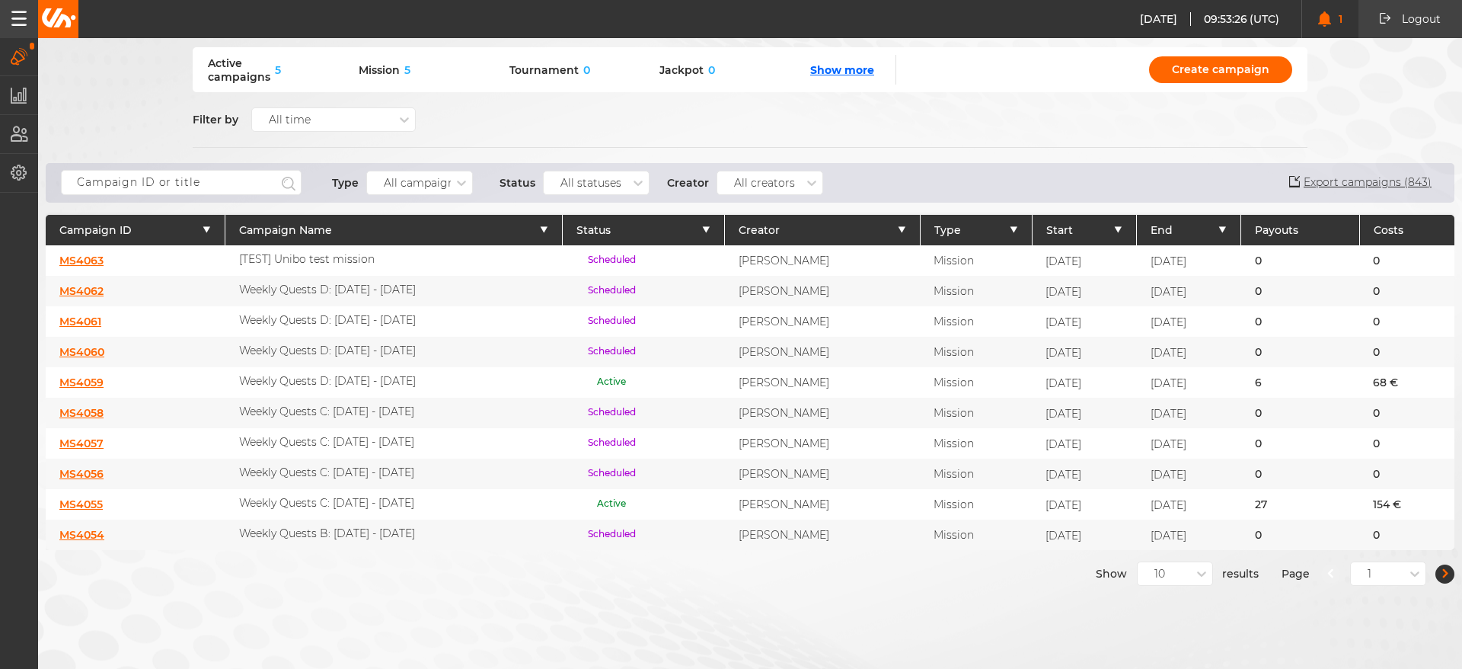
click at [1436, 580] on button "button" at bounding box center [1445, 573] width 19 height 19
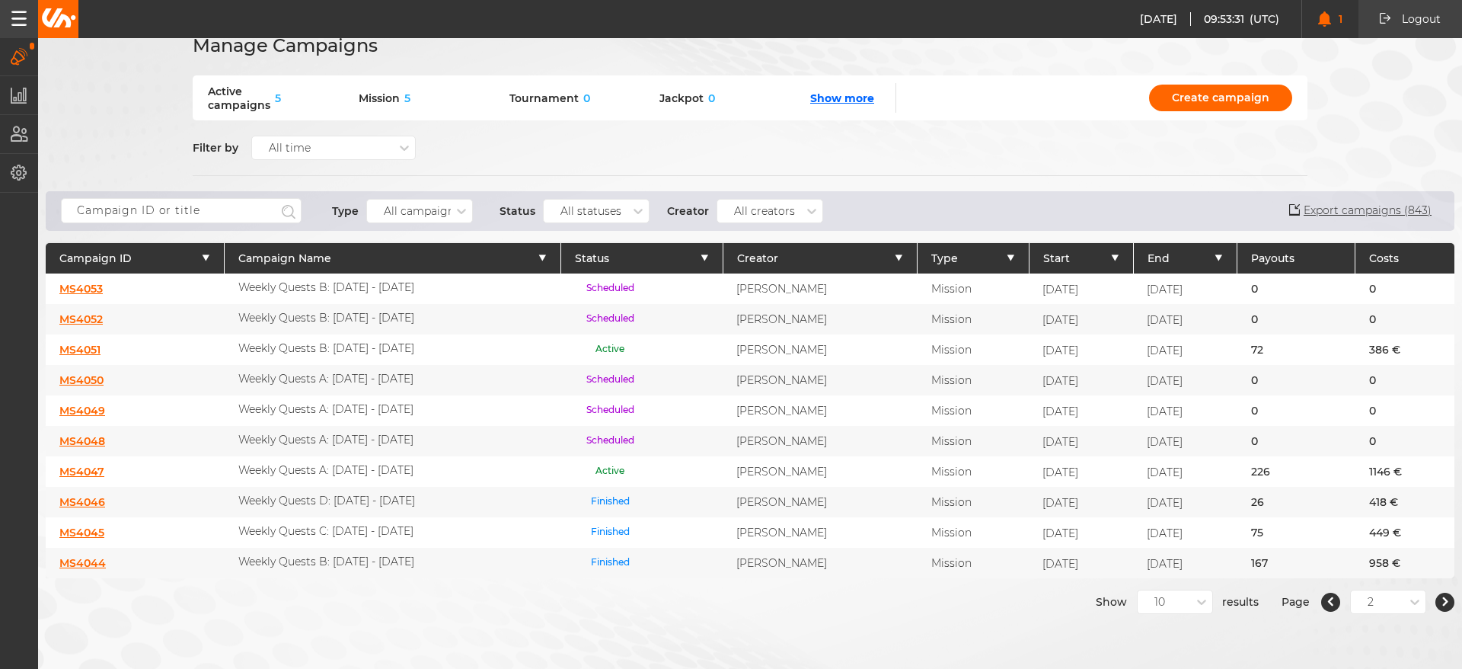
scroll to position [0, 0]
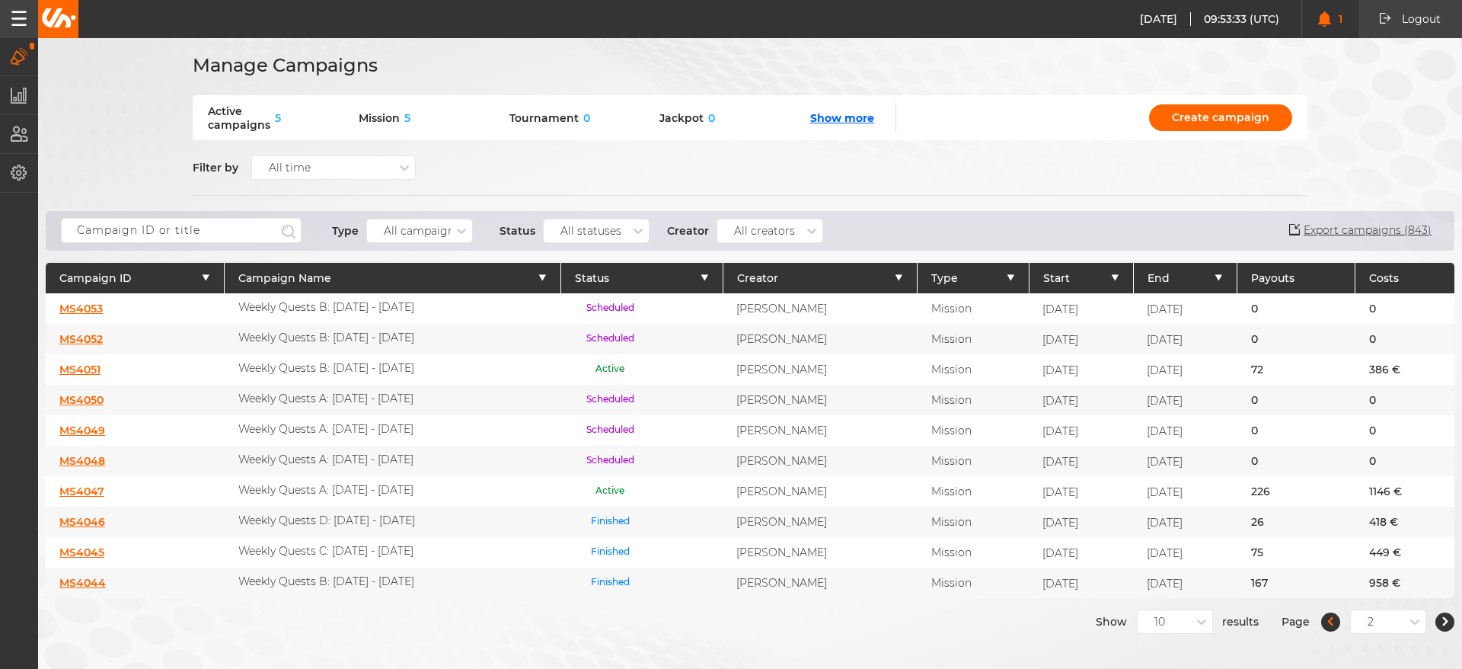
click at [1328, 626] on icon "button" at bounding box center [1330, 621] width 5 height 9
drag, startPoint x: 1085, startPoint y: 65, endPoint x: 1075, endPoint y: 65, distance: 9.9
click at [1079, 65] on div "Manage Campaigns" at bounding box center [750, 65] width 1115 height 28
